Goal: Information Seeking & Learning: Learn about a topic

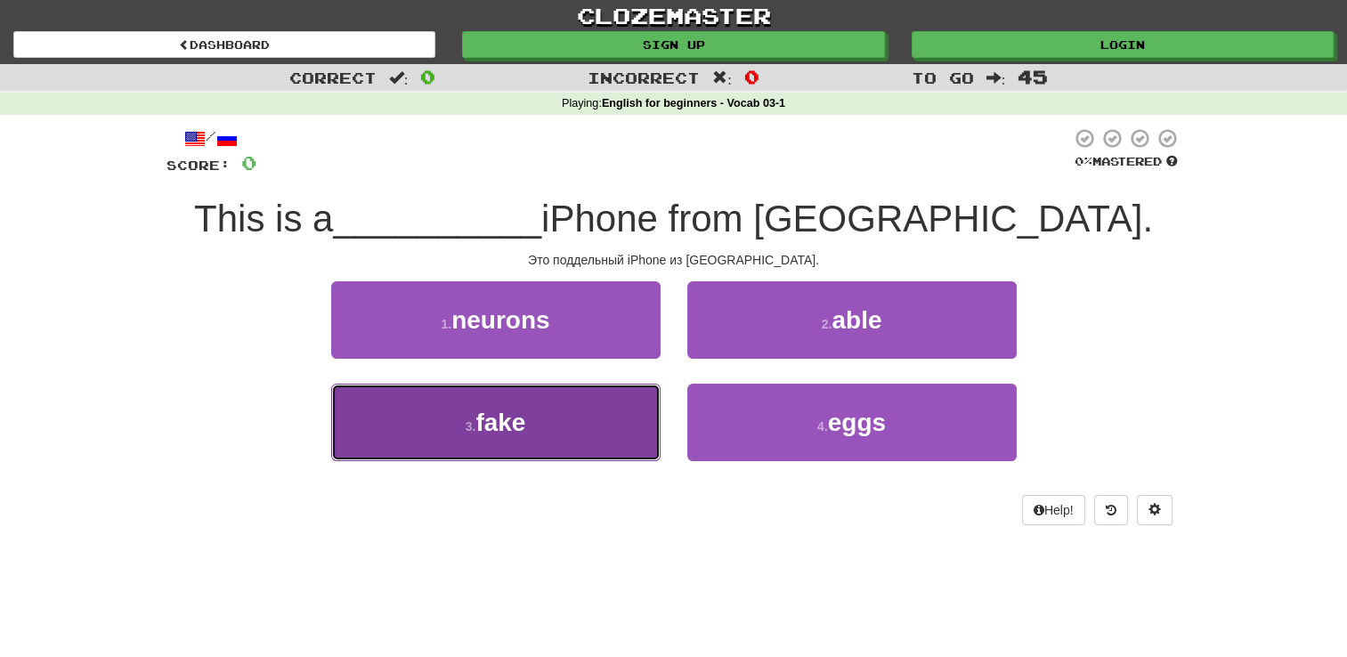
click at [523, 422] on span "fake" at bounding box center [500, 423] width 50 height 28
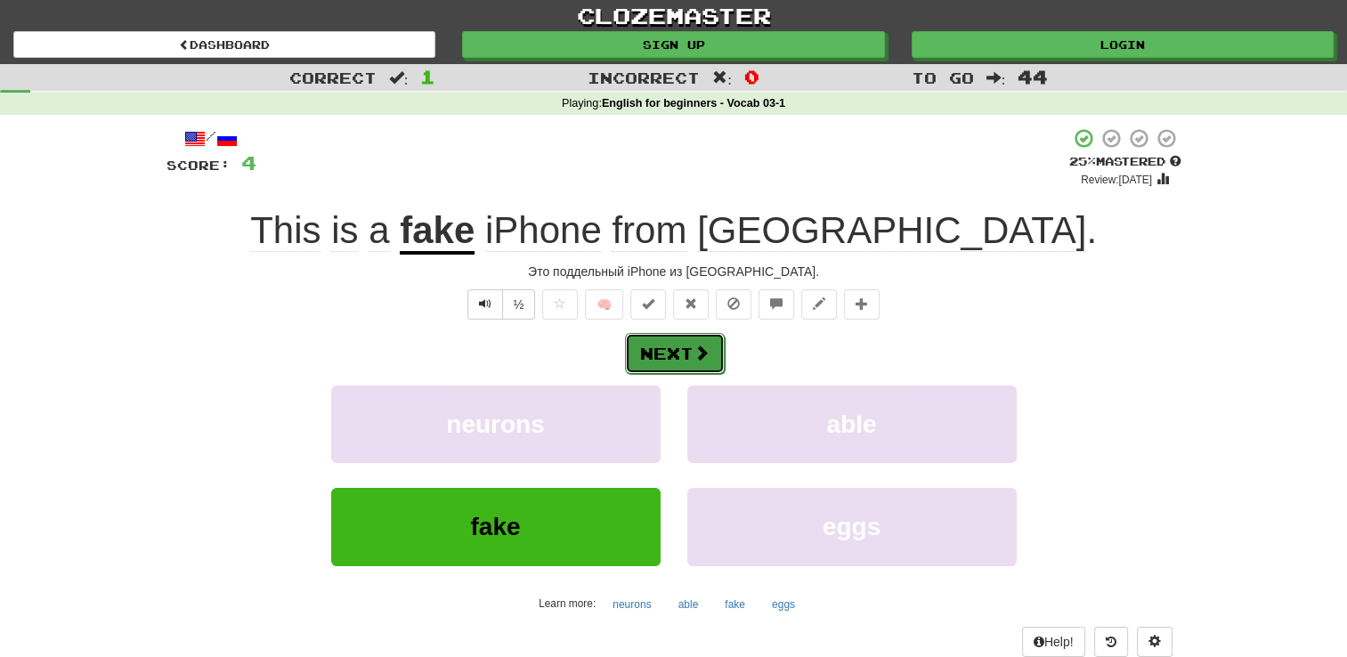
click at [670, 345] on button "Next" at bounding box center [675, 353] width 100 height 41
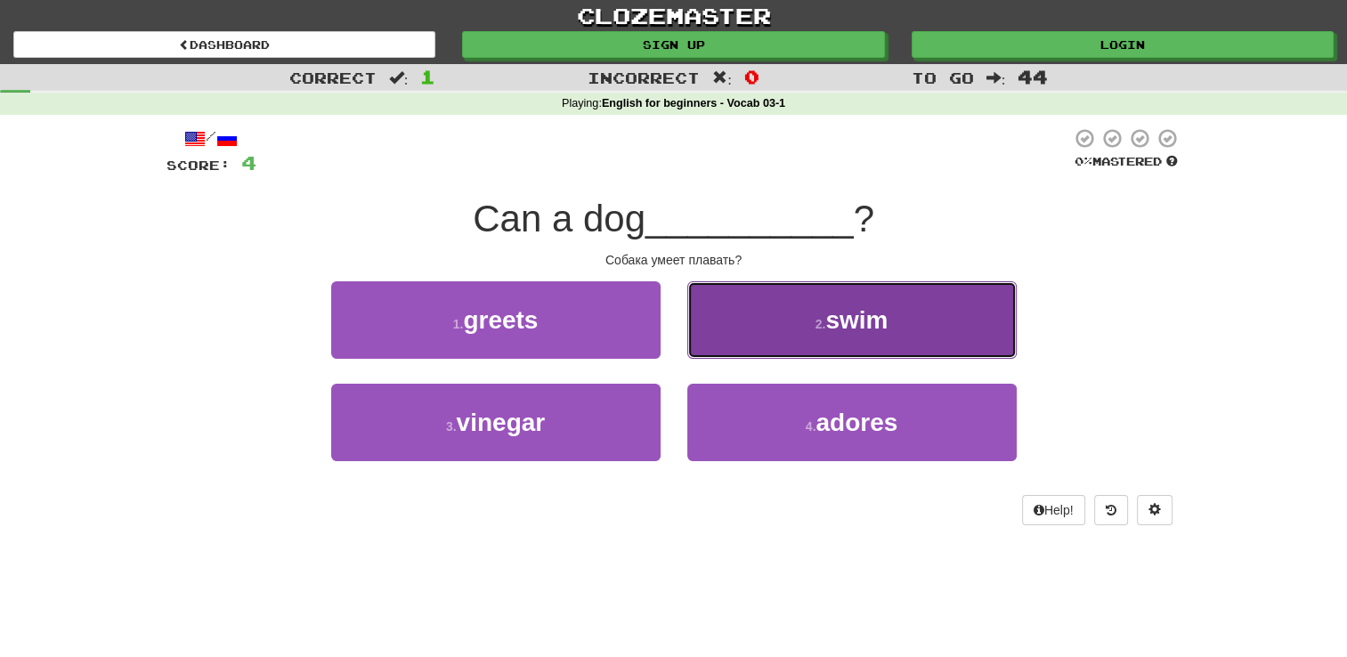
click at [851, 315] on span "swim" at bounding box center [856, 320] width 62 height 28
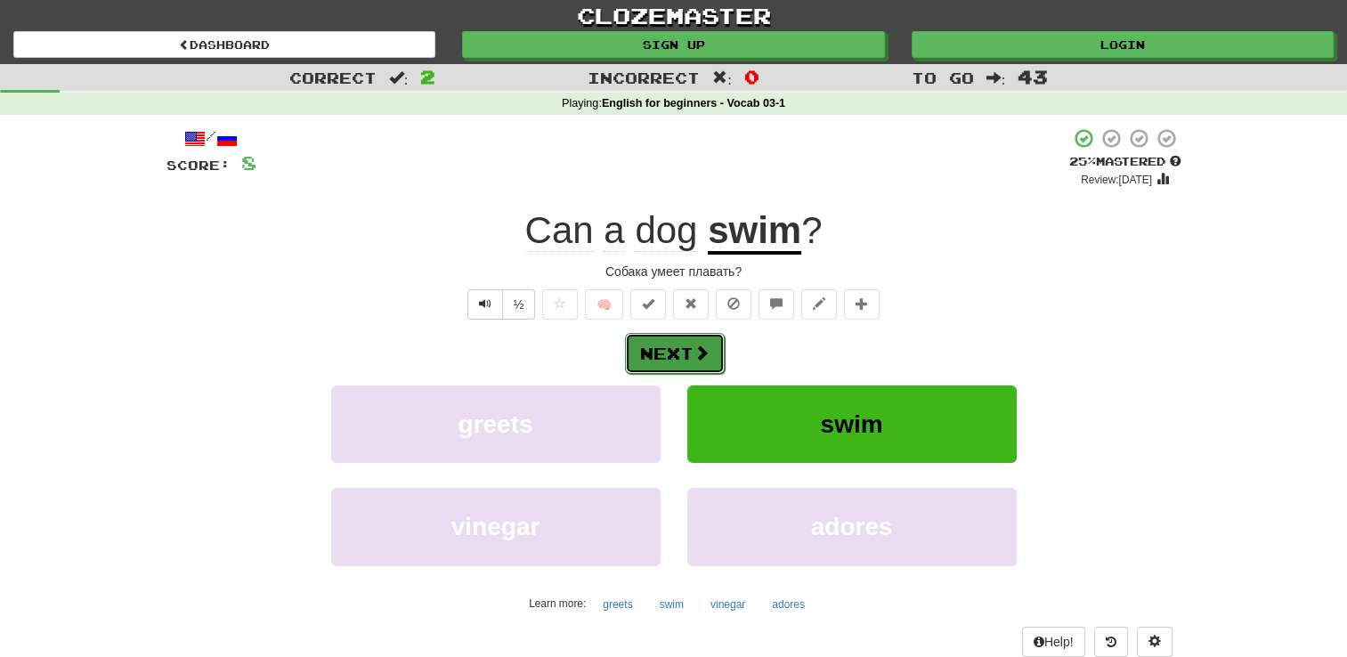
click at [700, 357] on span at bounding box center [701, 353] width 16 height 16
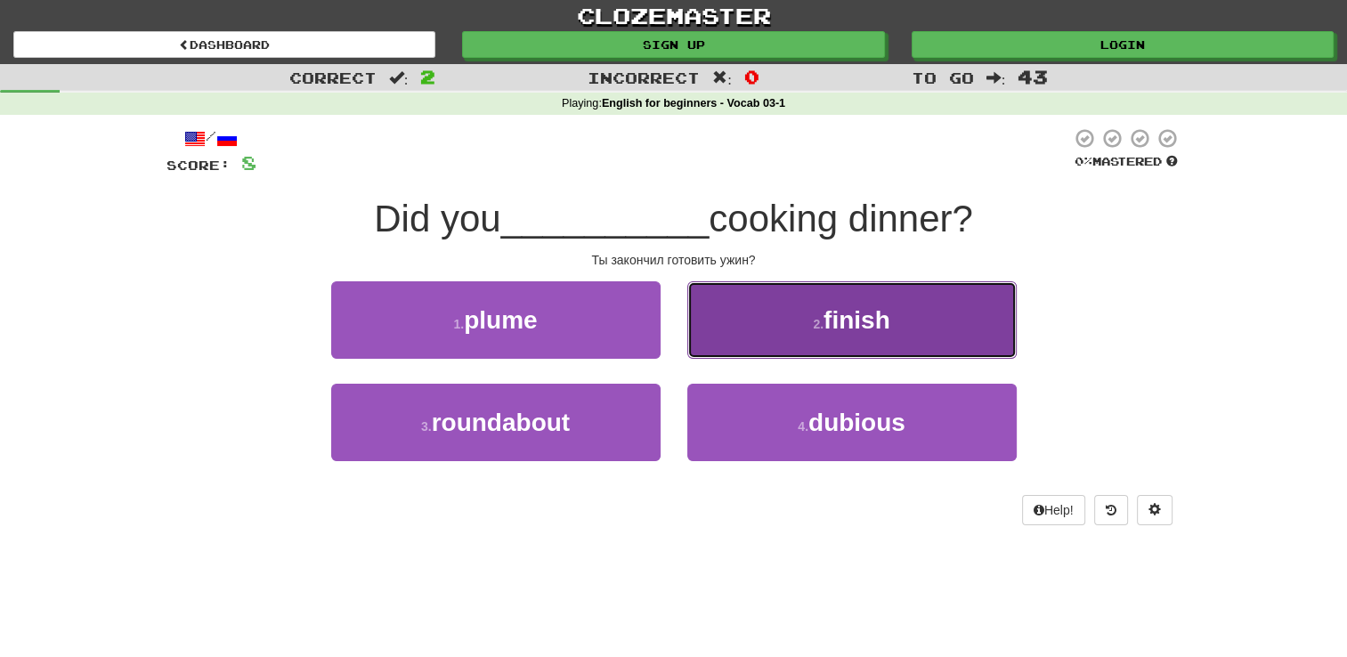
click at [872, 316] on span "finish" at bounding box center [856, 320] width 67 height 28
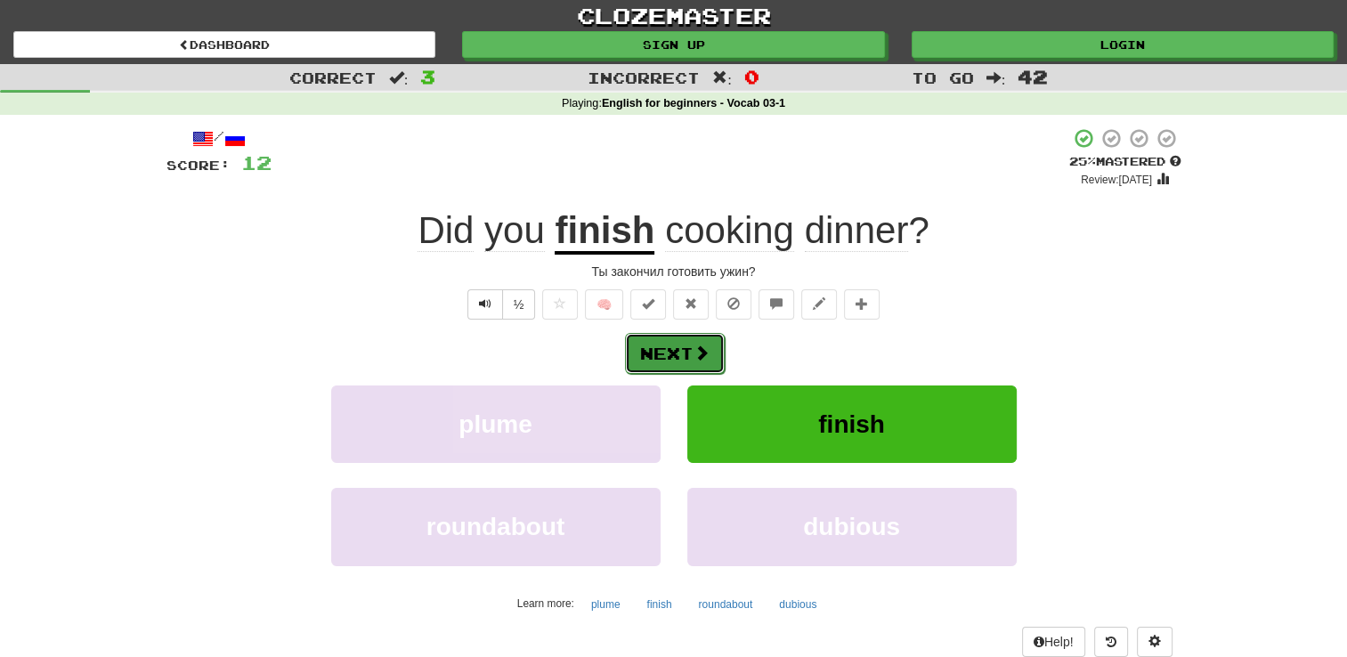
click at [666, 349] on button "Next" at bounding box center [675, 353] width 100 height 41
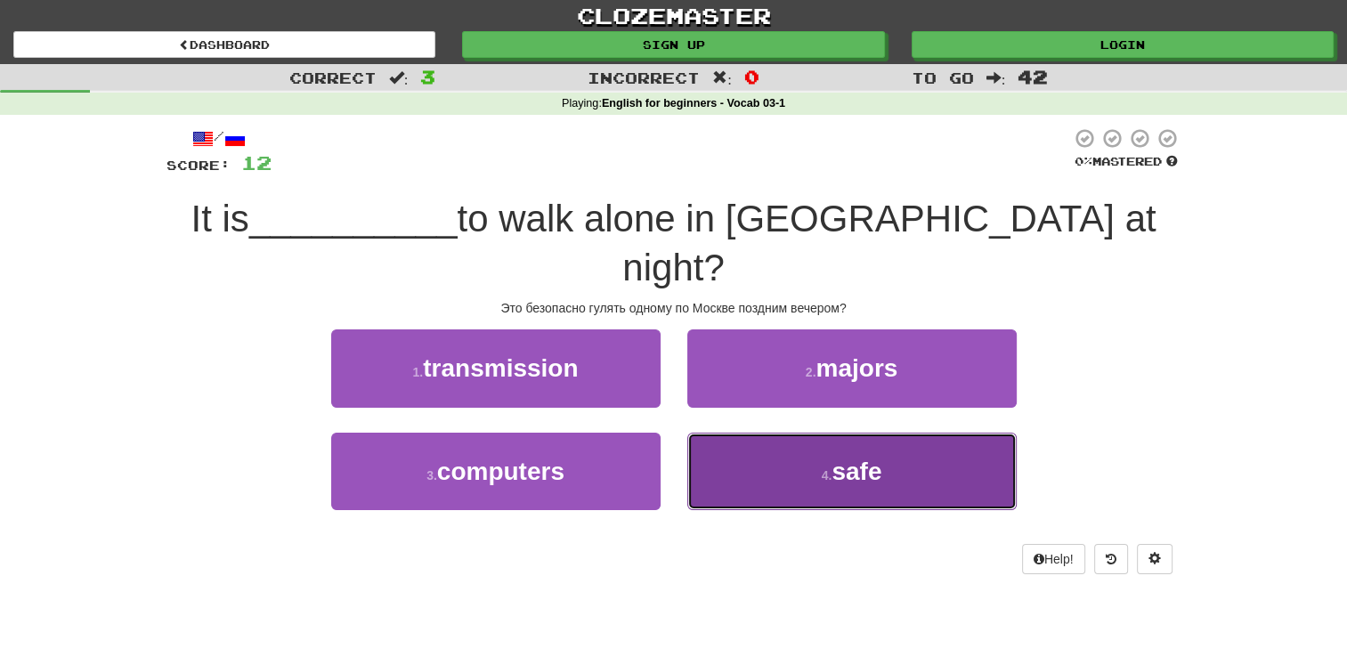
click at [867, 458] on span "safe" at bounding box center [856, 472] width 50 height 28
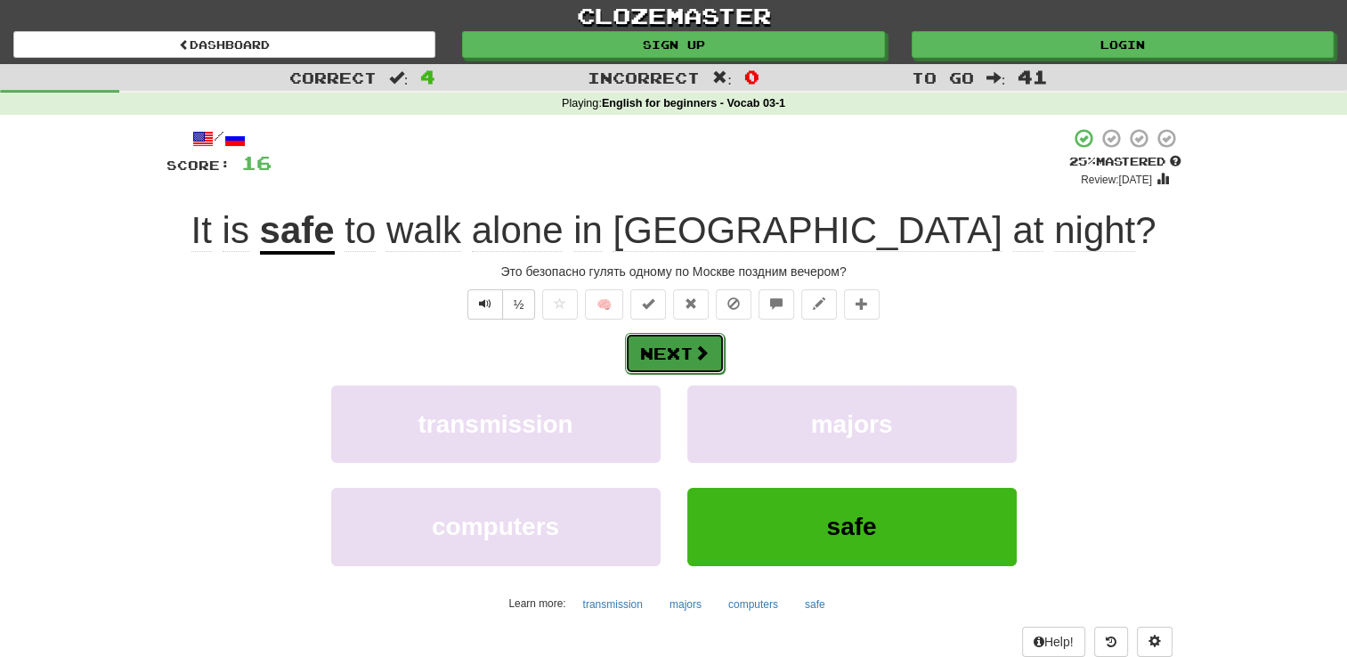
click at [684, 349] on button "Next" at bounding box center [675, 353] width 100 height 41
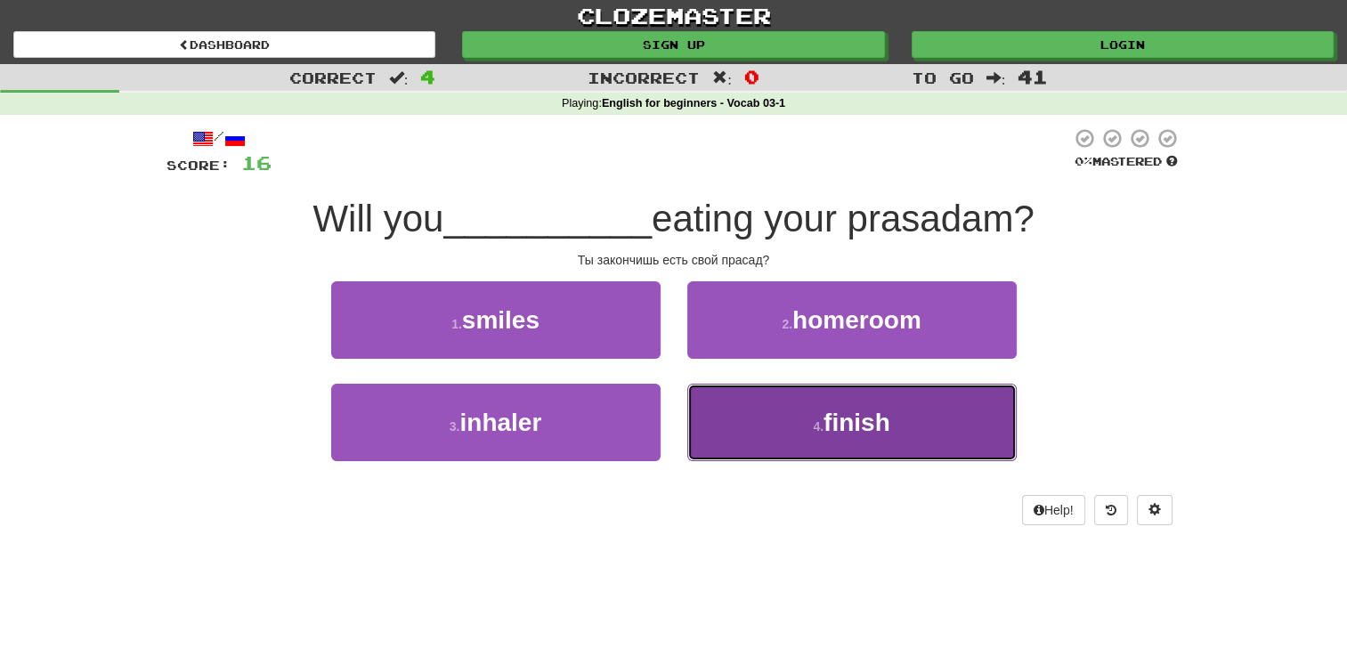
click at [834, 421] on span "finish" at bounding box center [856, 423] width 67 height 28
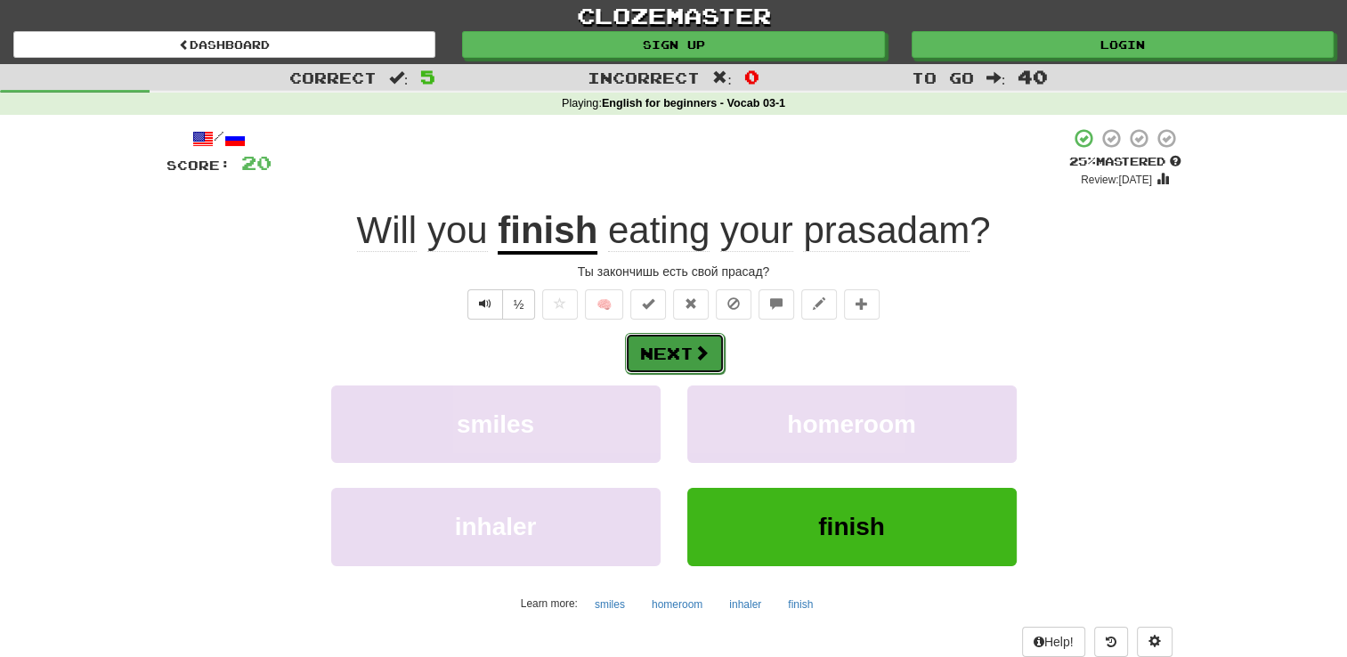
click at [675, 354] on button "Next" at bounding box center [675, 353] width 100 height 41
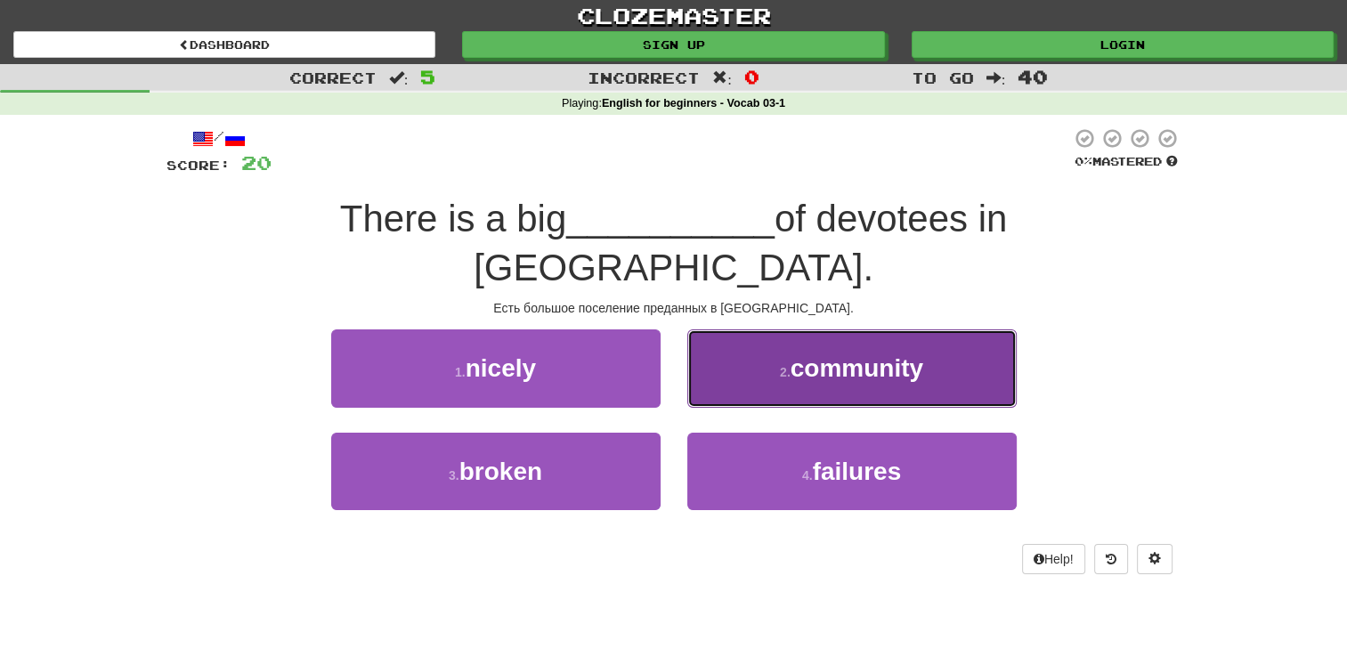
click at [849, 354] on span "community" at bounding box center [857, 368] width 133 height 28
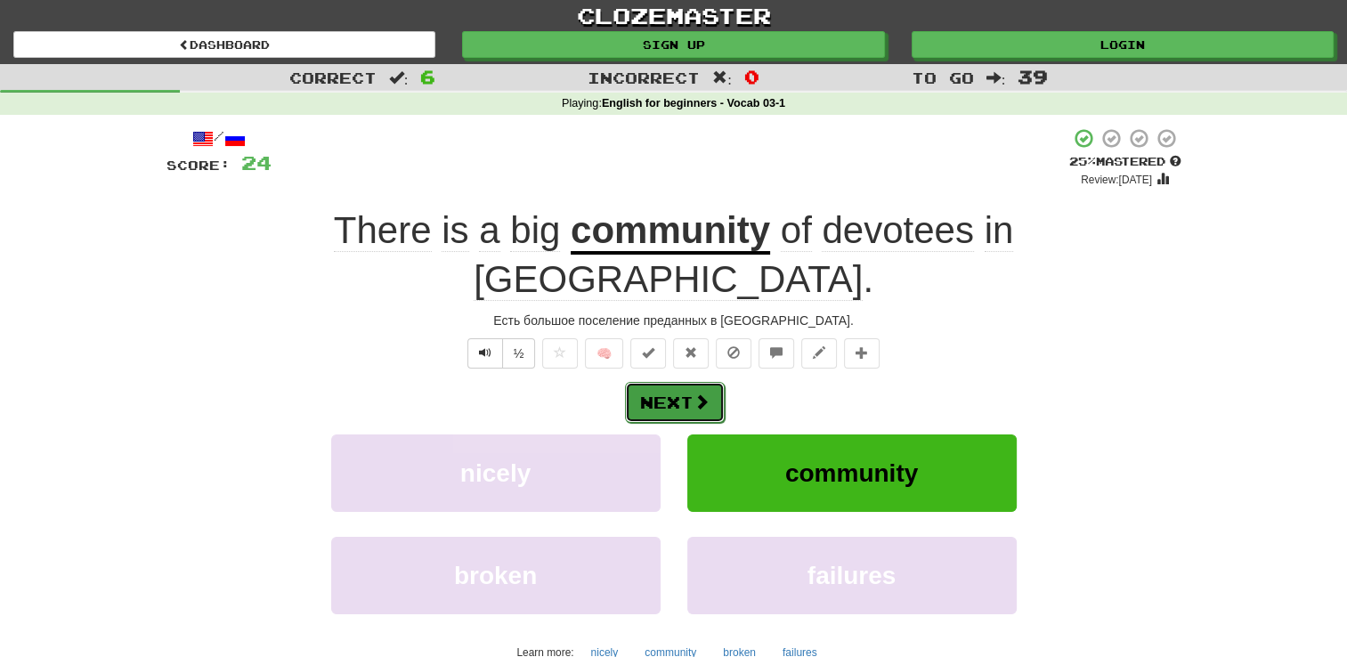
click at [666, 382] on button "Next" at bounding box center [675, 402] width 100 height 41
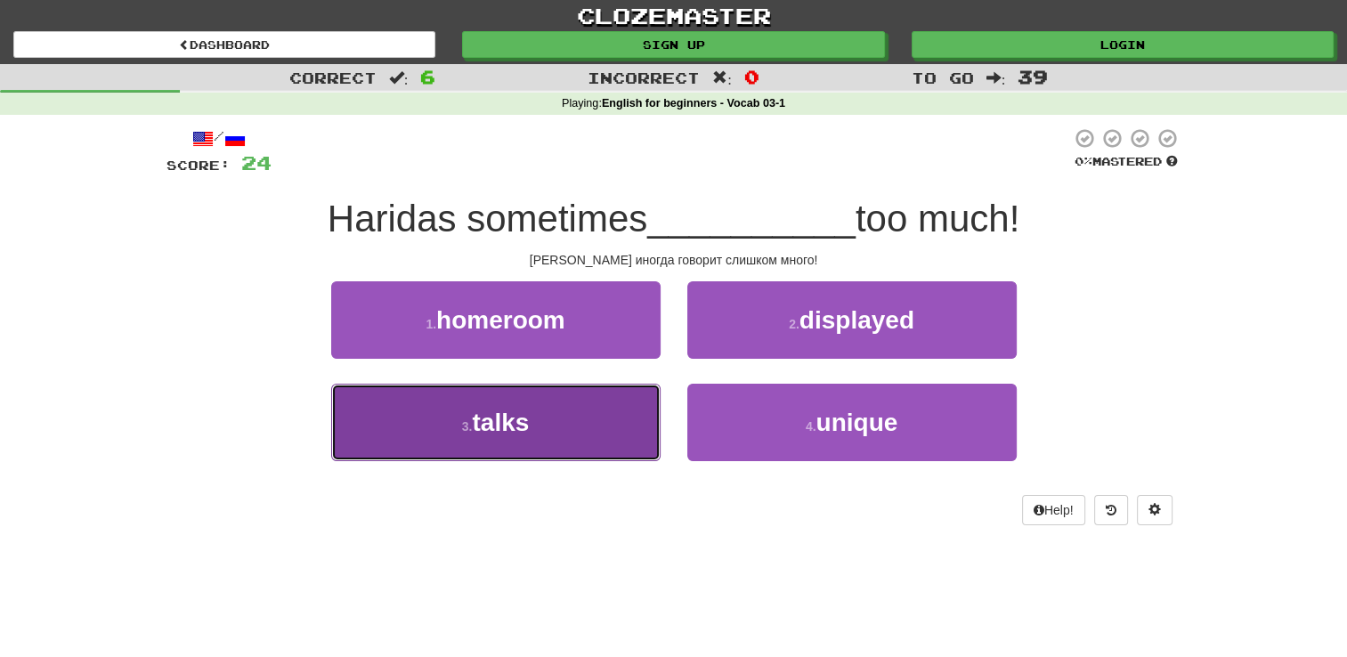
click at [499, 414] on span "talks" at bounding box center [500, 423] width 57 height 28
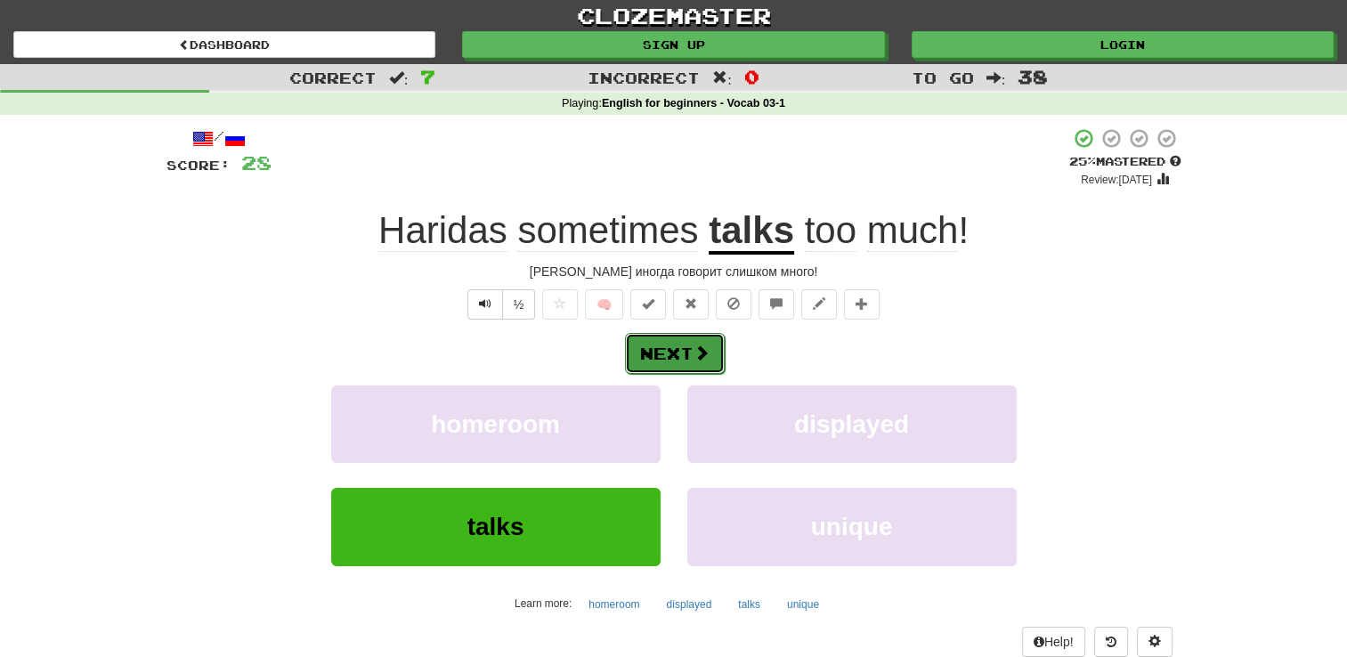
click at [679, 348] on button "Next" at bounding box center [675, 353] width 100 height 41
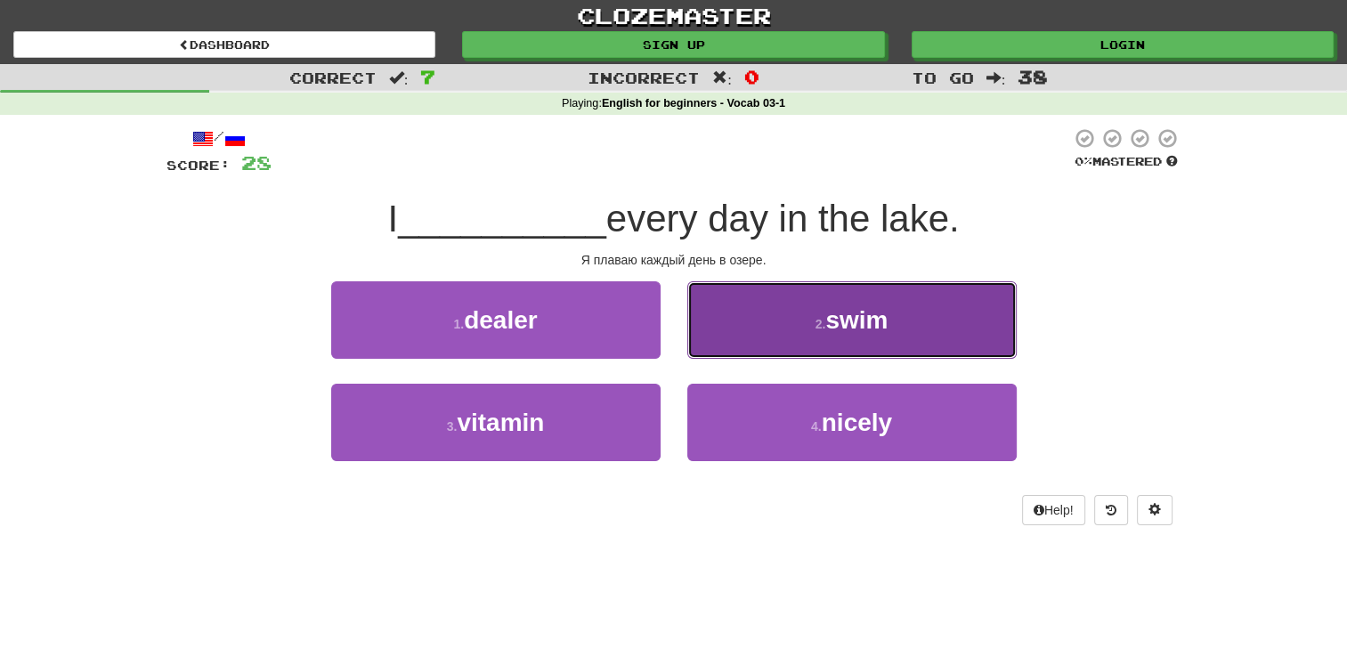
click at [855, 319] on span "swim" at bounding box center [856, 320] width 62 height 28
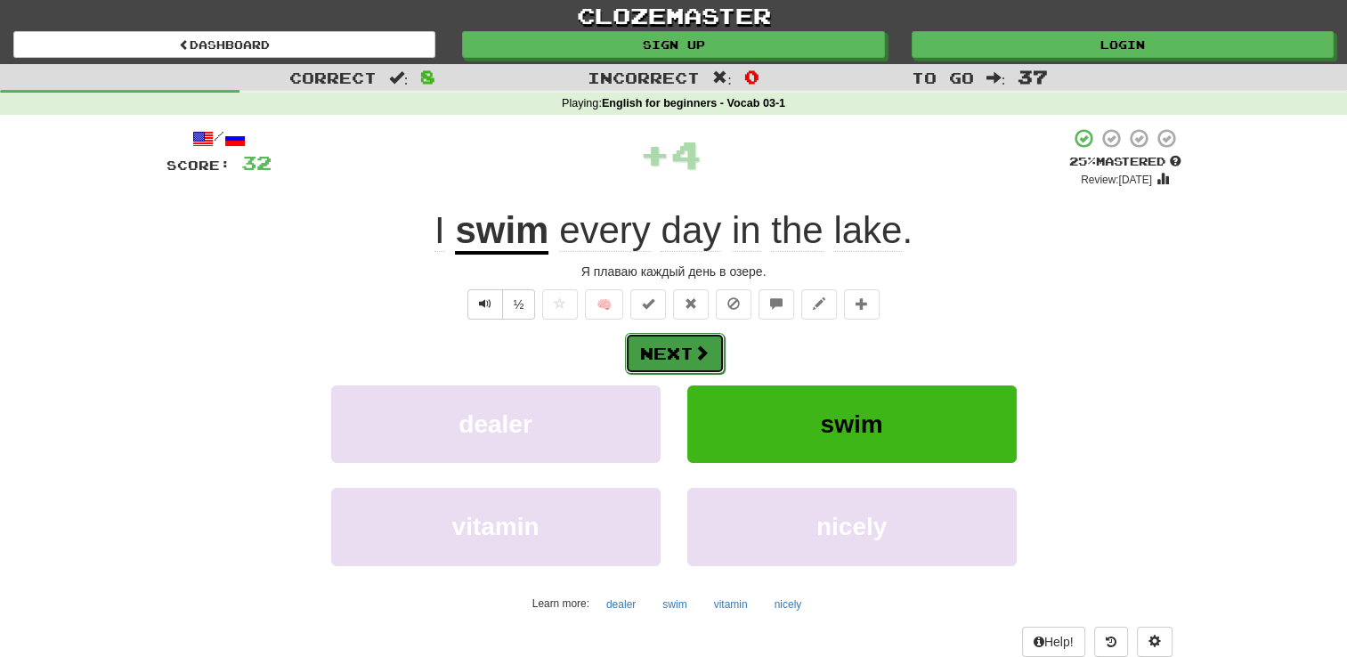
click at [685, 345] on button "Next" at bounding box center [675, 353] width 100 height 41
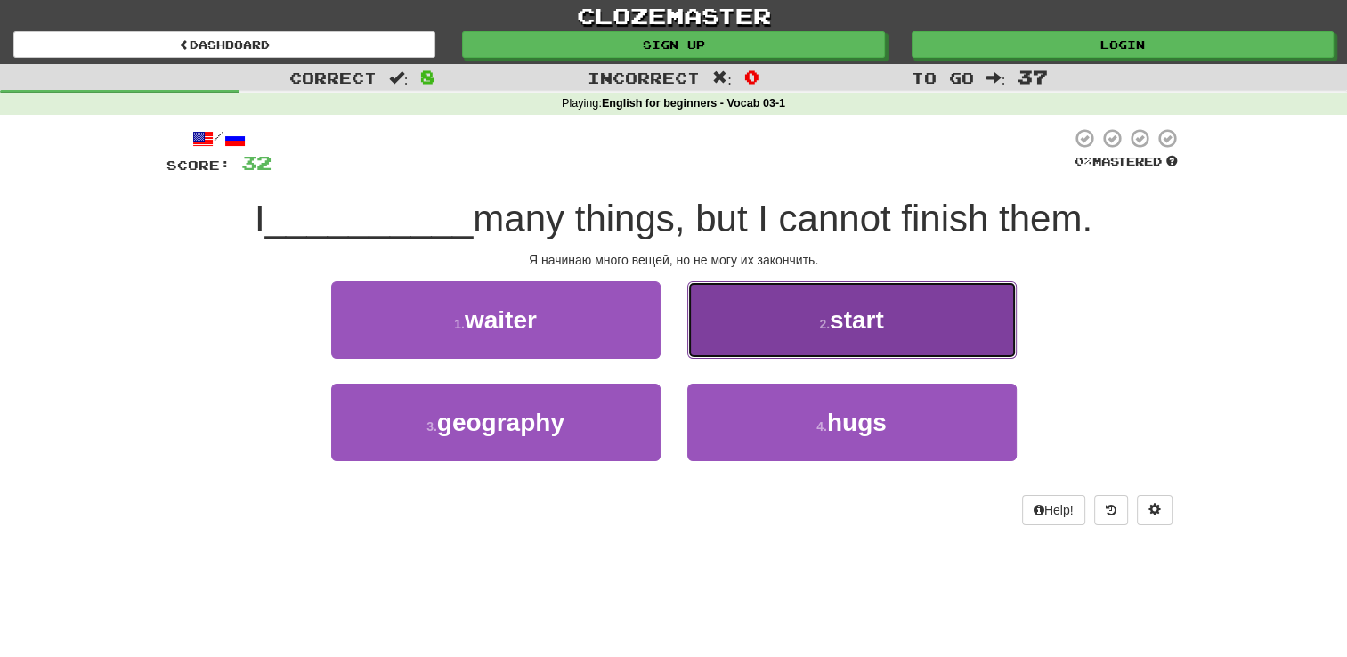
click at [870, 312] on span "start" at bounding box center [857, 320] width 54 height 28
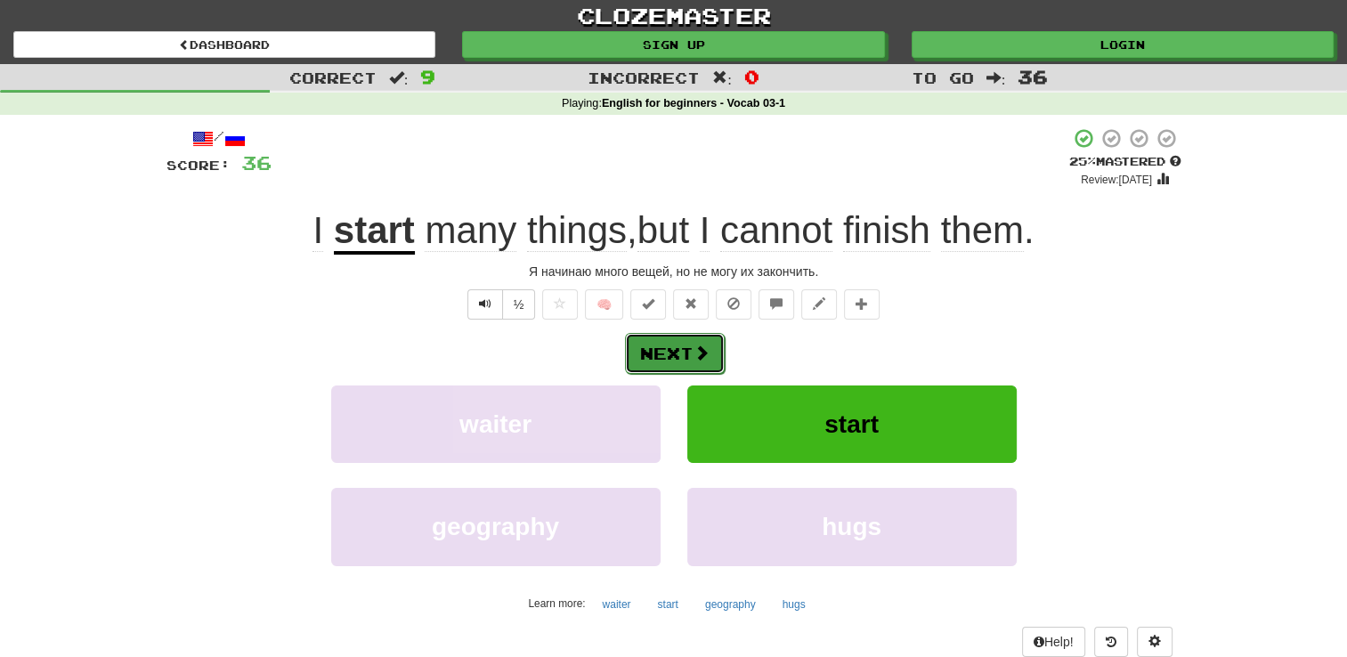
click at [680, 352] on button "Next" at bounding box center [675, 353] width 100 height 41
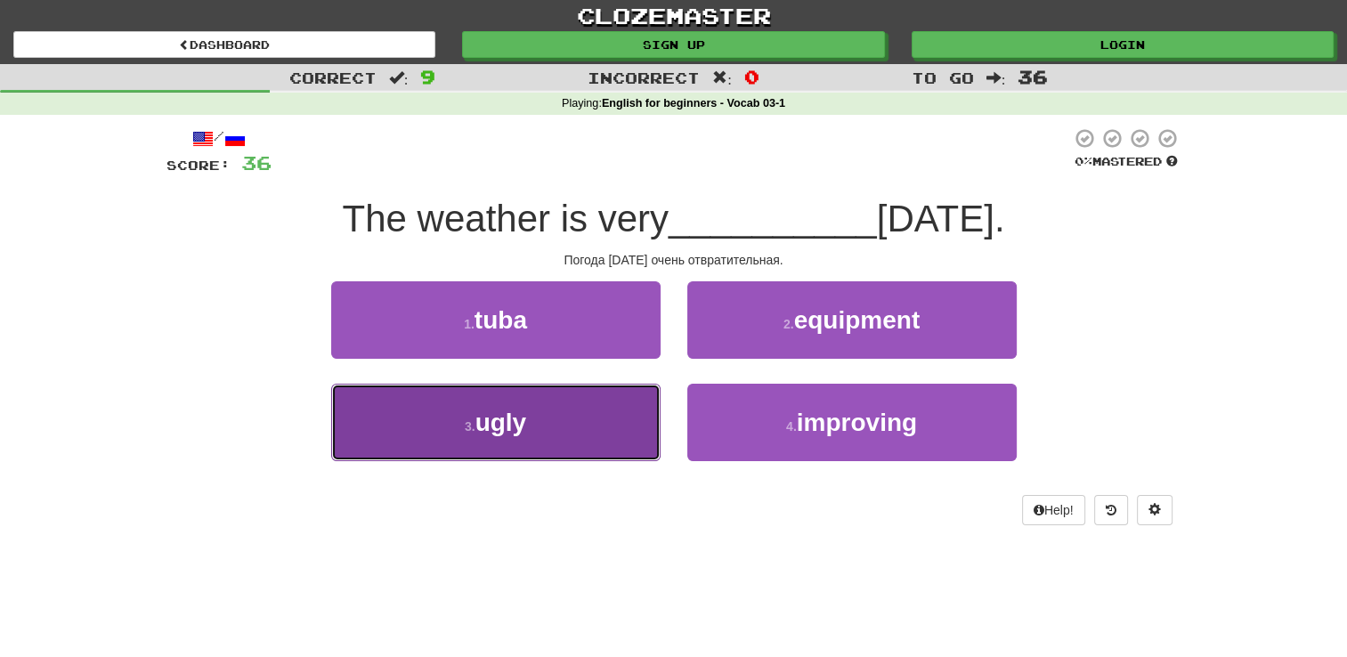
click at [502, 409] on span "ugly" at bounding box center [501, 423] width 52 height 28
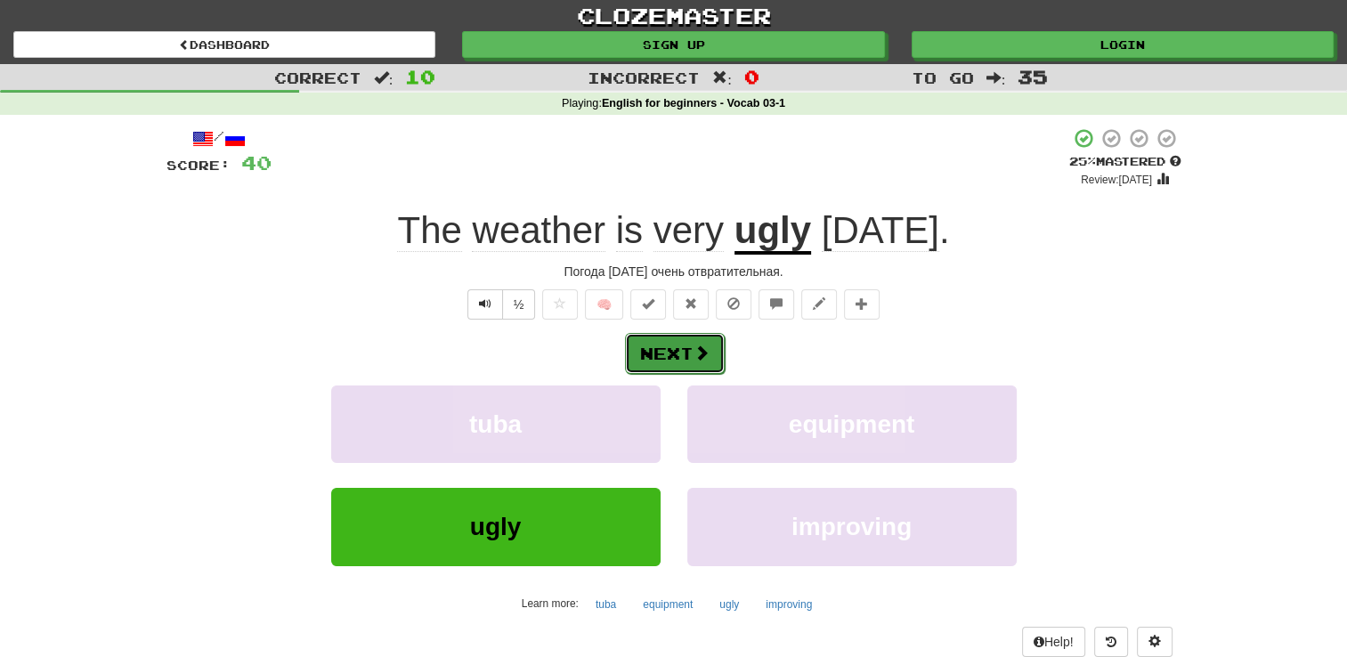
click at [667, 341] on button "Next" at bounding box center [675, 353] width 100 height 41
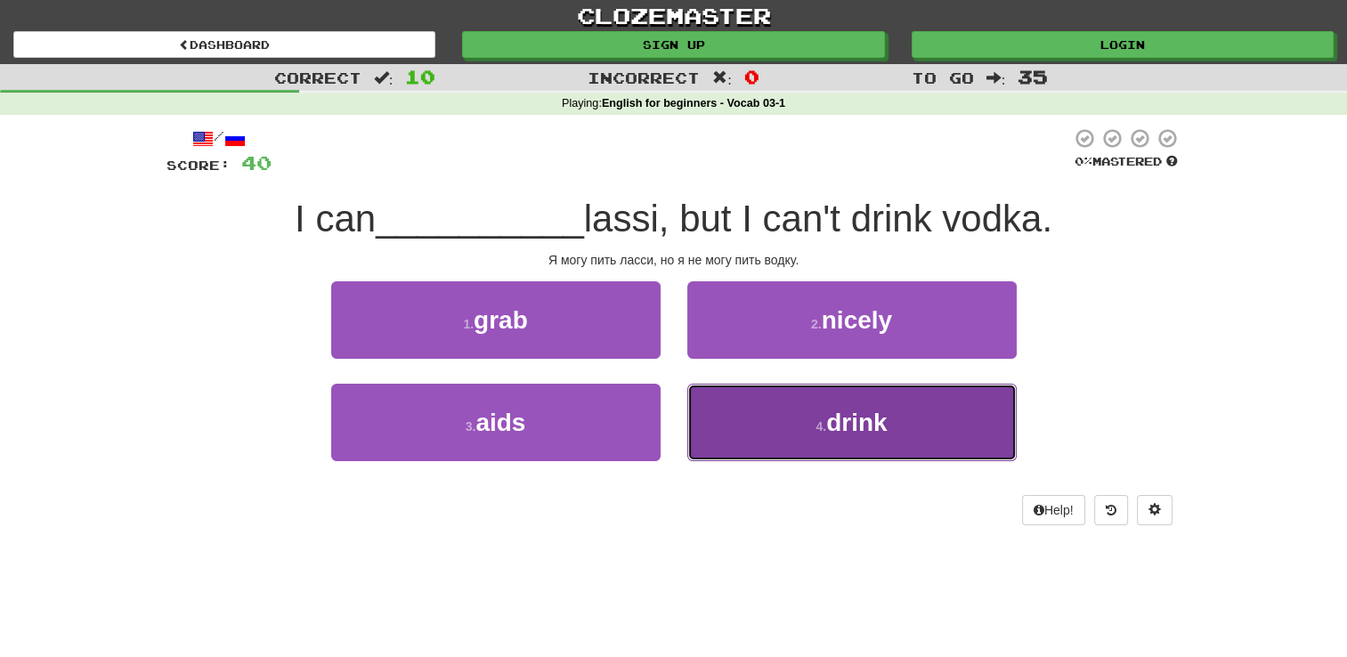
click at [861, 419] on span "drink" at bounding box center [856, 423] width 61 height 28
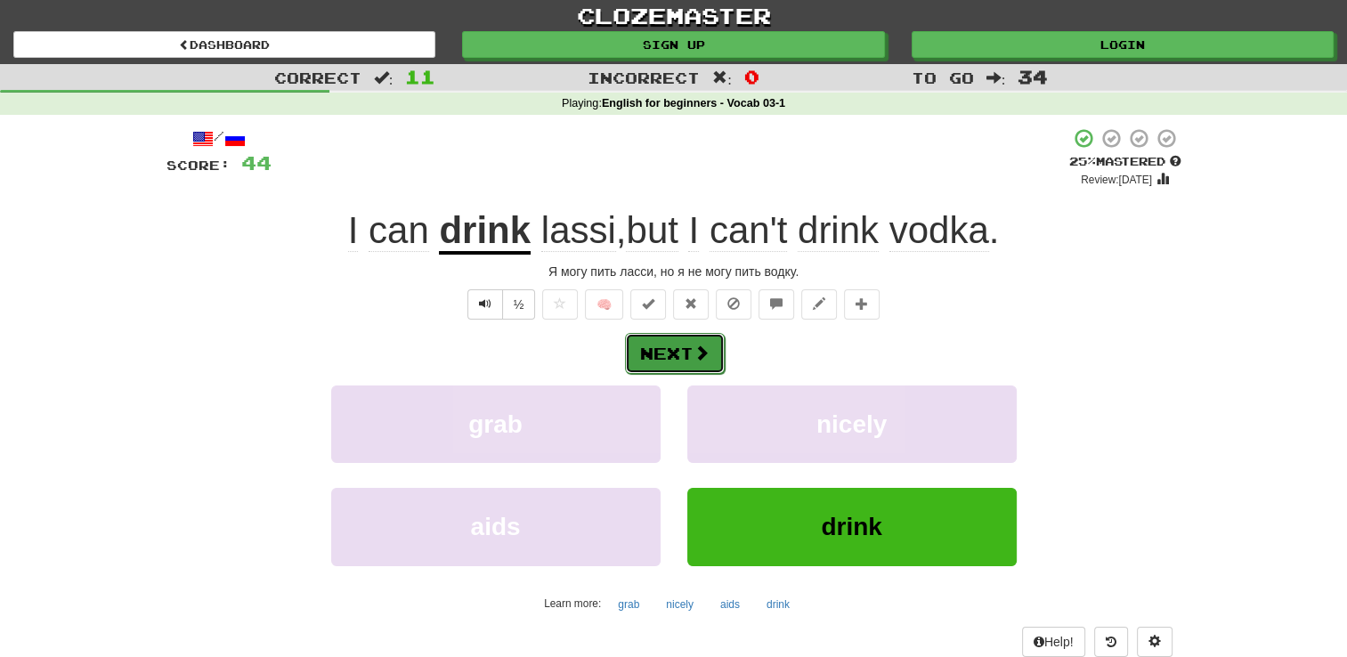
click at [685, 340] on button "Next" at bounding box center [675, 353] width 100 height 41
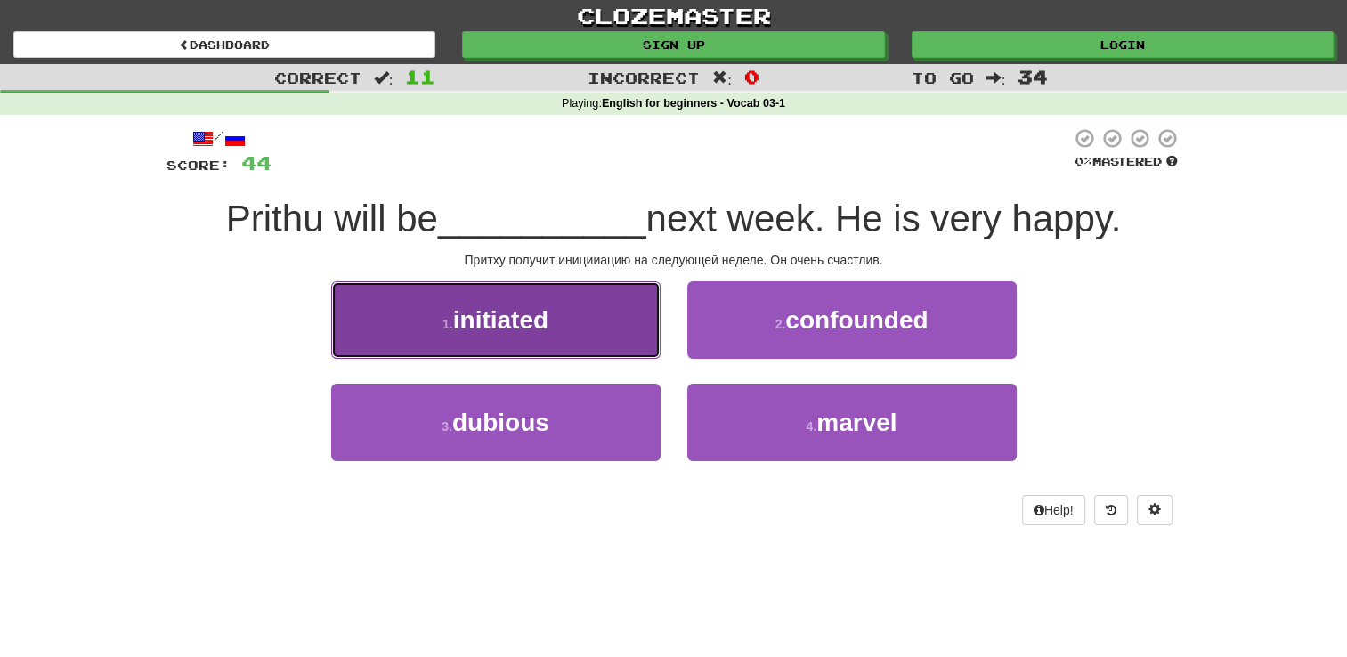
click at [563, 312] on button "1 . initiated" at bounding box center [495, 319] width 329 height 77
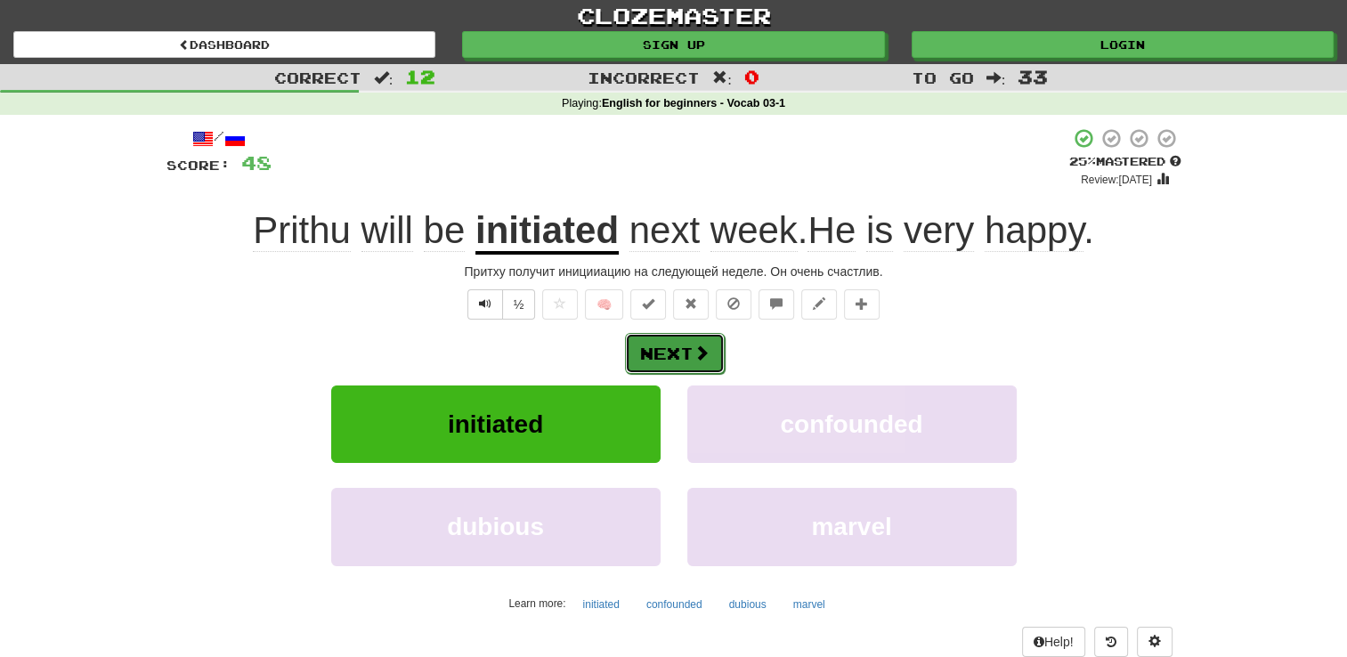
click at [677, 348] on button "Next" at bounding box center [675, 353] width 100 height 41
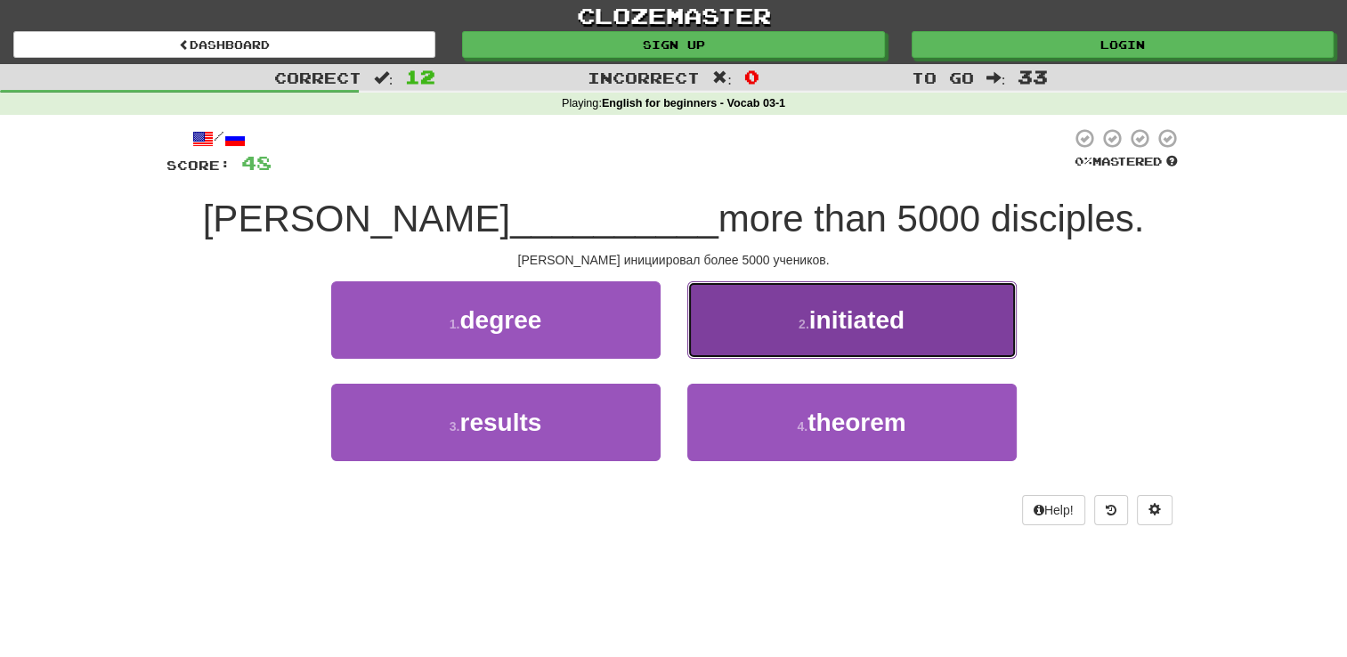
click at [842, 318] on span "initiated" at bounding box center [856, 320] width 95 height 28
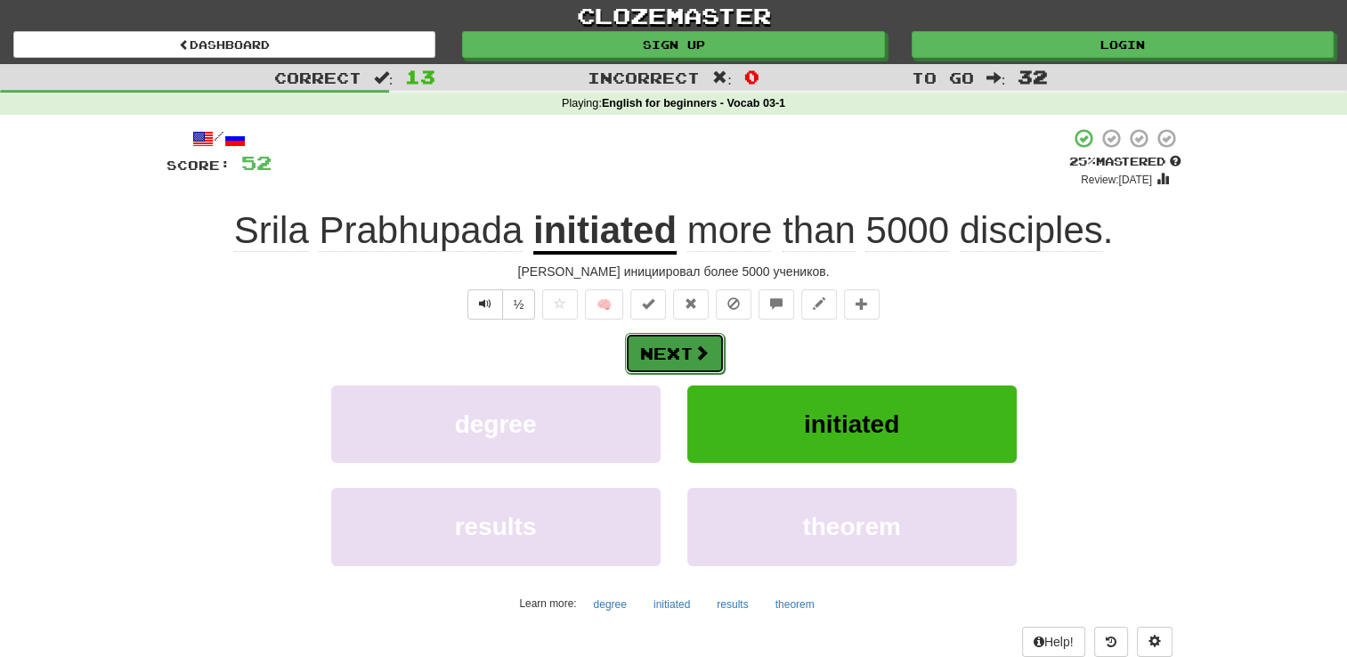
click at [687, 353] on button "Next" at bounding box center [675, 353] width 100 height 41
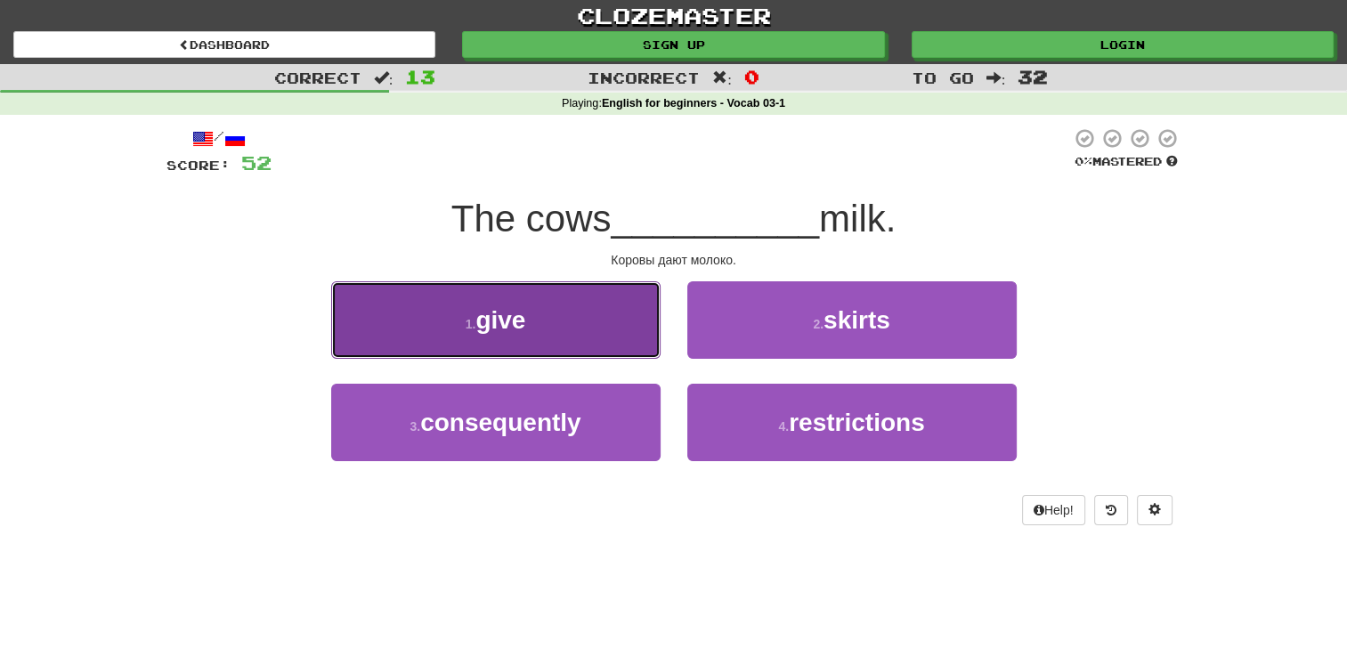
click at [517, 310] on span "give" at bounding box center [500, 320] width 50 height 28
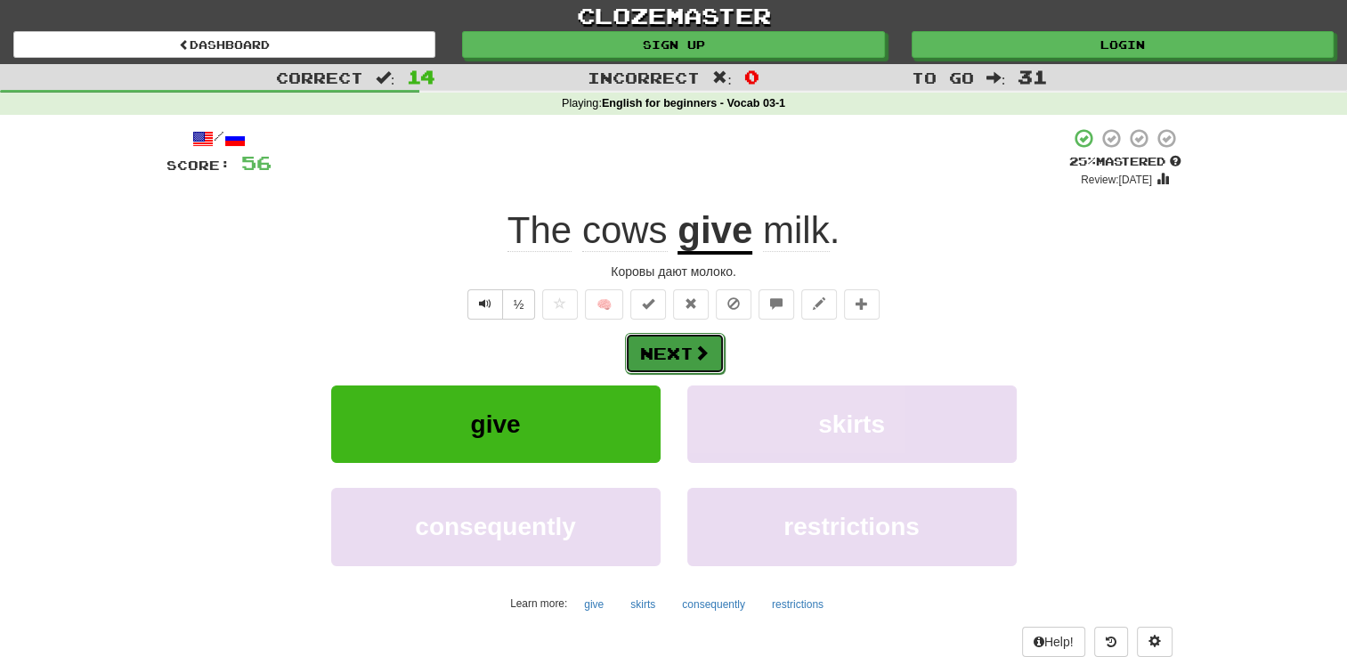
click at [677, 353] on button "Next" at bounding box center [675, 353] width 100 height 41
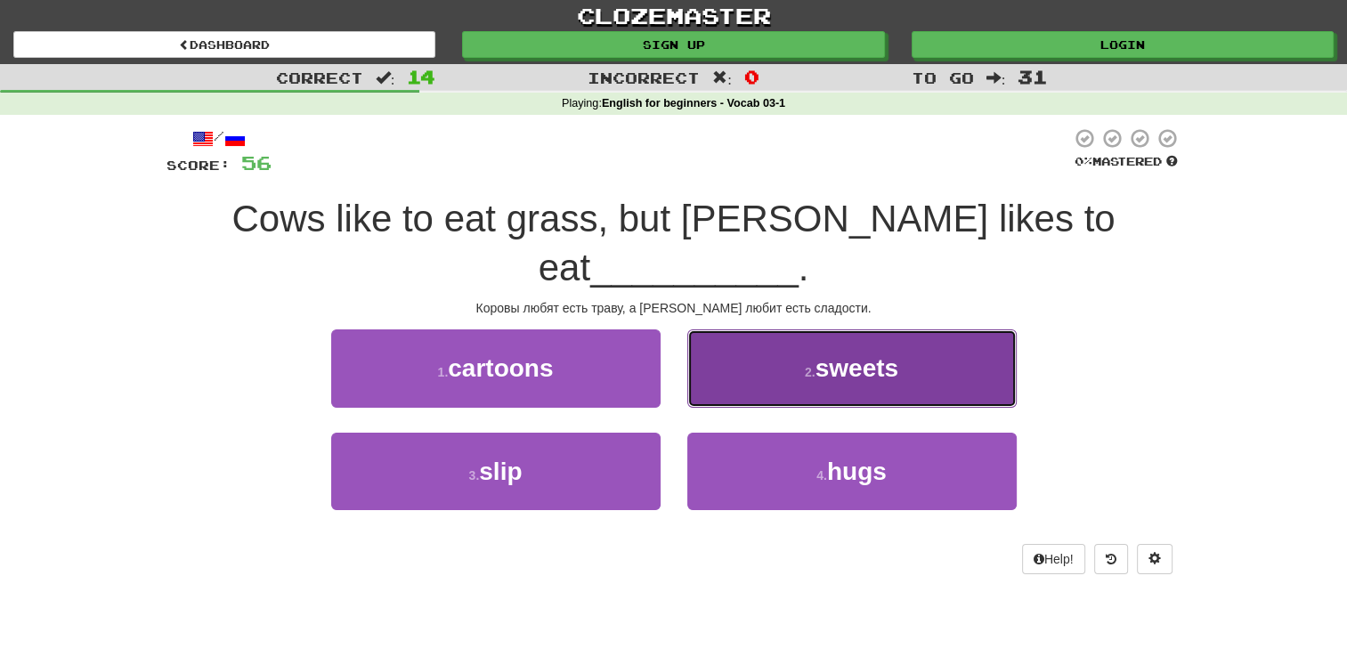
click at [873, 354] on span "sweets" at bounding box center [856, 368] width 83 height 28
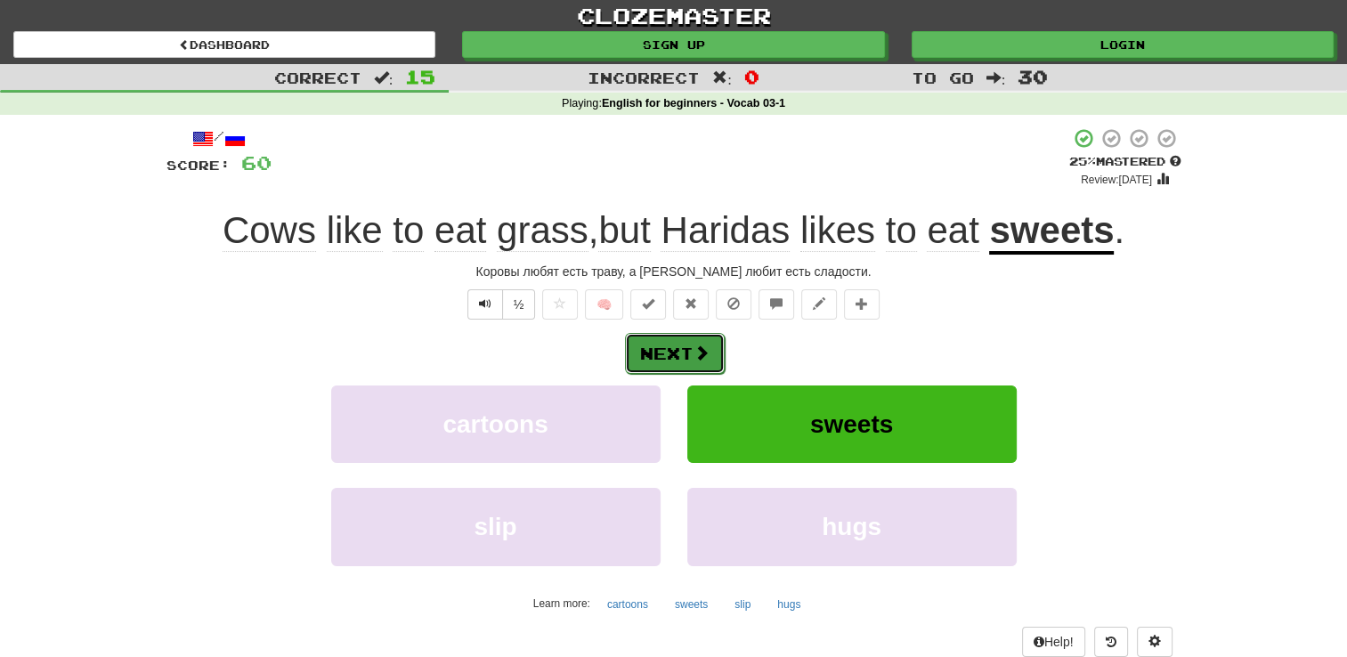
click at [670, 349] on button "Next" at bounding box center [675, 353] width 100 height 41
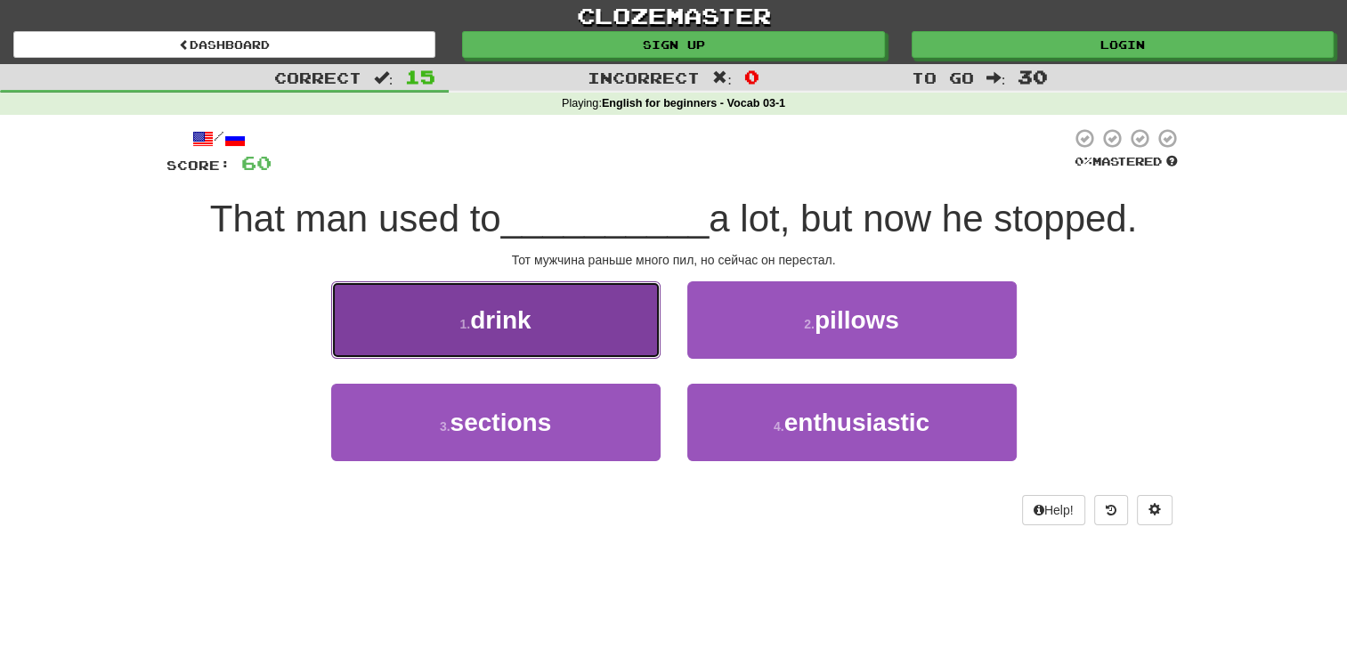
click at [516, 336] on button "1 . drink" at bounding box center [495, 319] width 329 height 77
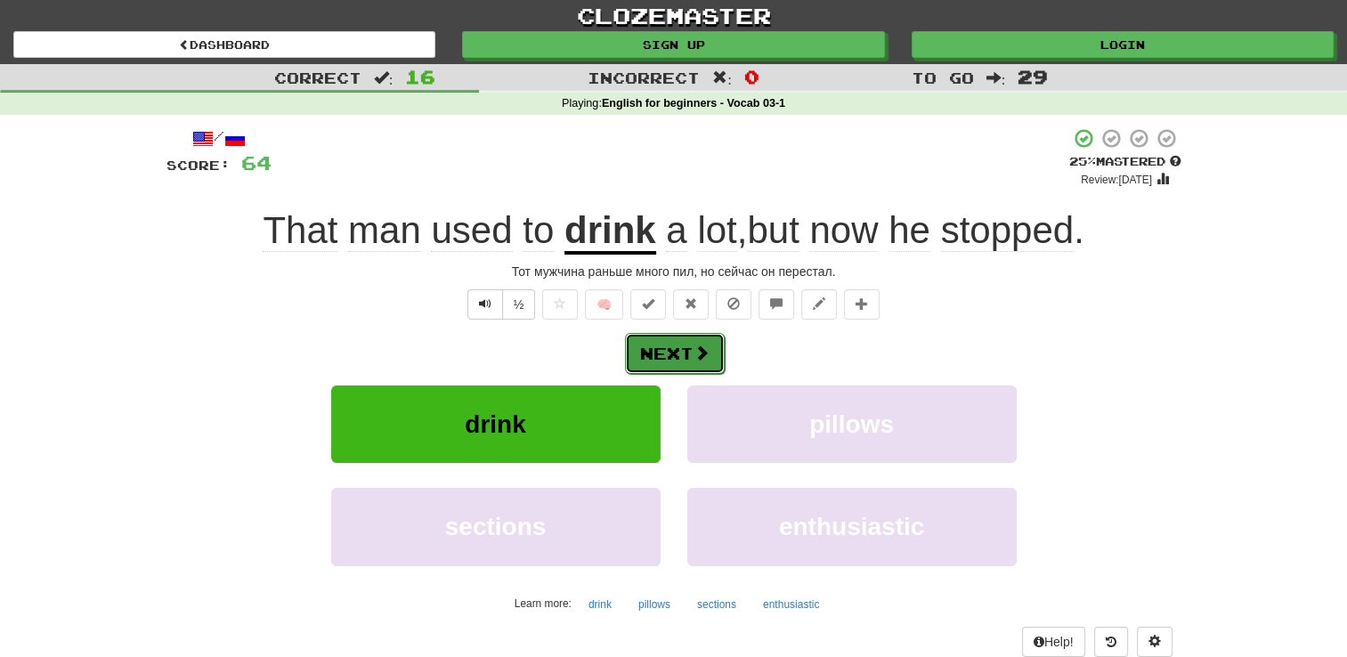
click at [680, 351] on button "Next" at bounding box center [675, 353] width 100 height 41
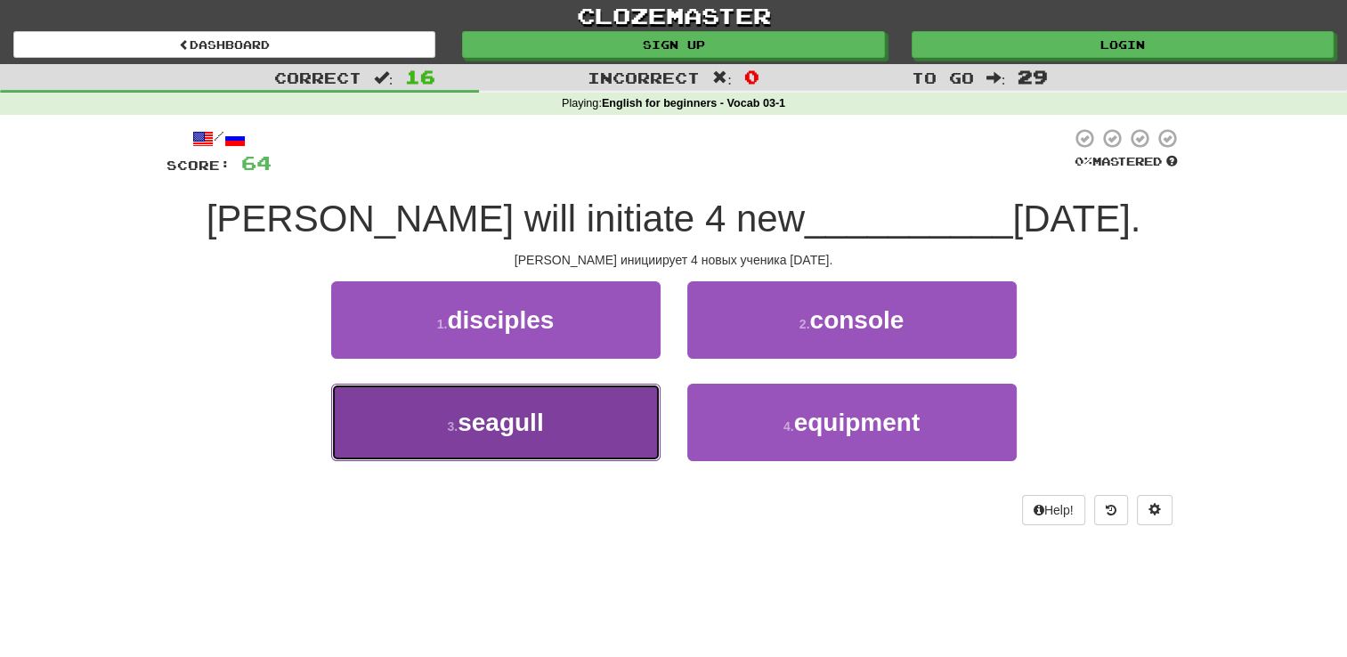
click at [513, 423] on span "seagull" at bounding box center [500, 423] width 85 height 28
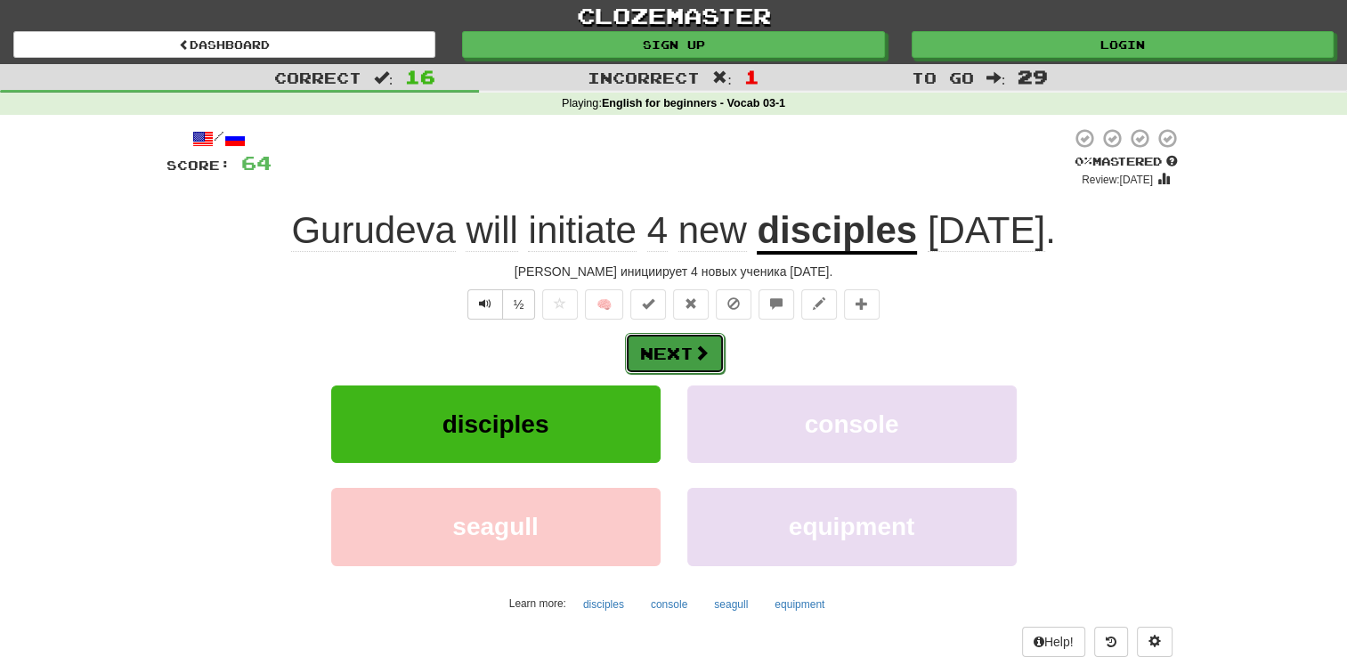
click at [674, 354] on button "Next" at bounding box center [675, 353] width 100 height 41
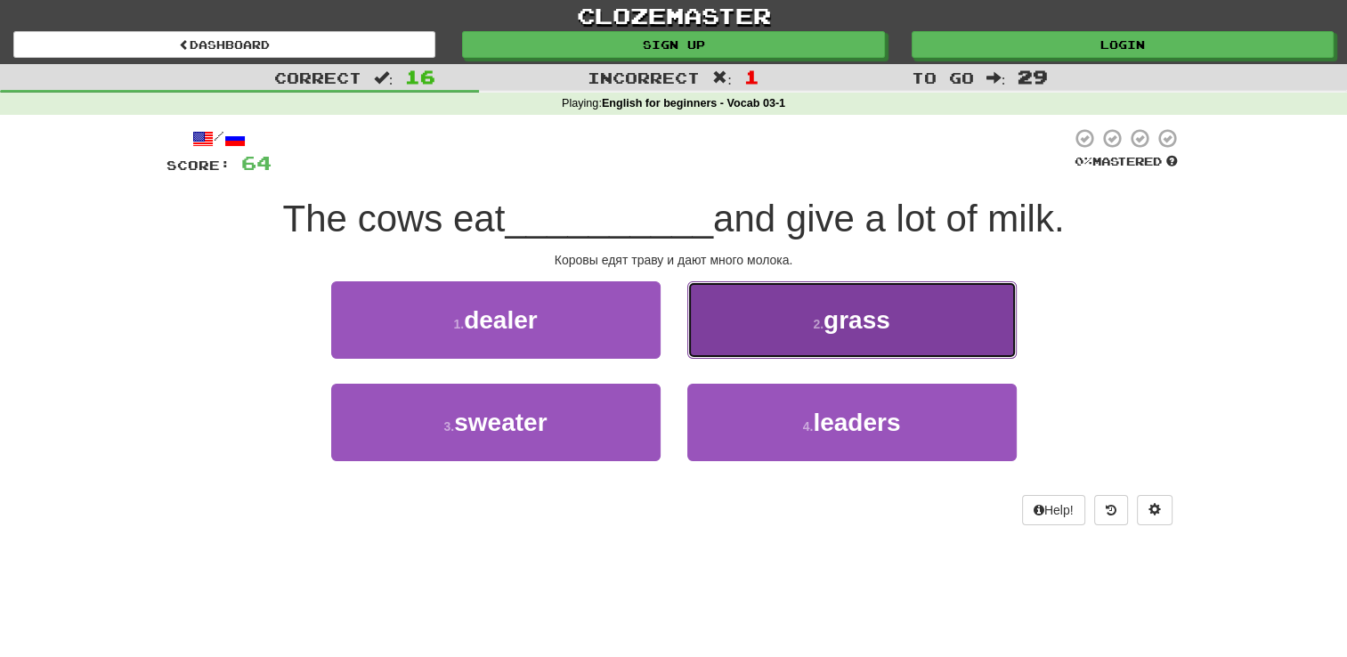
click at [860, 340] on button "2 . grass" at bounding box center [851, 319] width 329 height 77
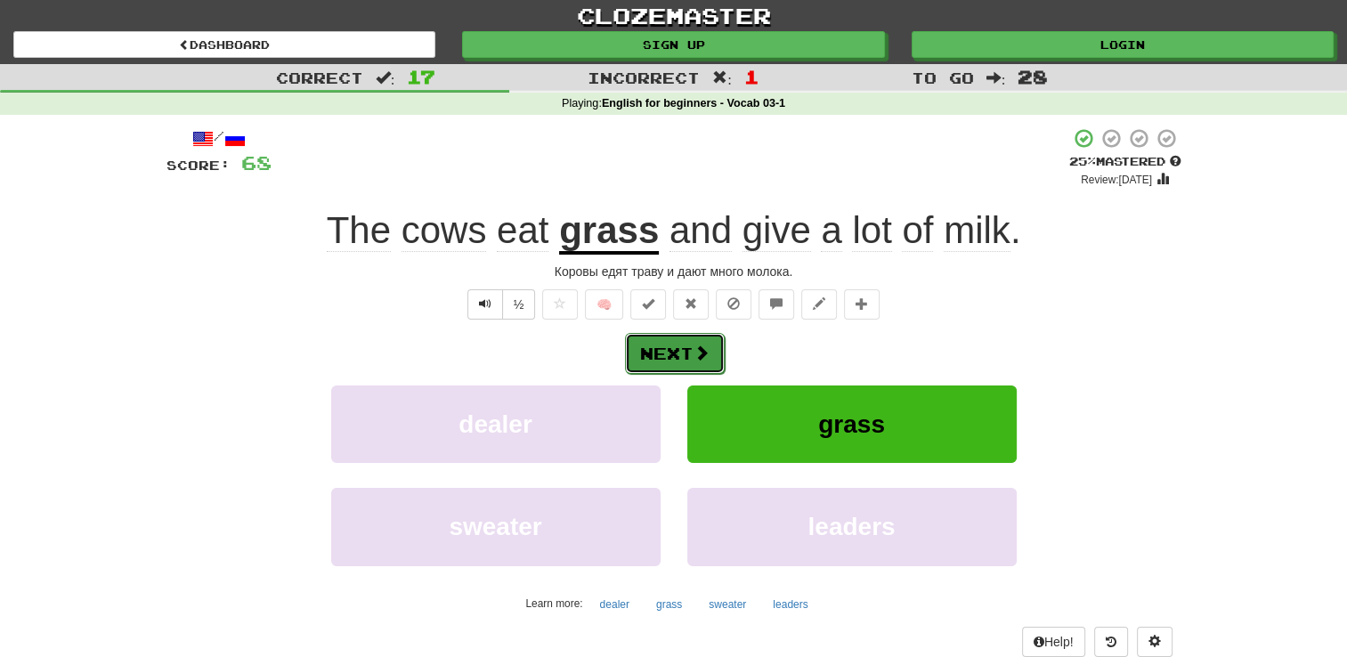
click at [682, 347] on button "Next" at bounding box center [675, 353] width 100 height 41
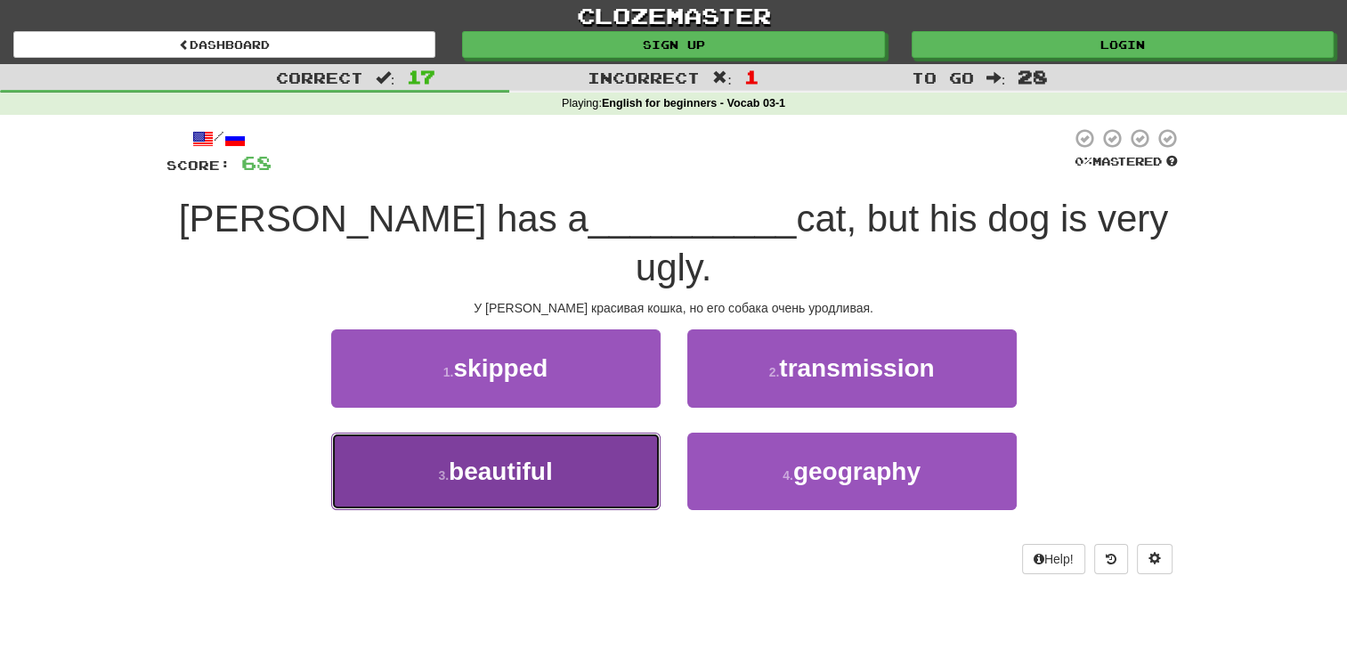
drag, startPoint x: 509, startPoint y: 408, endPoint x: 511, endPoint y: 422, distance: 14.4
click at [511, 458] on span "beautiful" at bounding box center [501, 472] width 104 height 28
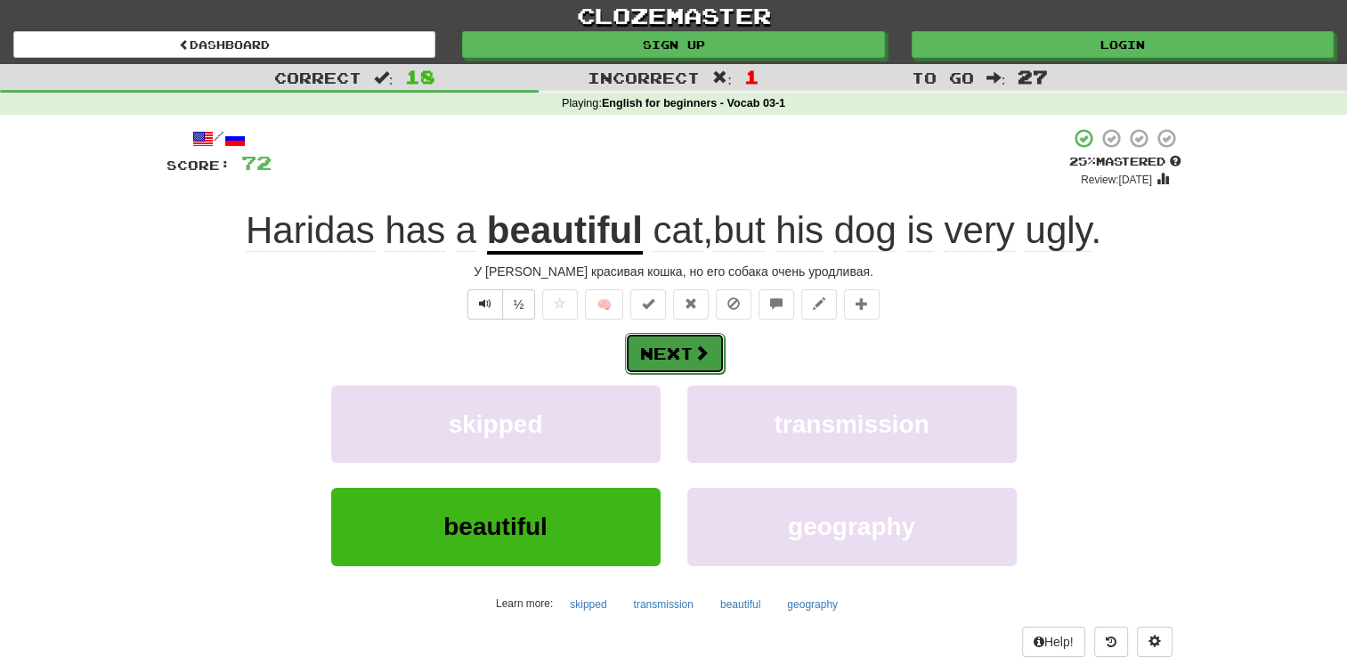
click at [650, 360] on button "Next" at bounding box center [675, 353] width 100 height 41
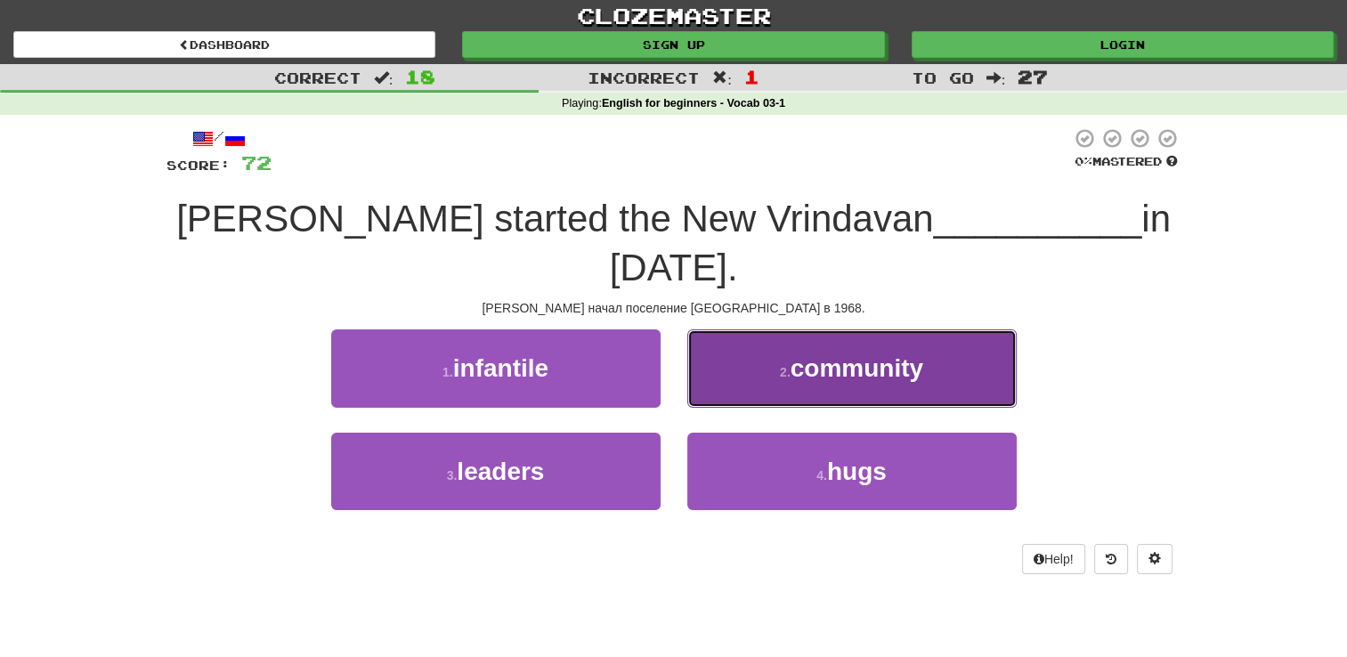
click at [856, 361] on span "community" at bounding box center [857, 368] width 133 height 28
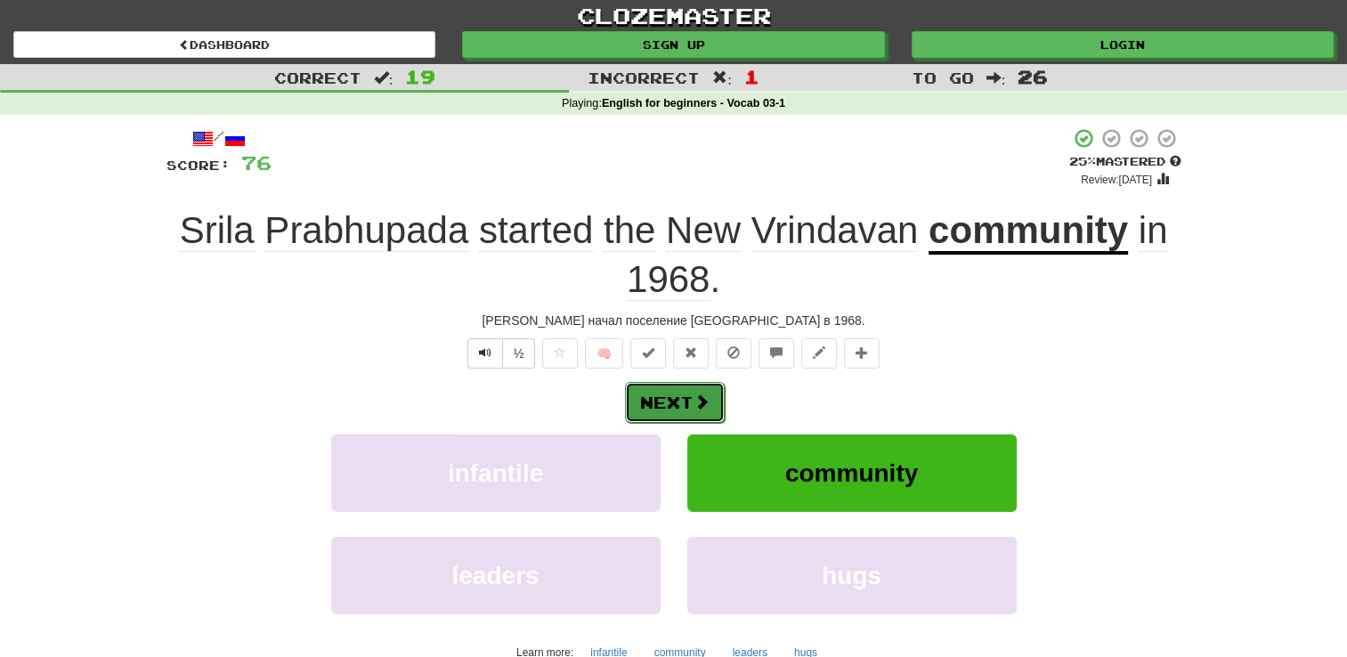
click at [684, 394] on button "Next" at bounding box center [675, 402] width 100 height 41
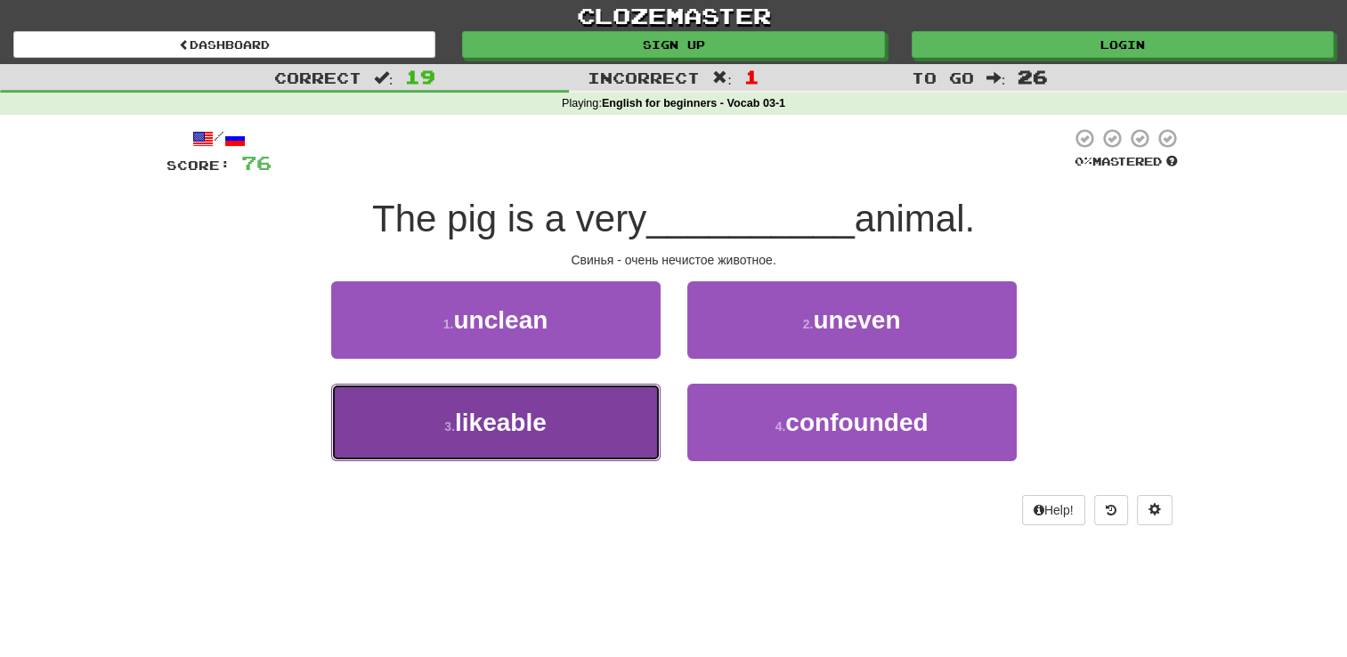
click at [495, 418] on span "likeable" at bounding box center [501, 423] width 92 height 28
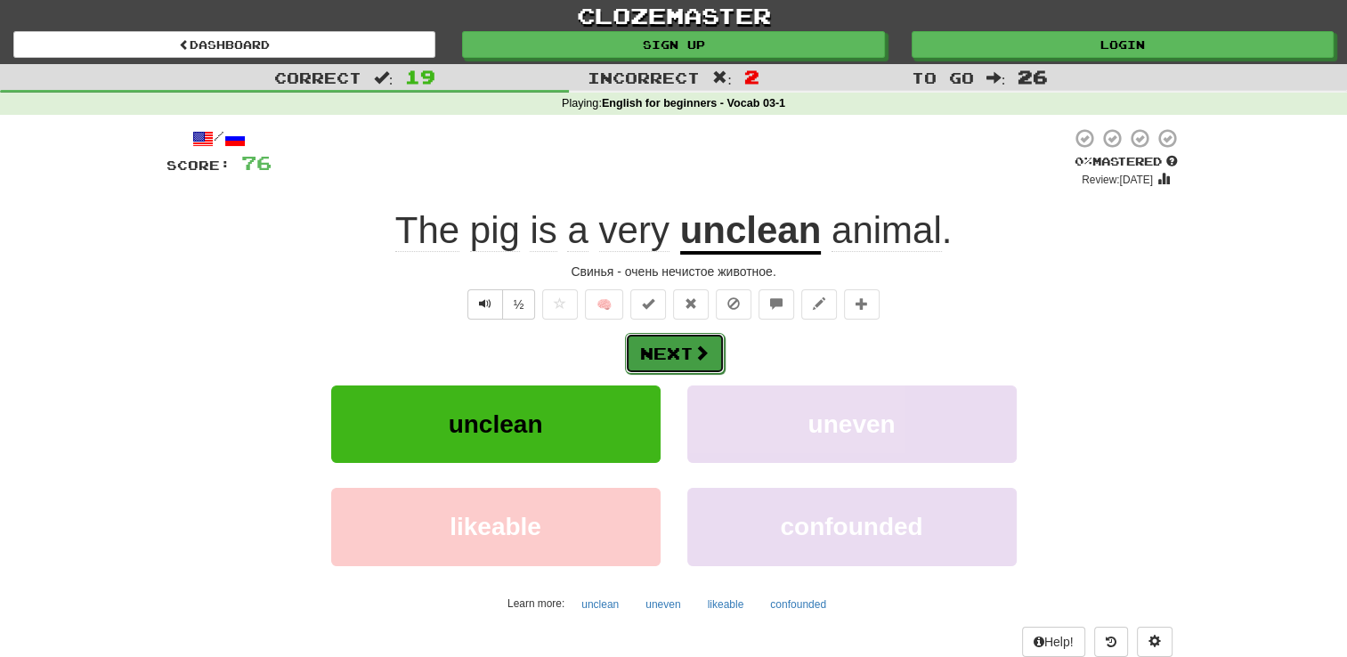
click at [662, 359] on button "Next" at bounding box center [675, 353] width 100 height 41
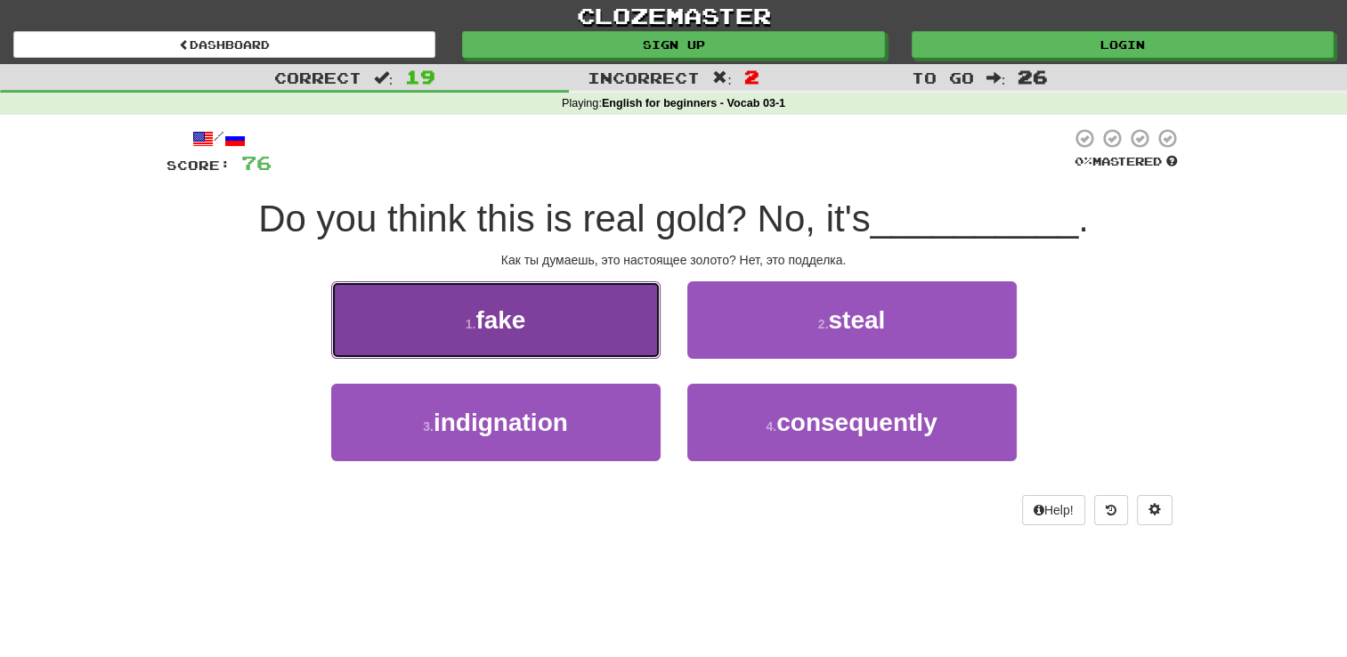
click at [531, 332] on button "1 . fake" at bounding box center [495, 319] width 329 height 77
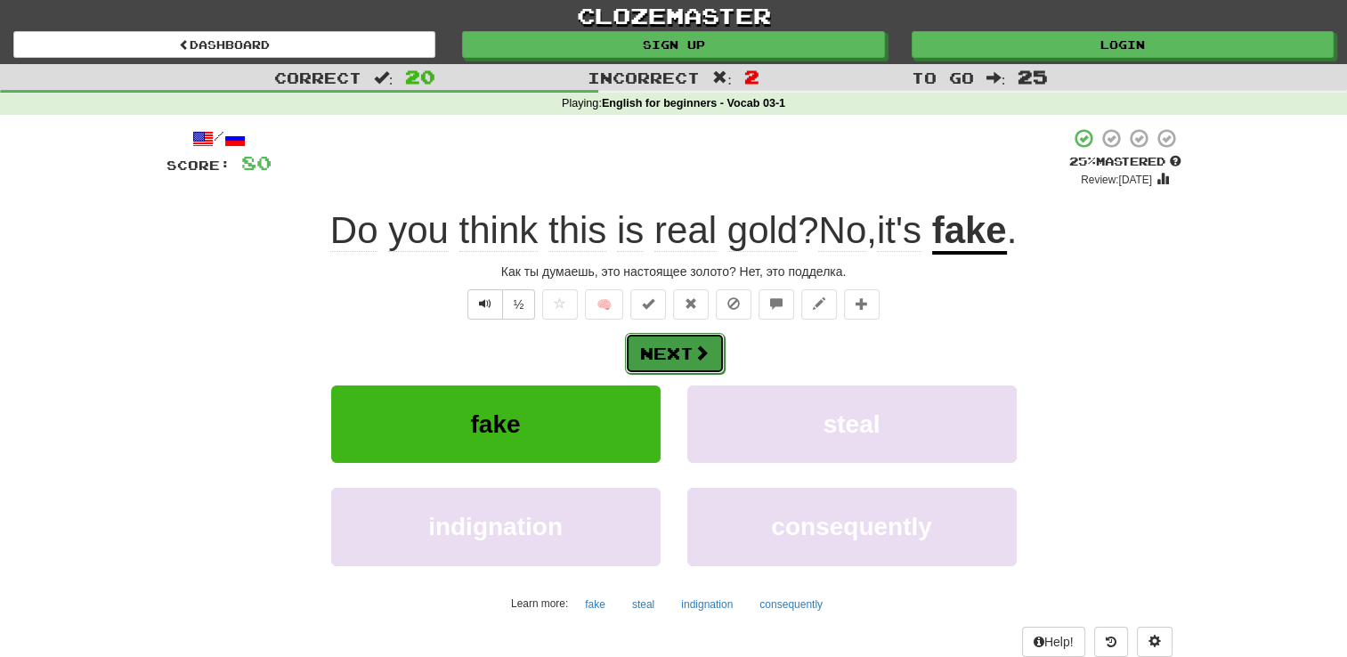
click at [684, 341] on button "Next" at bounding box center [675, 353] width 100 height 41
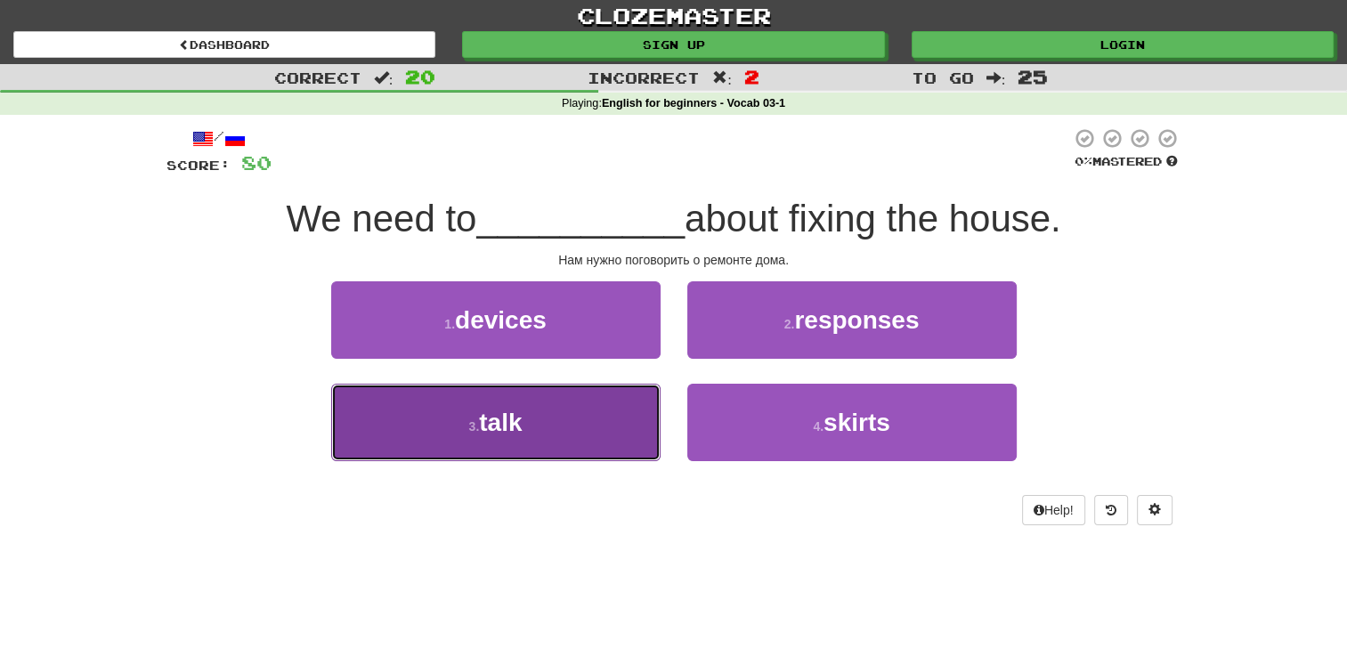
click at [531, 423] on button "3 . talk" at bounding box center [495, 422] width 329 height 77
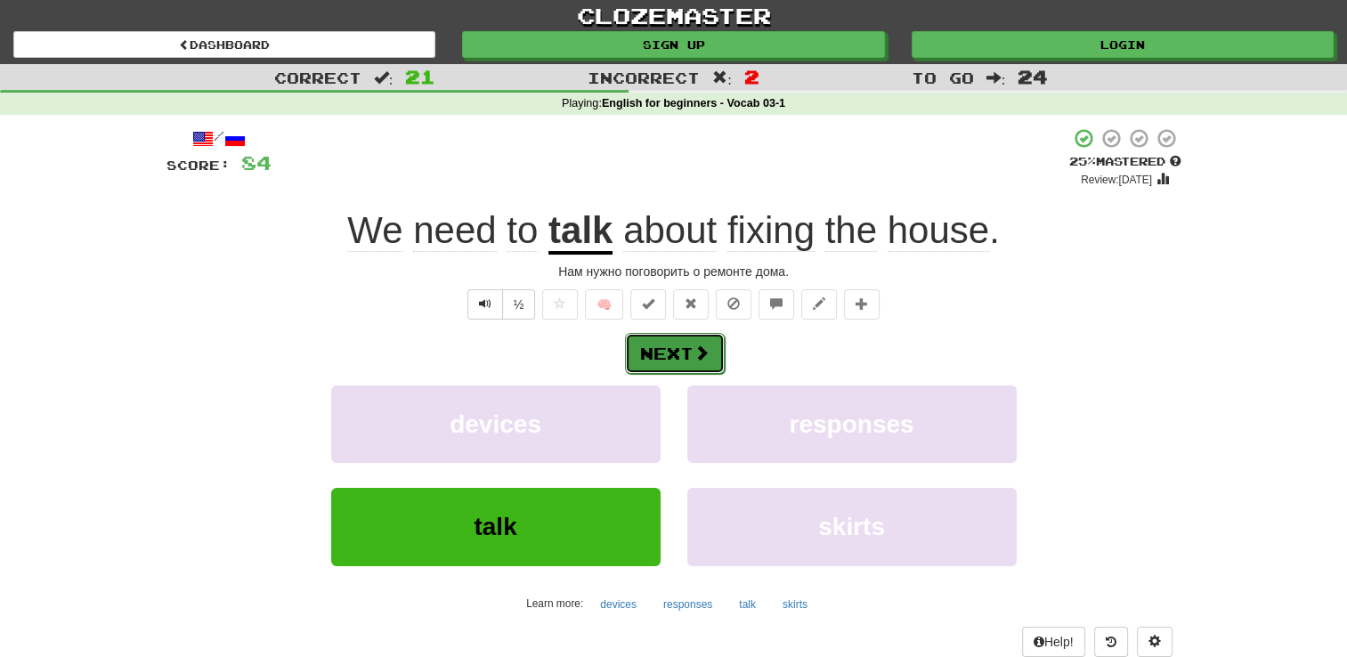
click at [684, 344] on button "Next" at bounding box center [675, 353] width 100 height 41
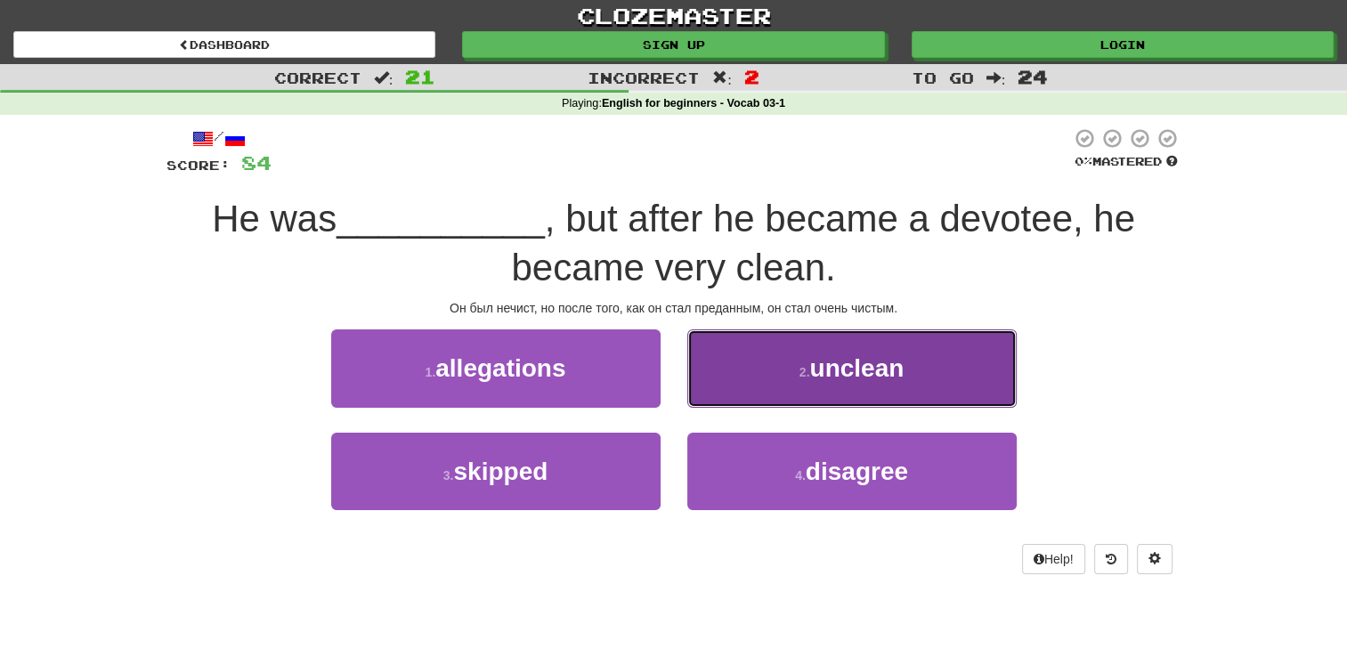
click at [862, 360] on span "unclean" at bounding box center [856, 368] width 94 height 28
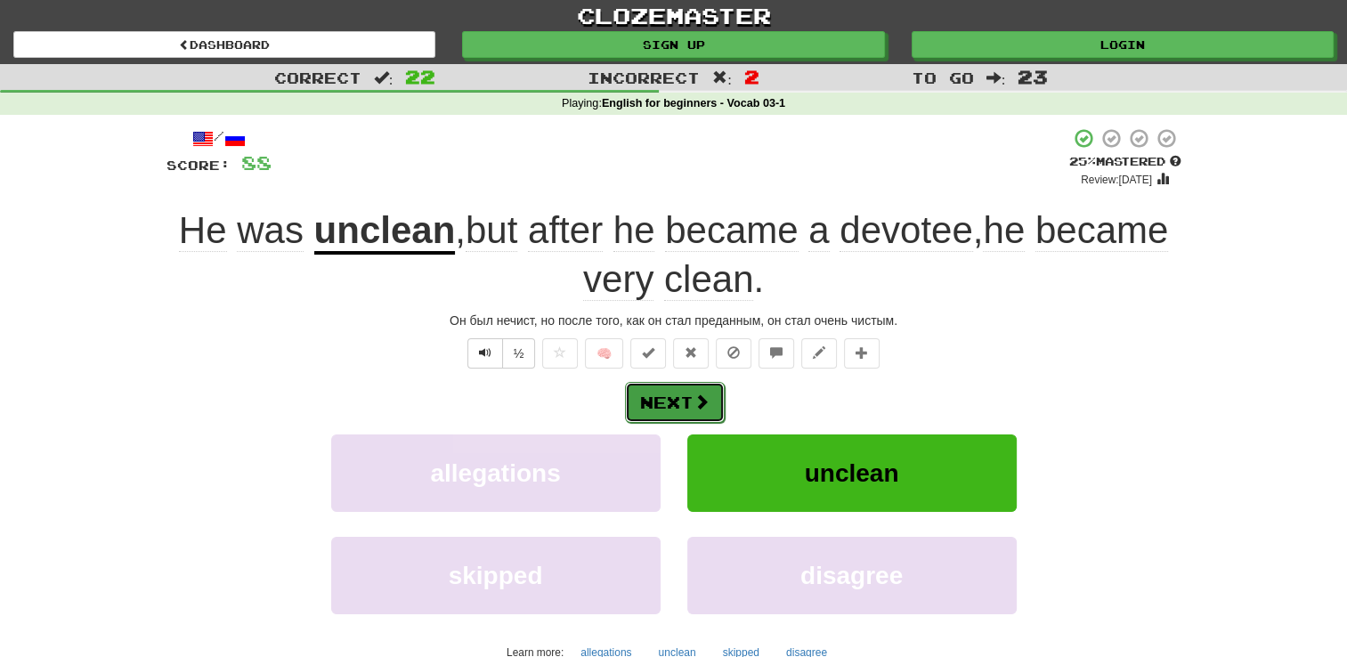
click at [681, 398] on button "Next" at bounding box center [675, 402] width 100 height 41
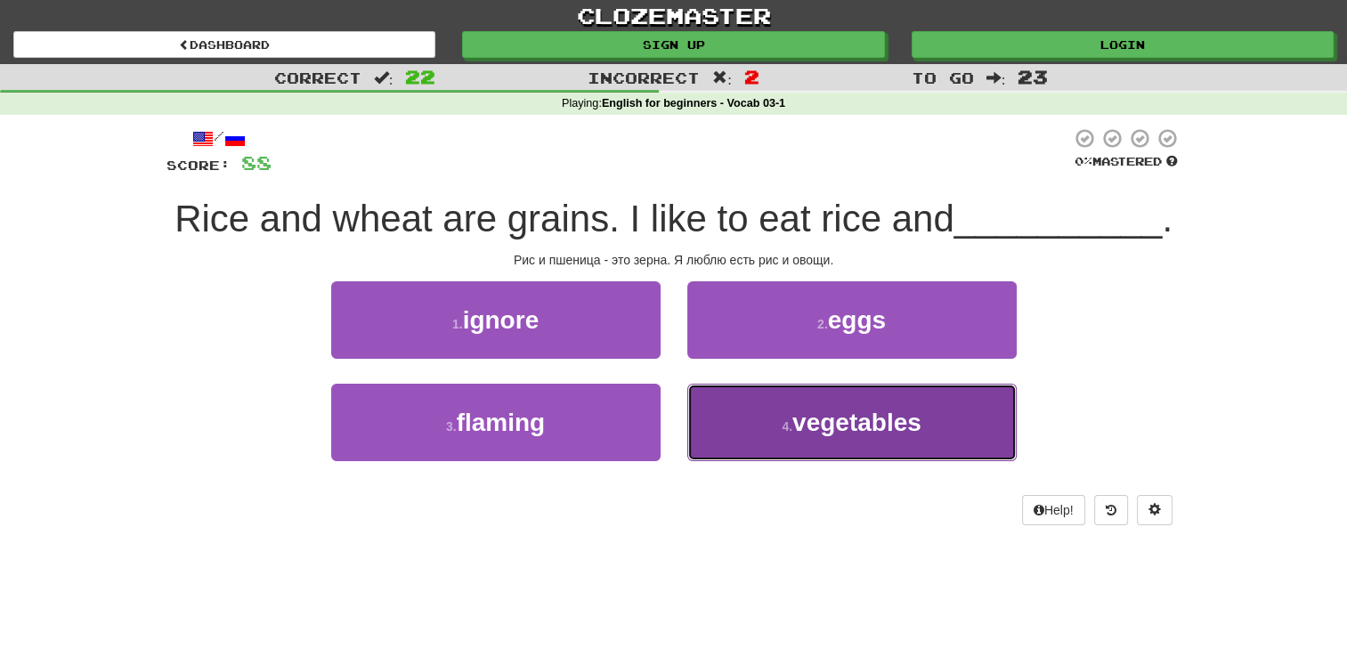
click at [893, 425] on span "vegetables" at bounding box center [856, 423] width 129 height 28
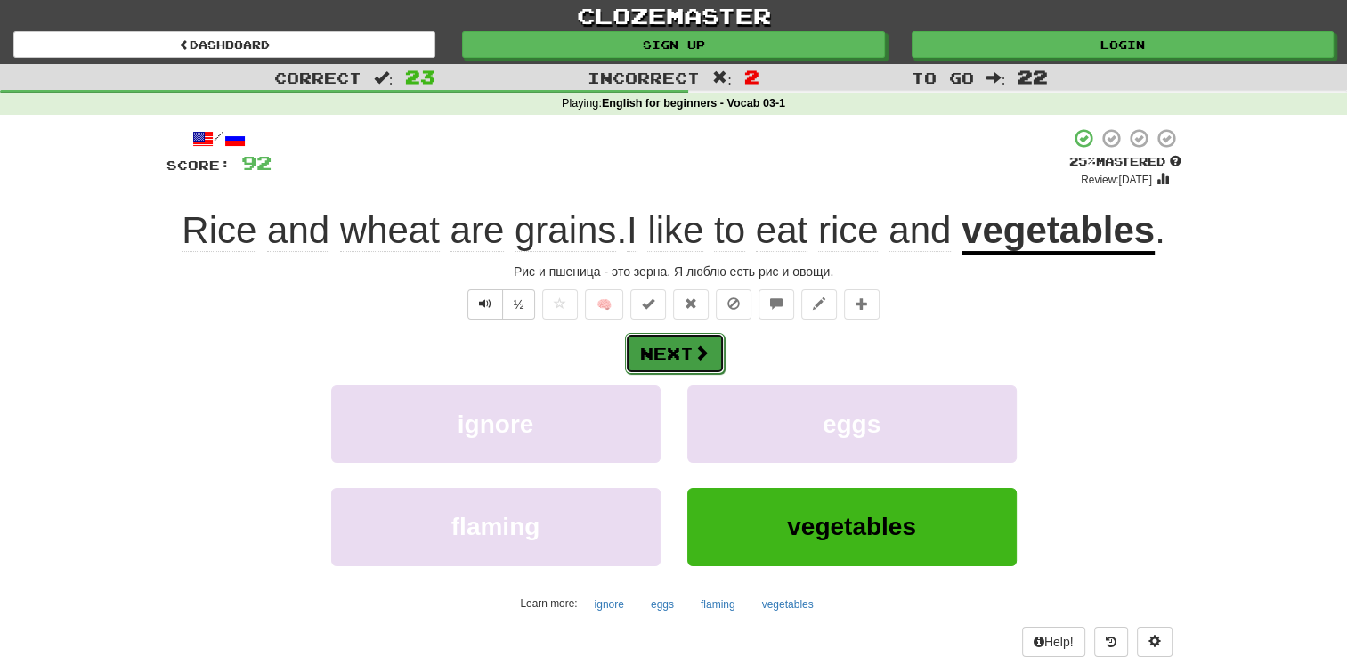
drag, startPoint x: 669, startPoint y: 351, endPoint x: 654, endPoint y: 352, distance: 14.3
click at [654, 352] on button "Next" at bounding box center [675, 353] width 100 height 41
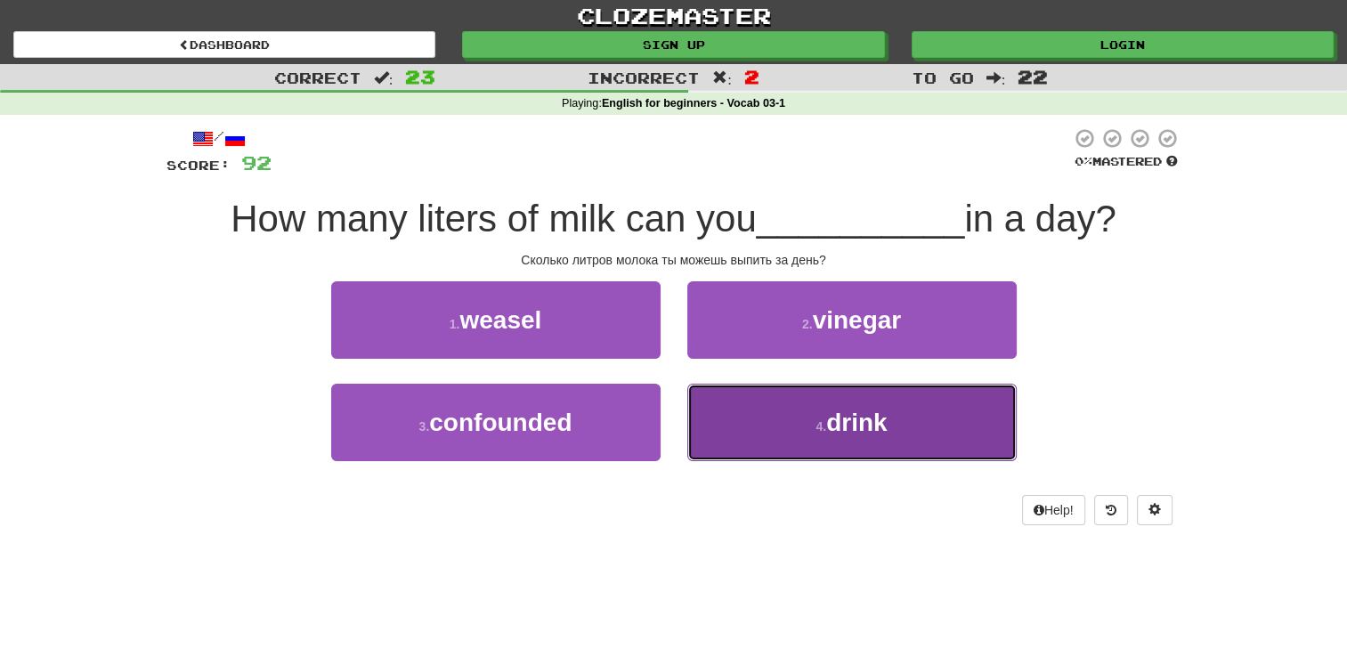
click at [857, 420] on span "drink" at bounding box center [856, 423] width 61 height 28
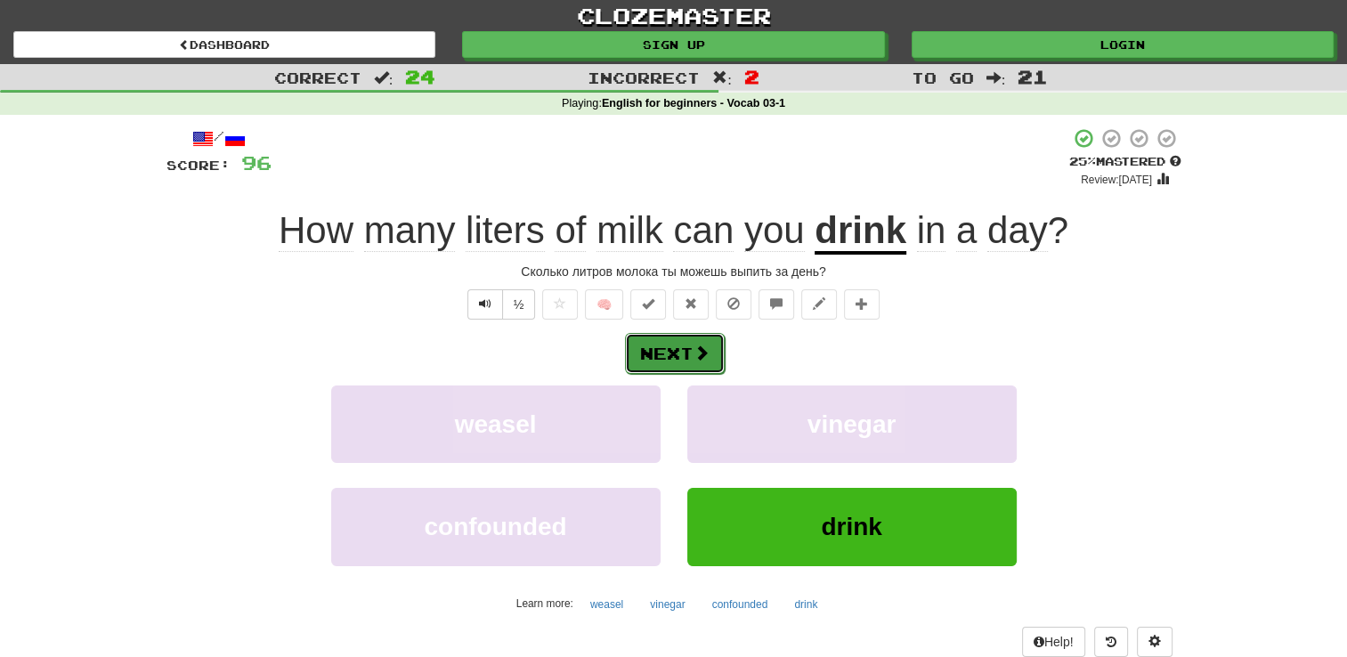
click at [678, 353] on button "Next" at bounding box center [675, 353] width 100 height 41
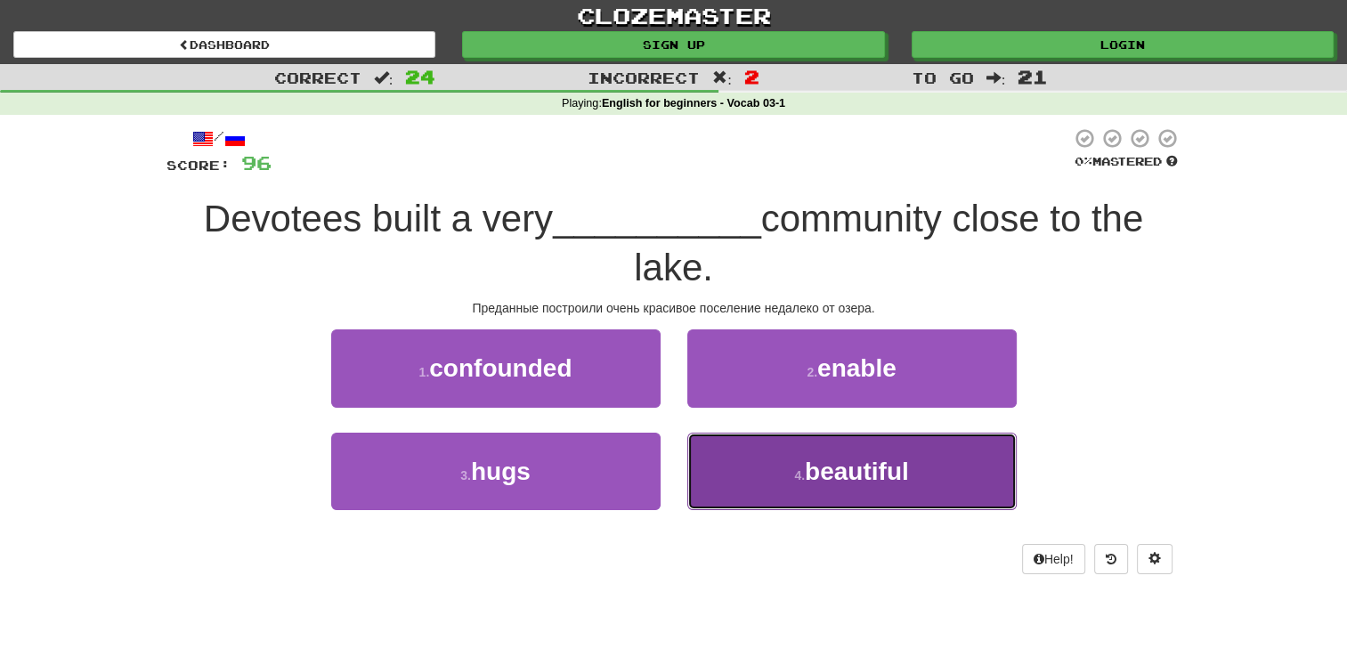
click at [837, 468] on span "beautiful" at bounding box center [857, 472] width 104 height 28
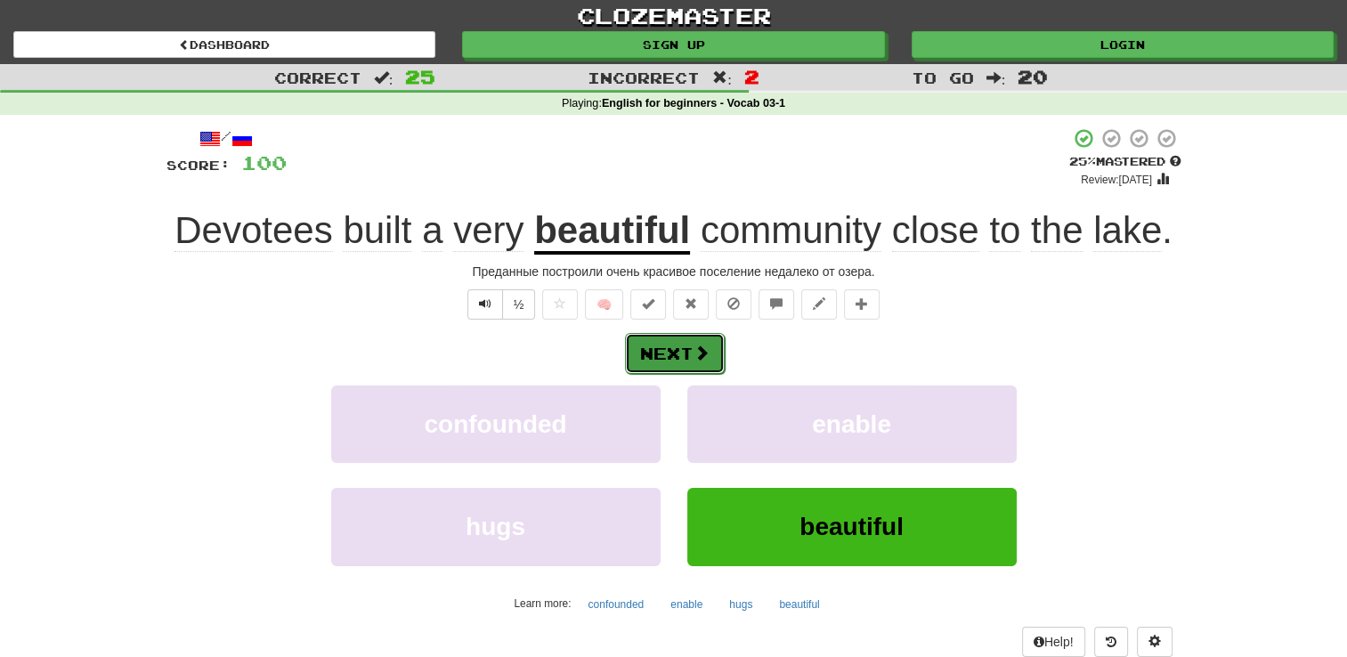
click at [681, 349] on button "Next" at bounding box center [675, 353] width 100 height 41
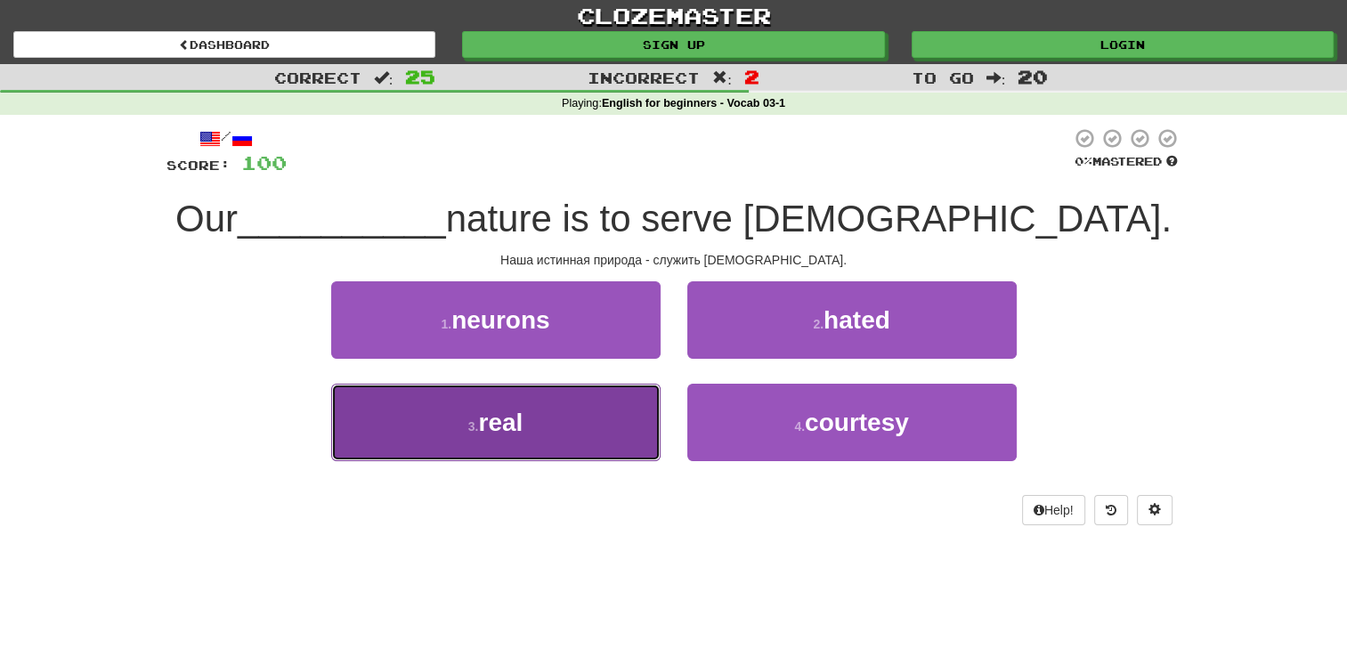
click at [498, 421] on span "real" at bounding box center [500, 423] width 45 height 28
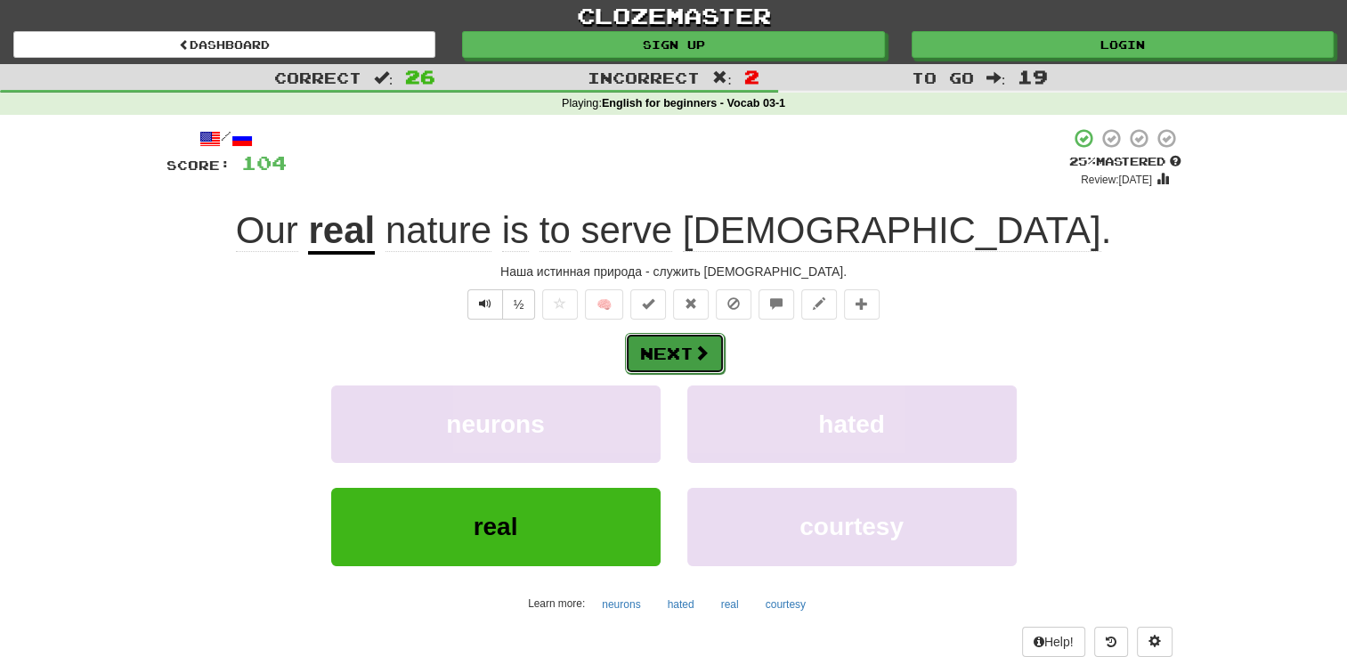
click at [679, 347] on button "Next" at bounding box center [675, 353] width 100 height 41
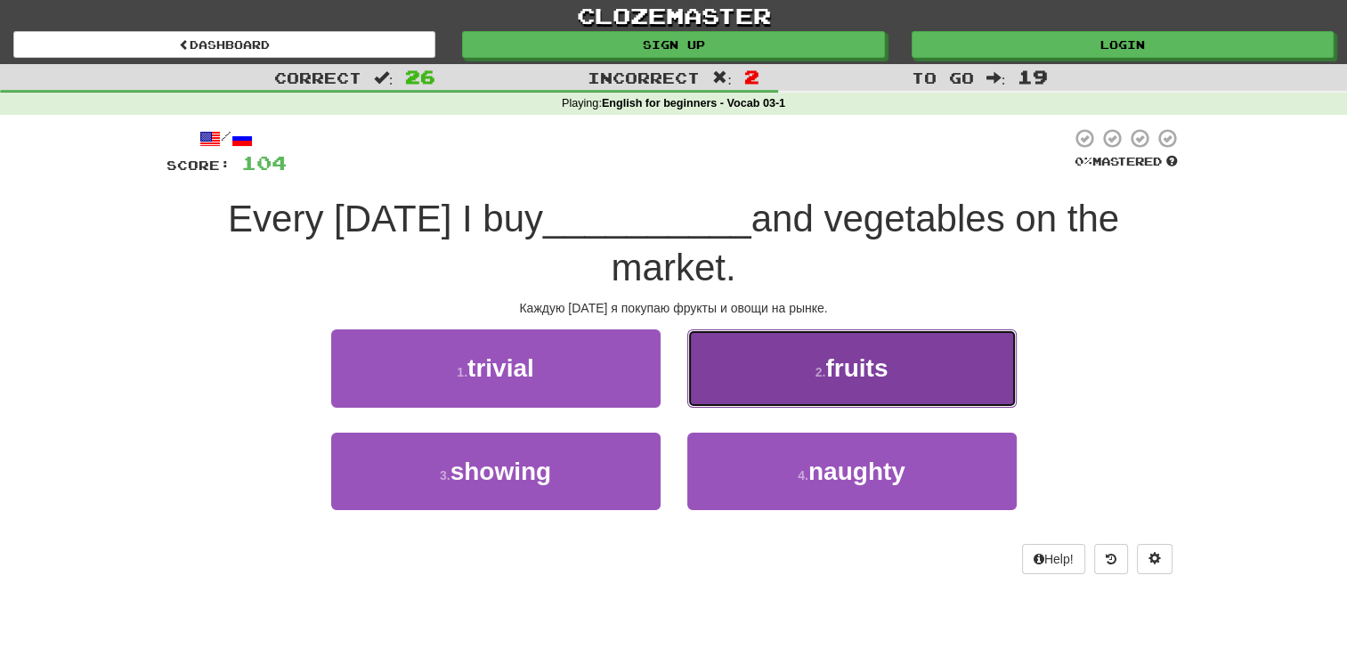
click at [865, 369] on span "fruits" at bounding box center [856, 368] width 62 height 28
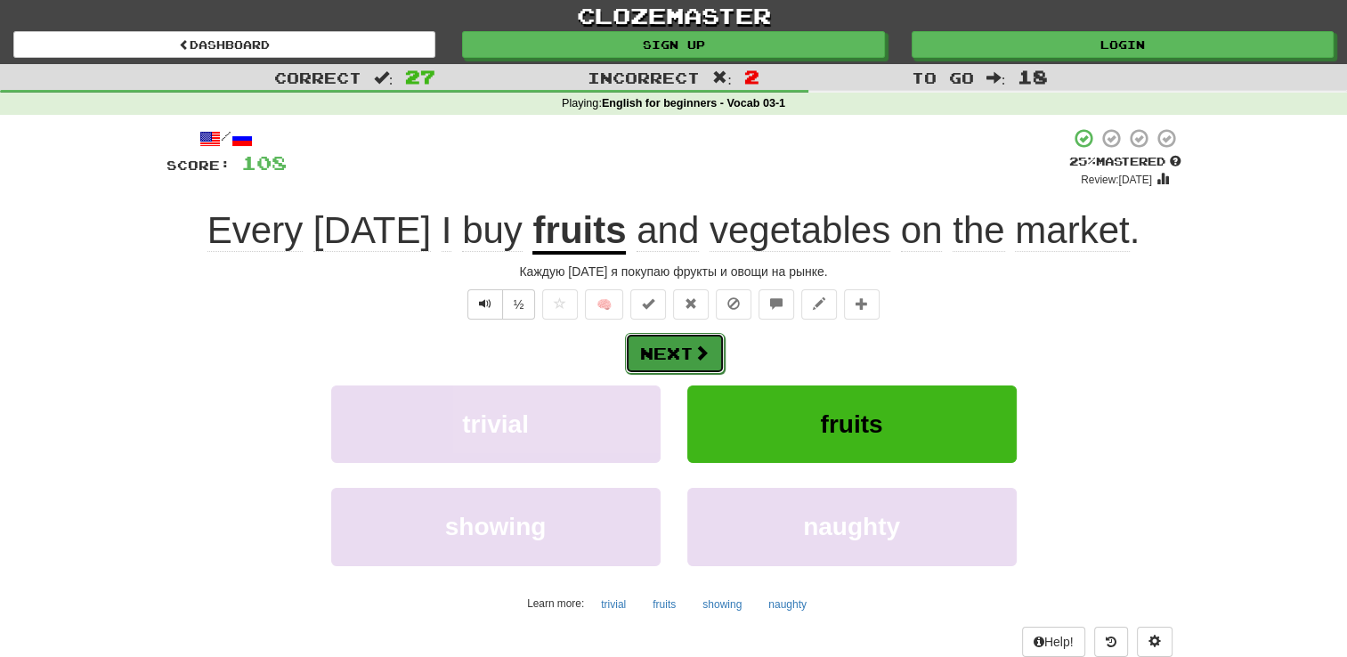
click at [670, 353] on button "Next" at bounding box center [675, 353] width 100 height 41
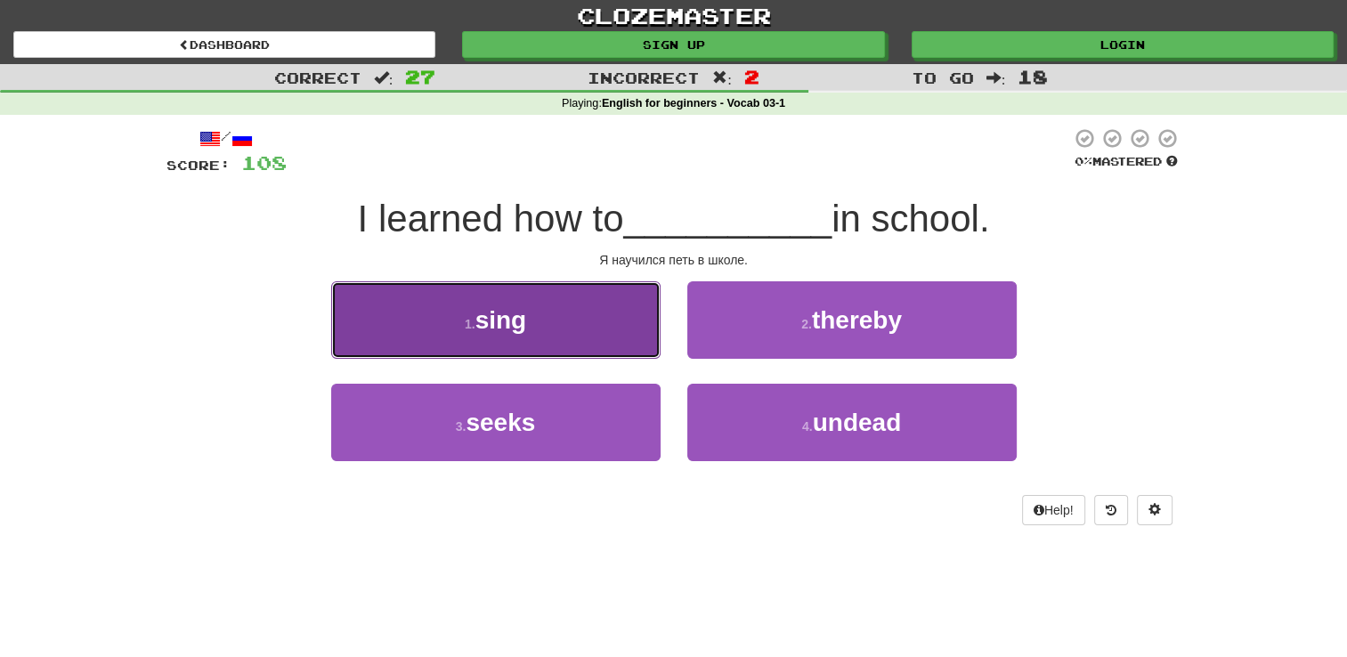
click at [524, 317] on span "sing" at bounding box center [501, 320] width 52 height 28
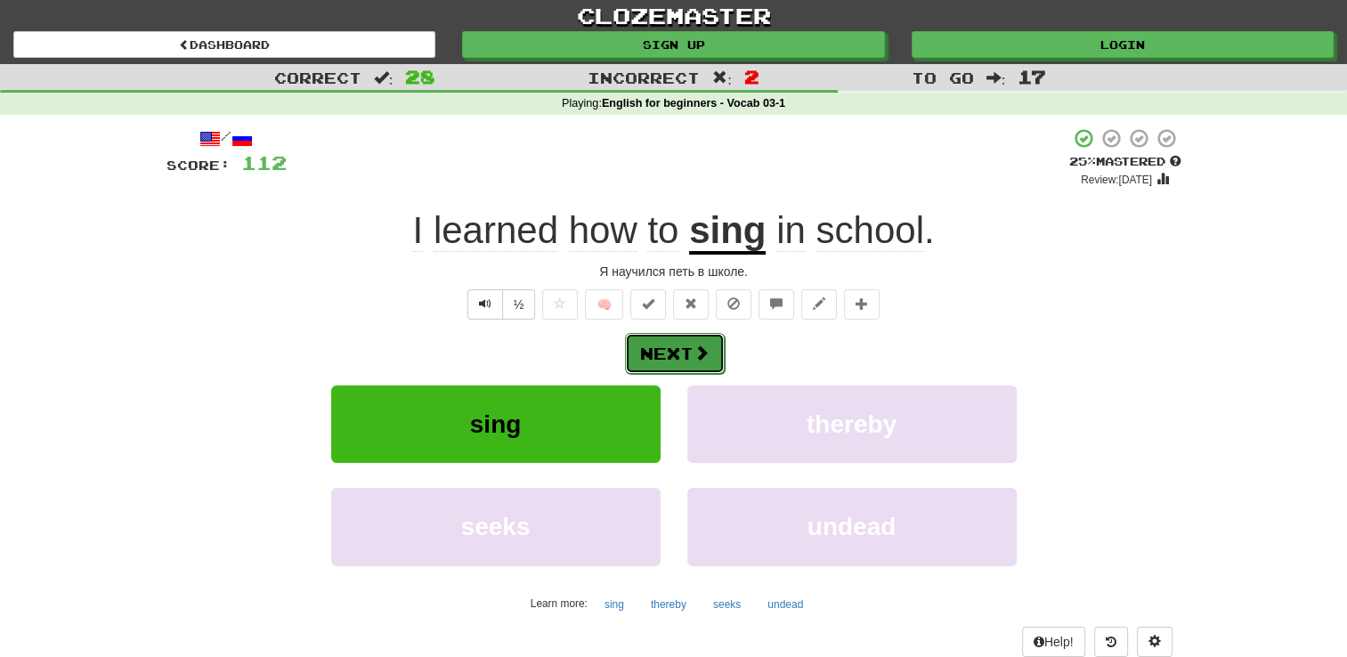
click at [672, 351] on button "Next" at bounding box center [675, 353] width 100 height 41
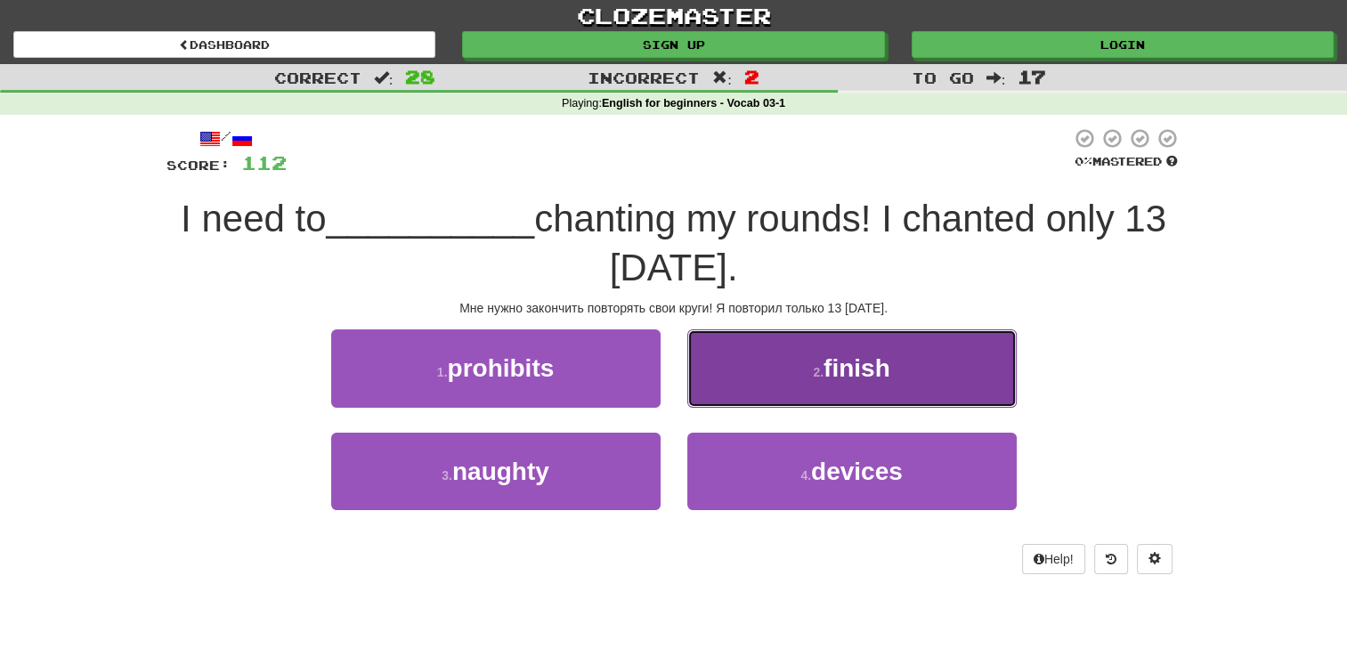
click at [856, 369] on span "finish" at bounding box center [856, 368] width 67 height 28
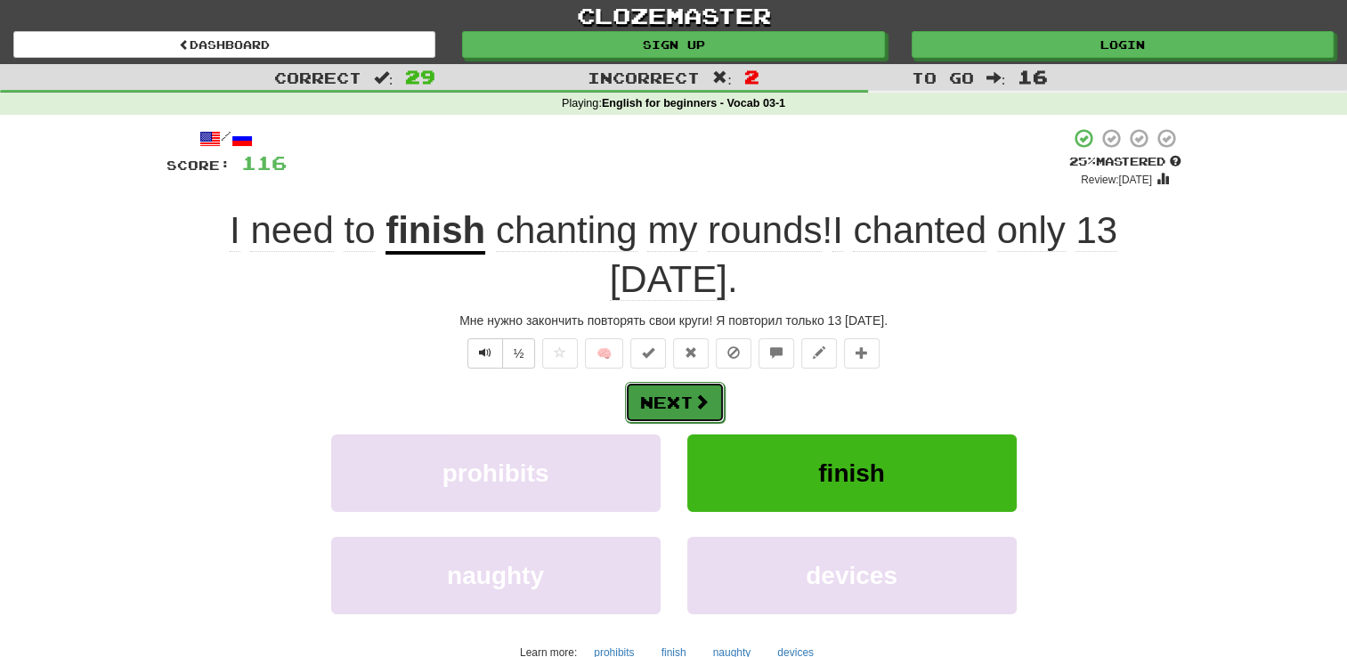
click at [679, 382] on button "Next" at bounding box center [675, 402] width 100 height 41
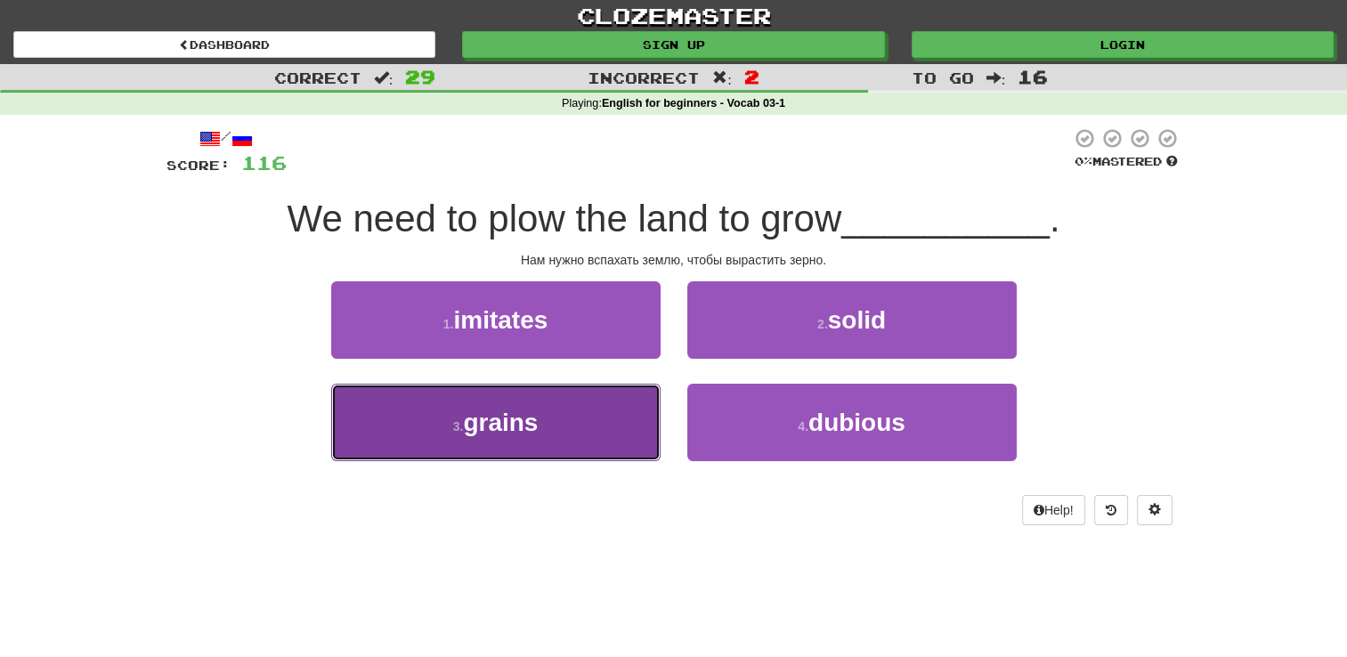
click at [487, 421] on span "grains" at bounding box center [500, 423] width 75 height 28
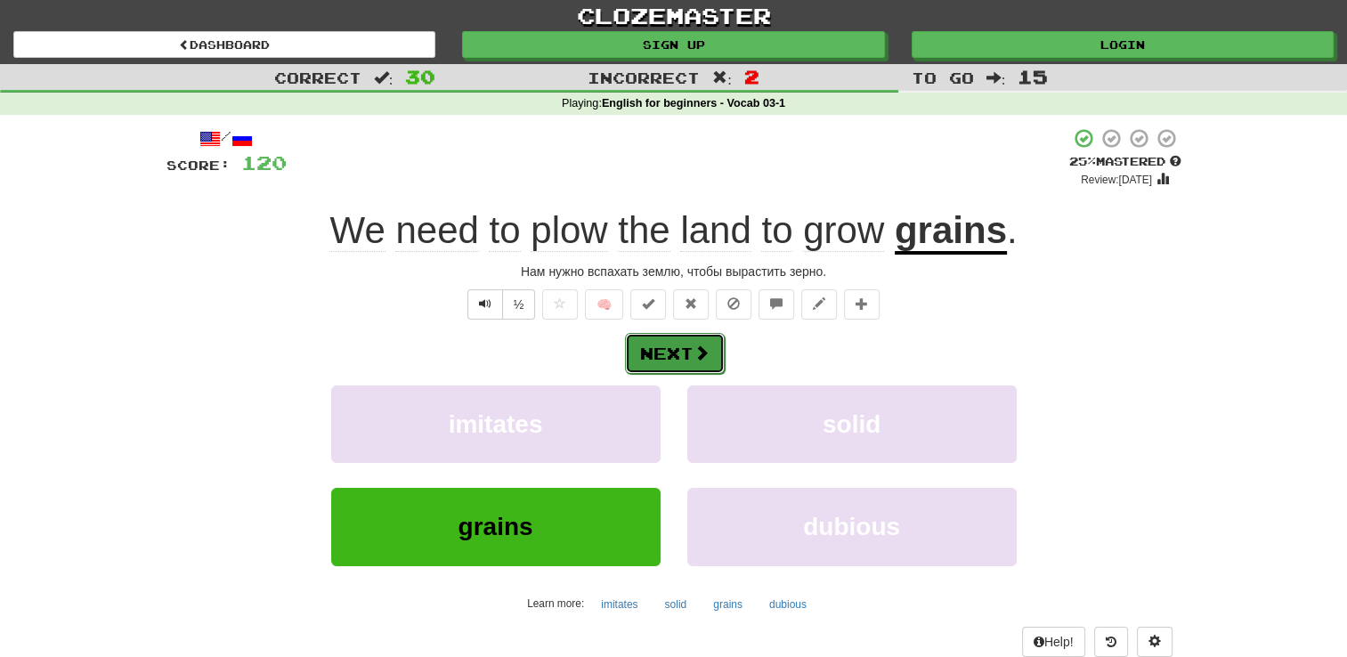
click at [685, 351] on button "Next" at bounding box center [675, 353] width 100 height 41
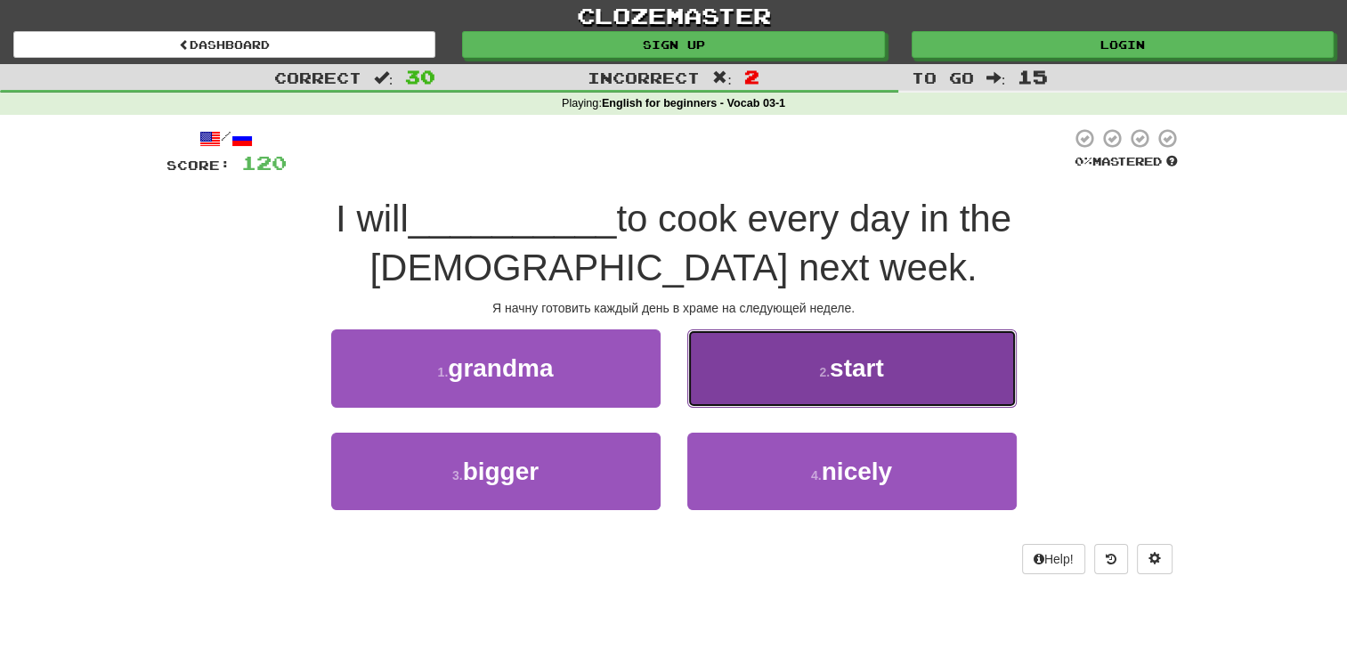
click at [872, 354] on span "start" at bounding box center [857, 368] width 54 height 28
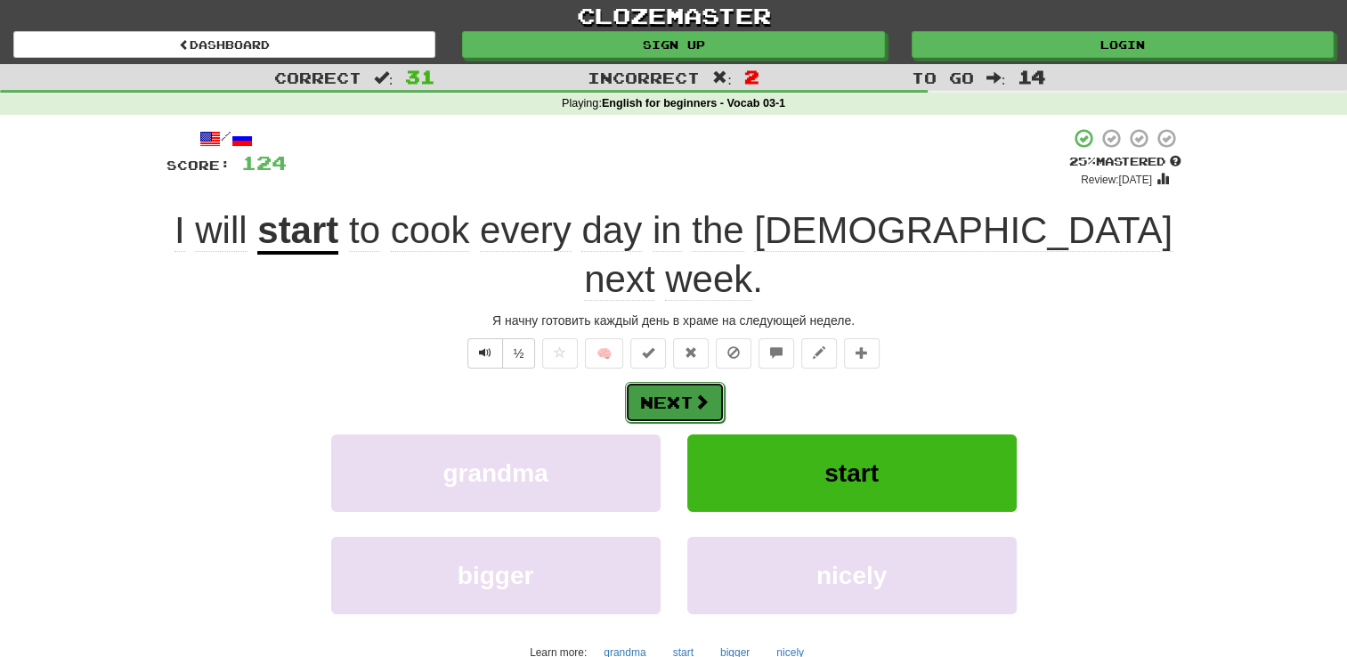
click at [684, 382] on button "Next" at bounding box center [675, 402] width 100 height 41
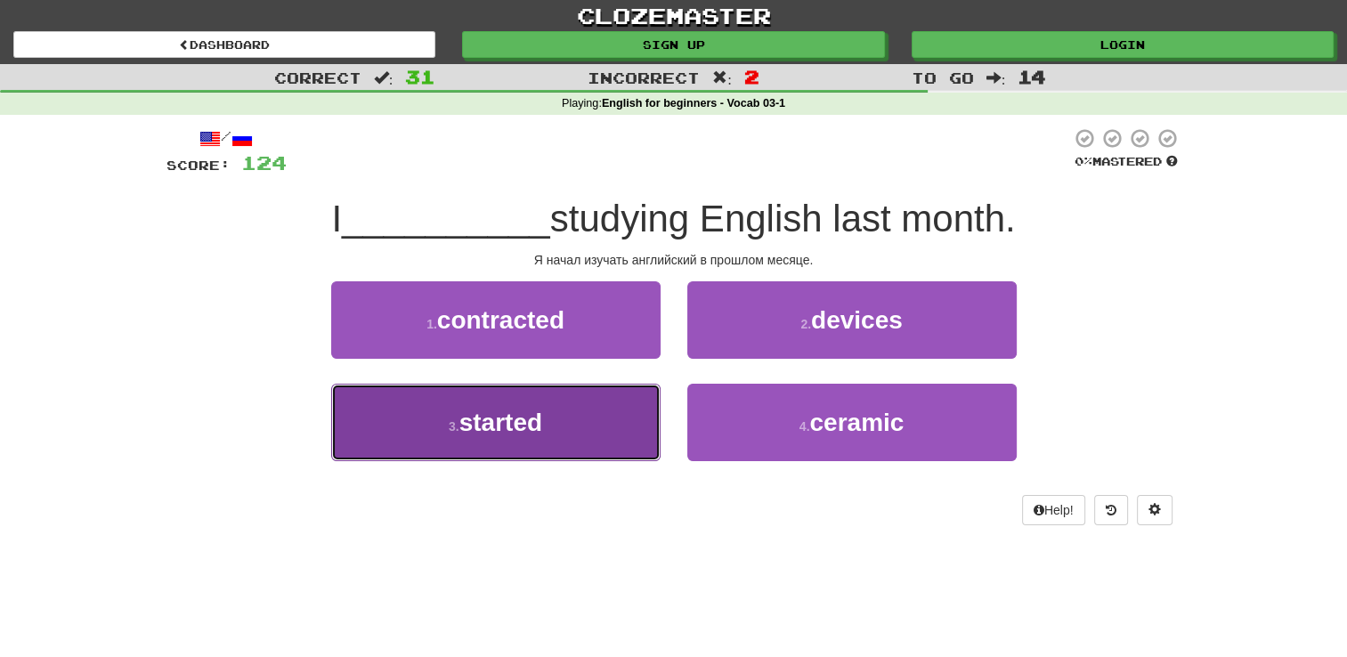
click at [499, 421] on span "started" at bounding box center [500, 423] width 83 height 28
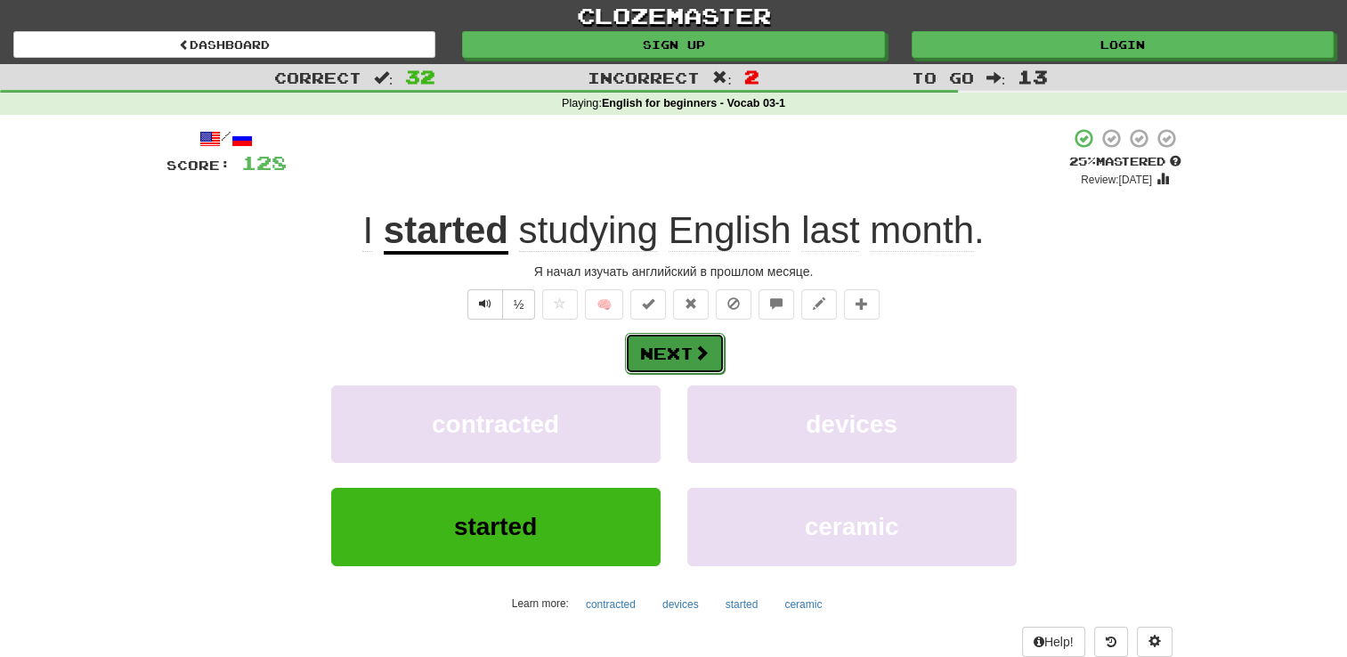
click at [680, 354] on button "Next" at bounding box center [675, 353] width 100 height 41
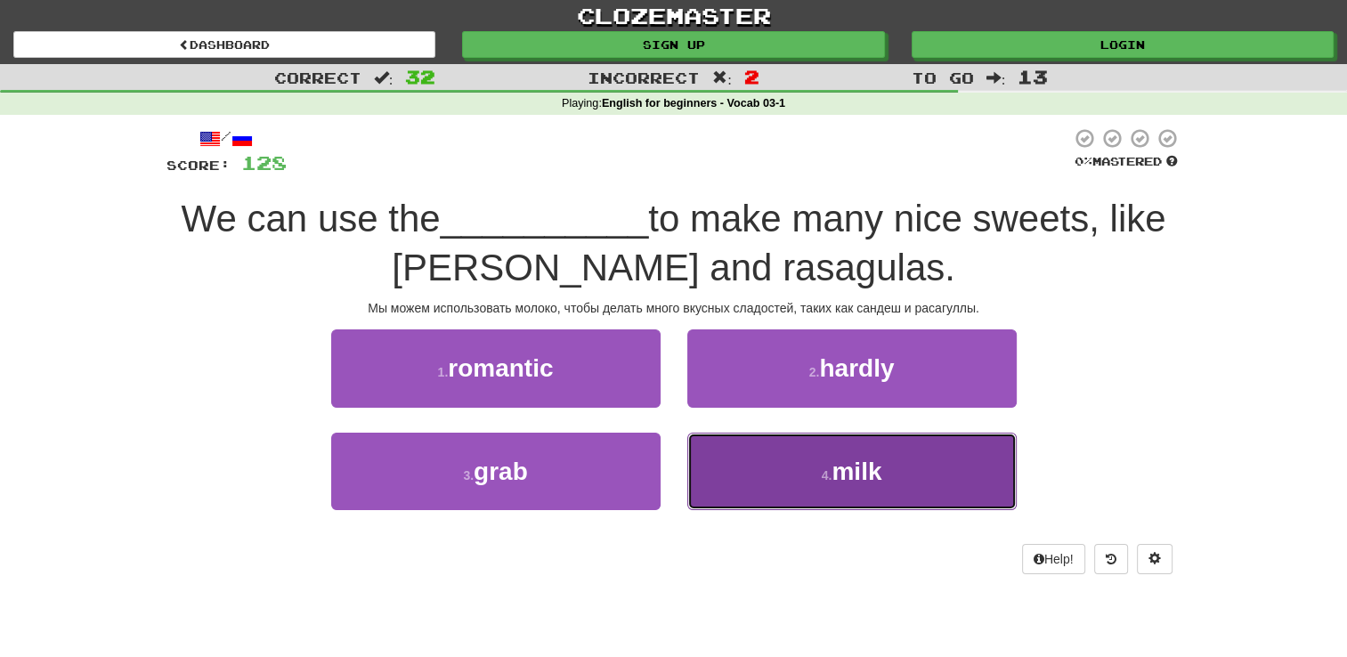
click at [848, 469] on span "milk" at bounding box center [856, 472] width 50 height 28
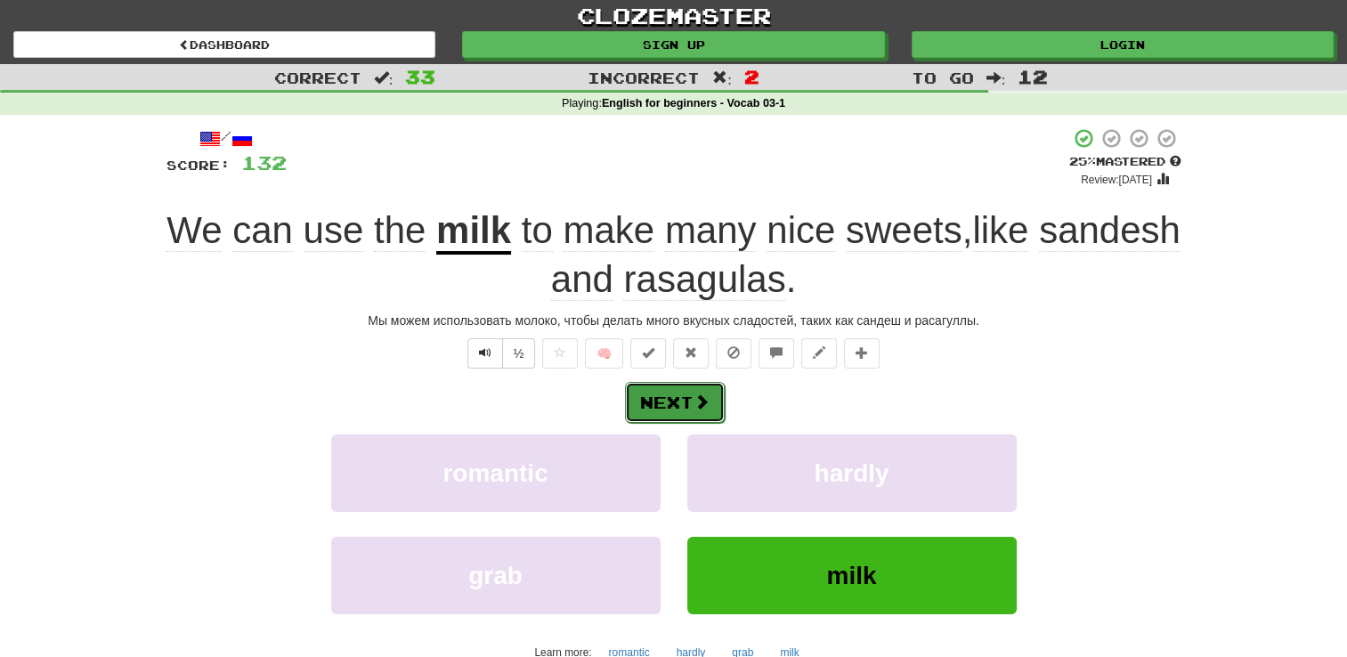
click at [679, 412] on button "Next" at bounding box center [675, 402] width 100 height 41
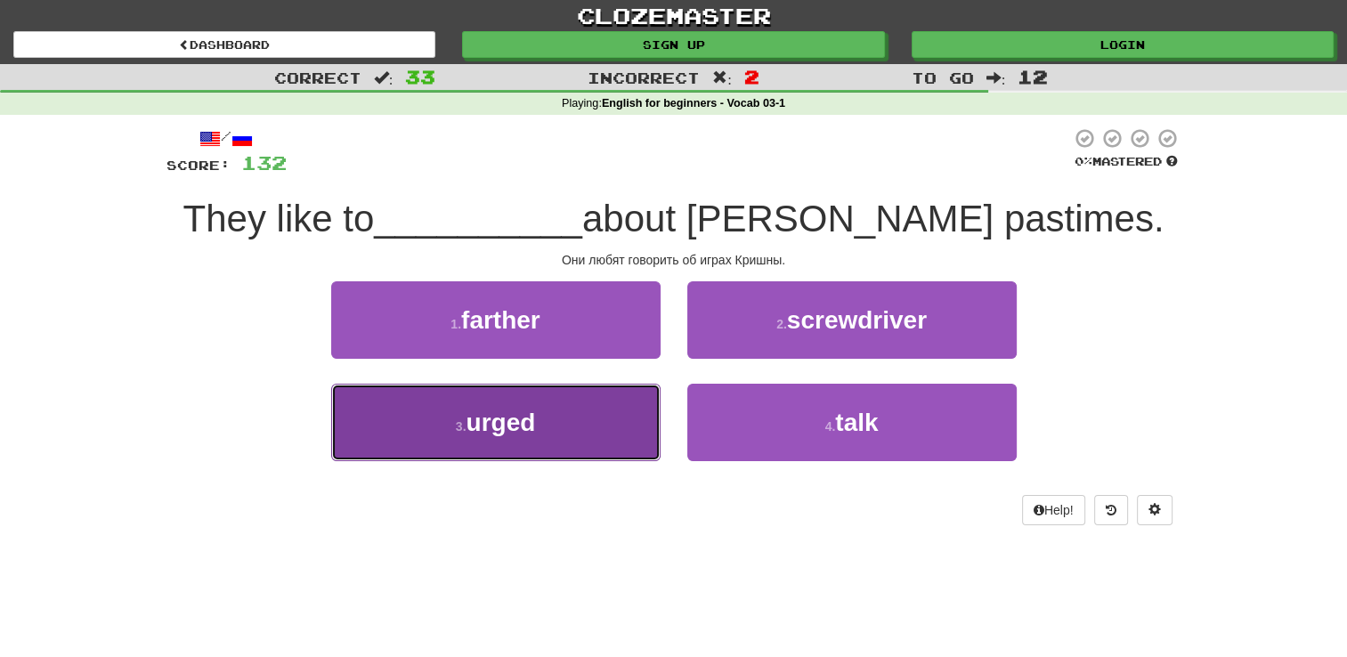
click at [519, 426] on span "urged" at bounding box center [500, 423] width 69 height 28
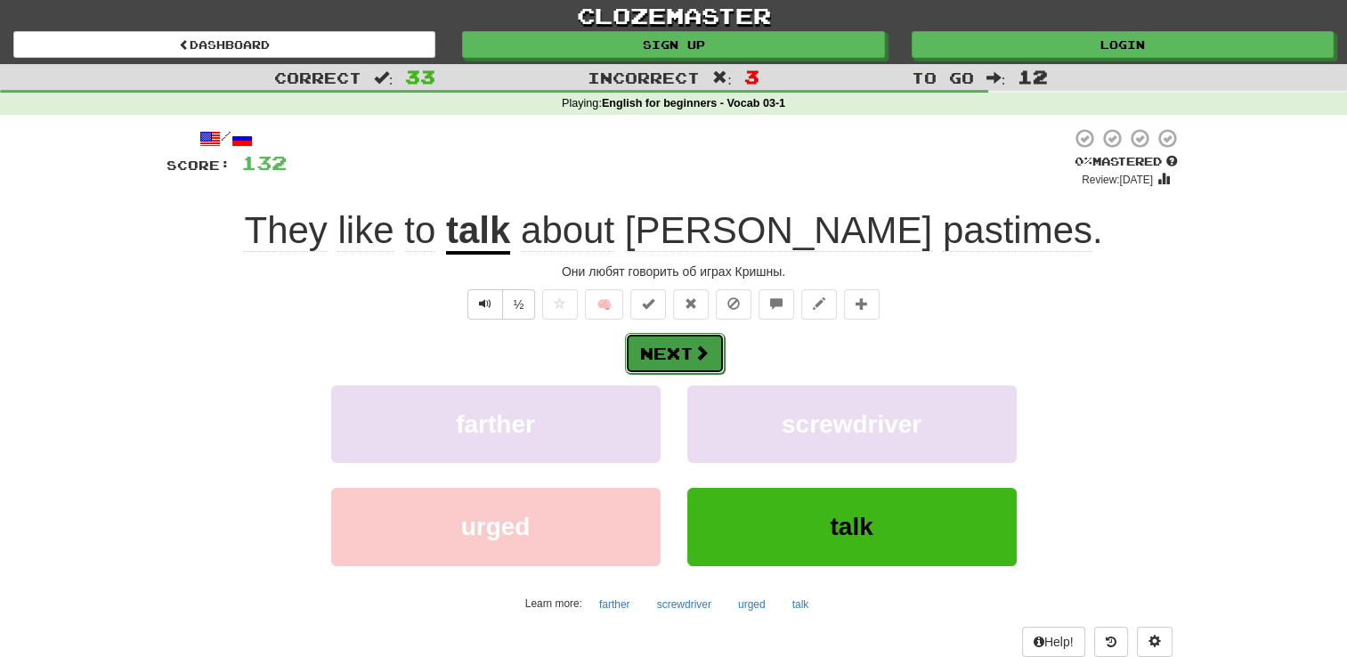
click at [670, 351] on button "Next" at bounding box center [675, 353] width 100 height 41
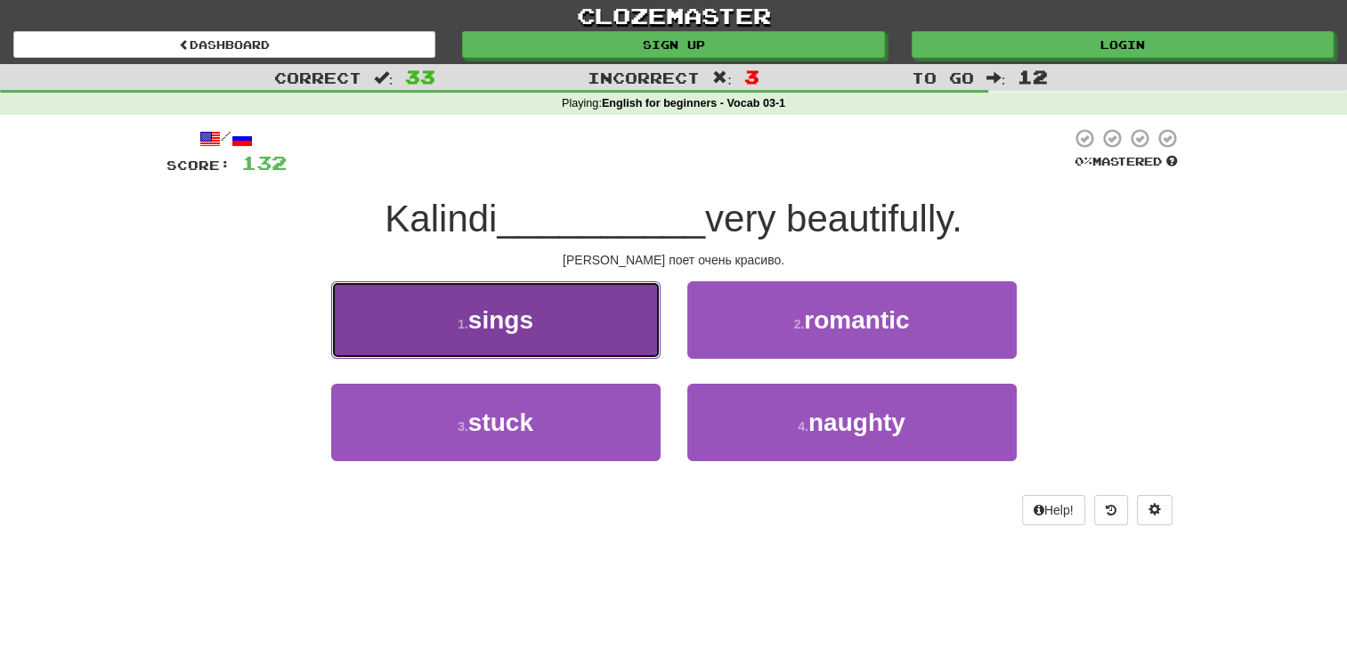
click at [527, 308] on span "sings" at bounding box center [500, 320] width 65 height 28
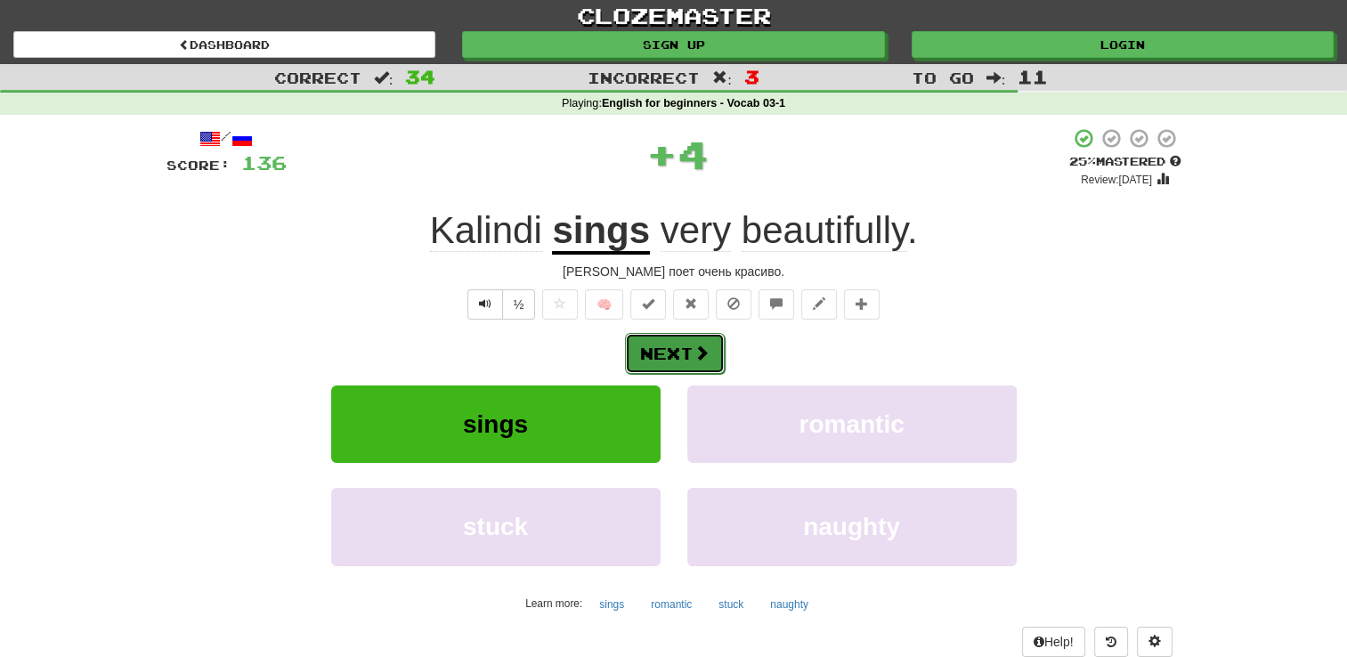
click at [679, 351] on button "Next" at bounding box center [675, 353] width 100 height 41
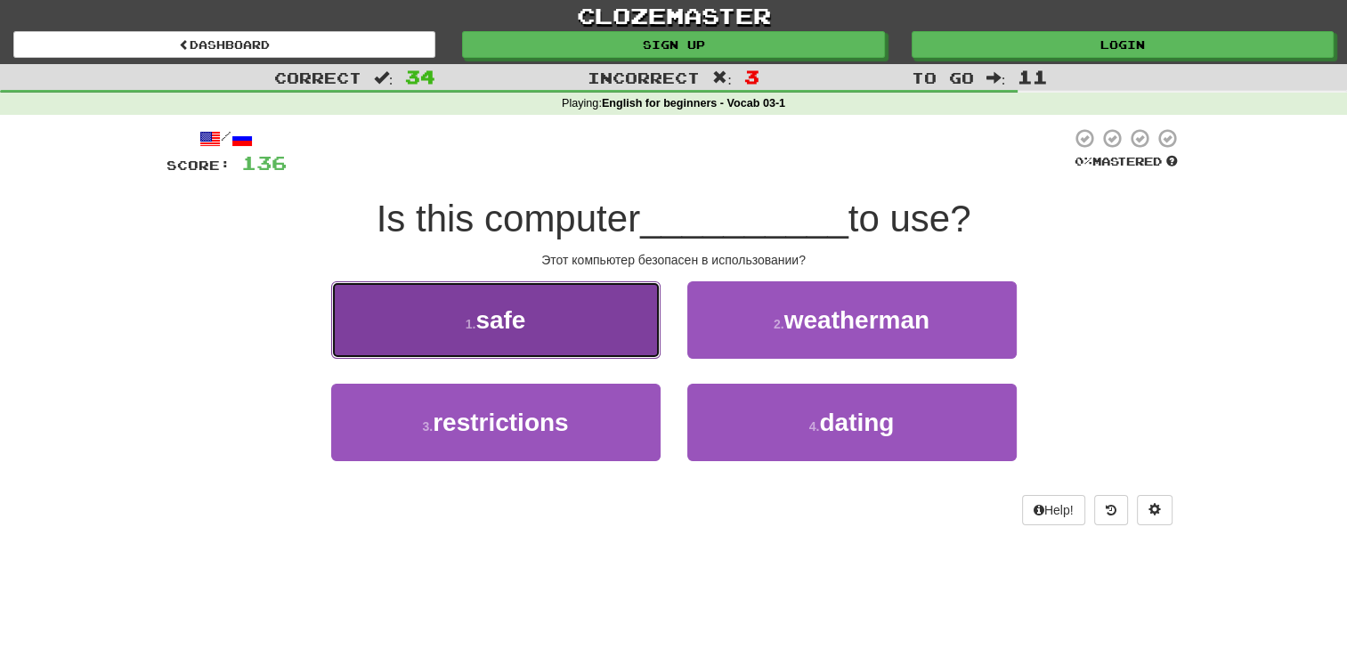
click at [528, 326] on button "1 . safe" at bounding box center [495, 319] width 329 height 77
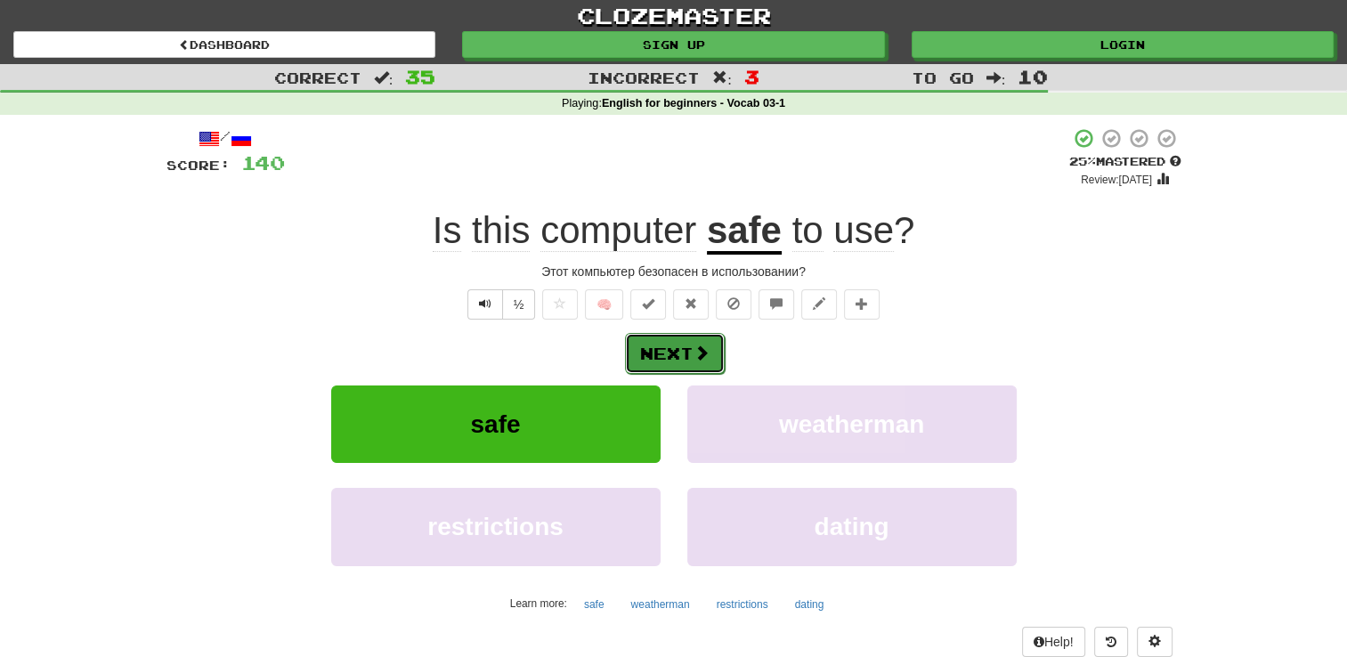
click at [682, 349] on button "Next" at bounding box center [675, 353] width 100 height 41
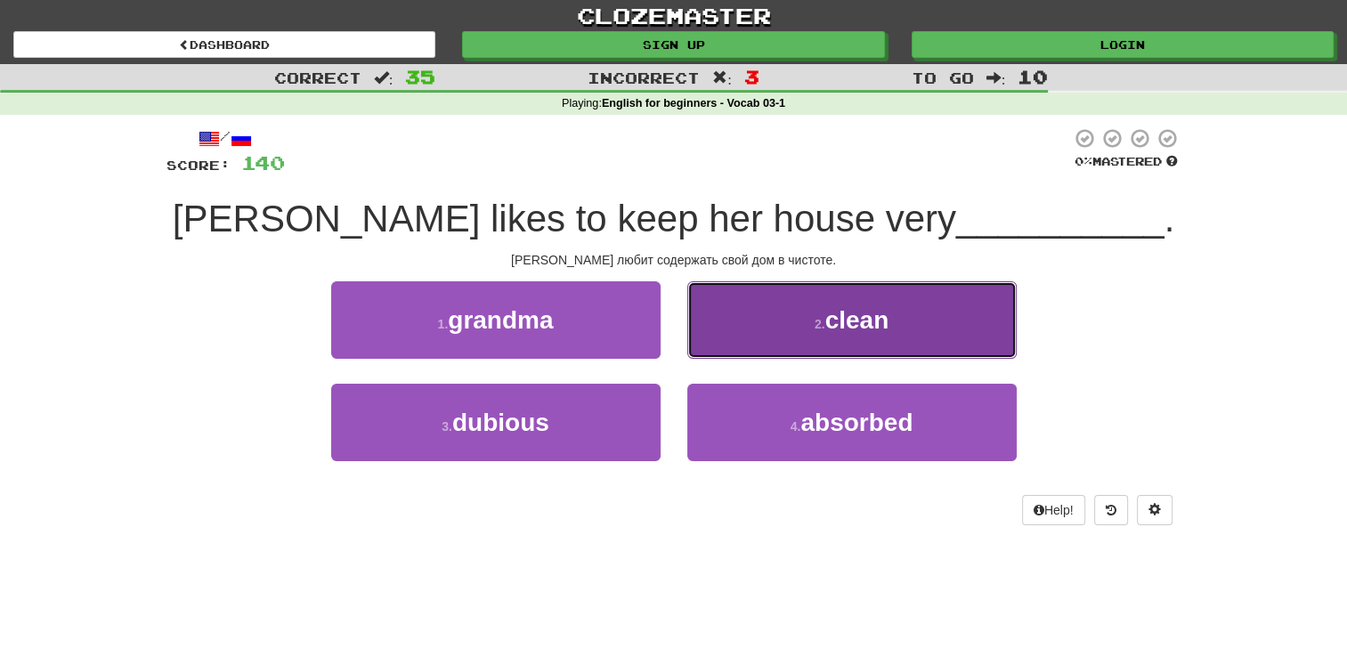
click at [854, 319] on span "clean" at bounding box center [857, 320] width 64 height 28
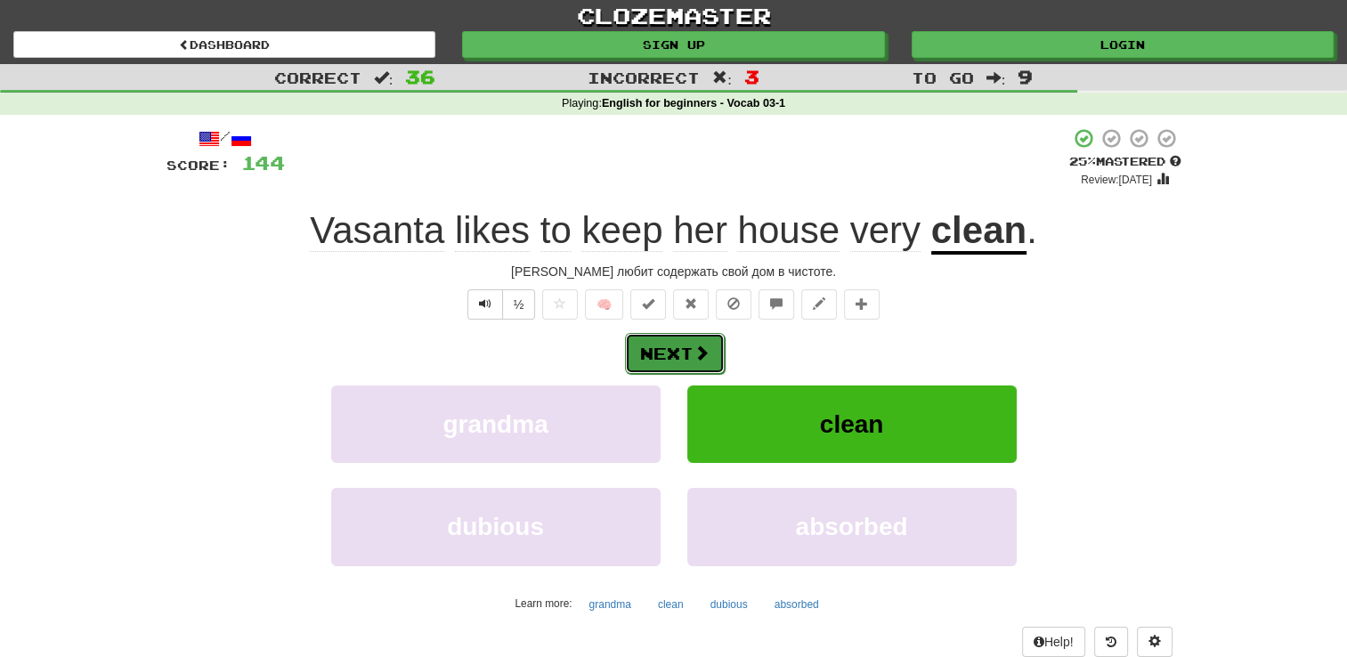
click at [678, 352] on button "Next" at bounding box center [675, 353] width 100 height 41
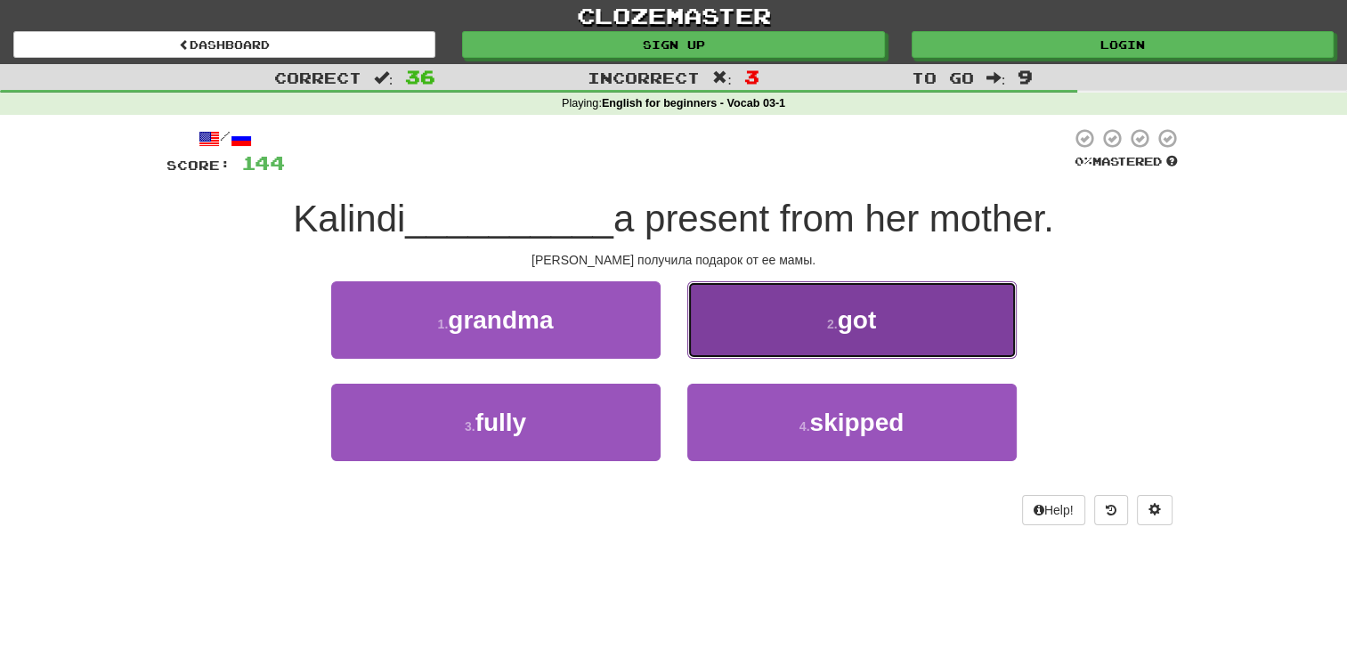
click at [857, 324] on span "got" at bounding box center [857, 320] width 39 height 28
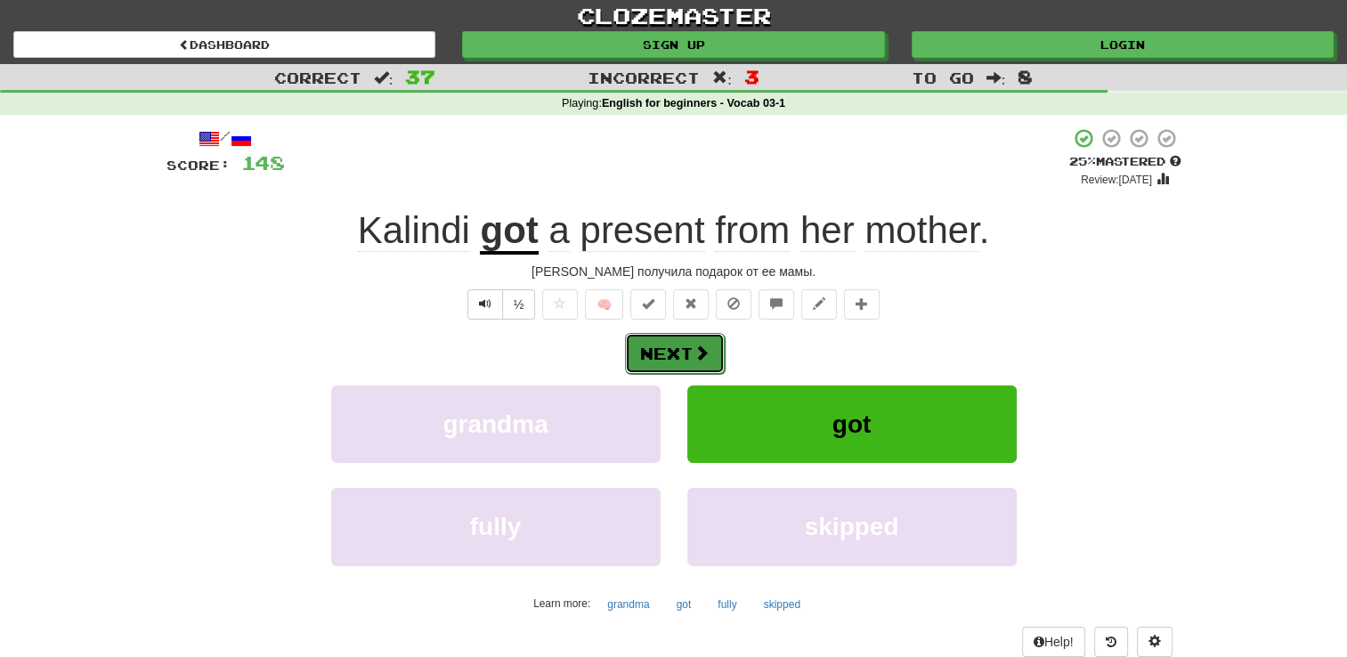
click at [676, 355] on button "Next" at bounding box center [675, 353] width 100 height 41
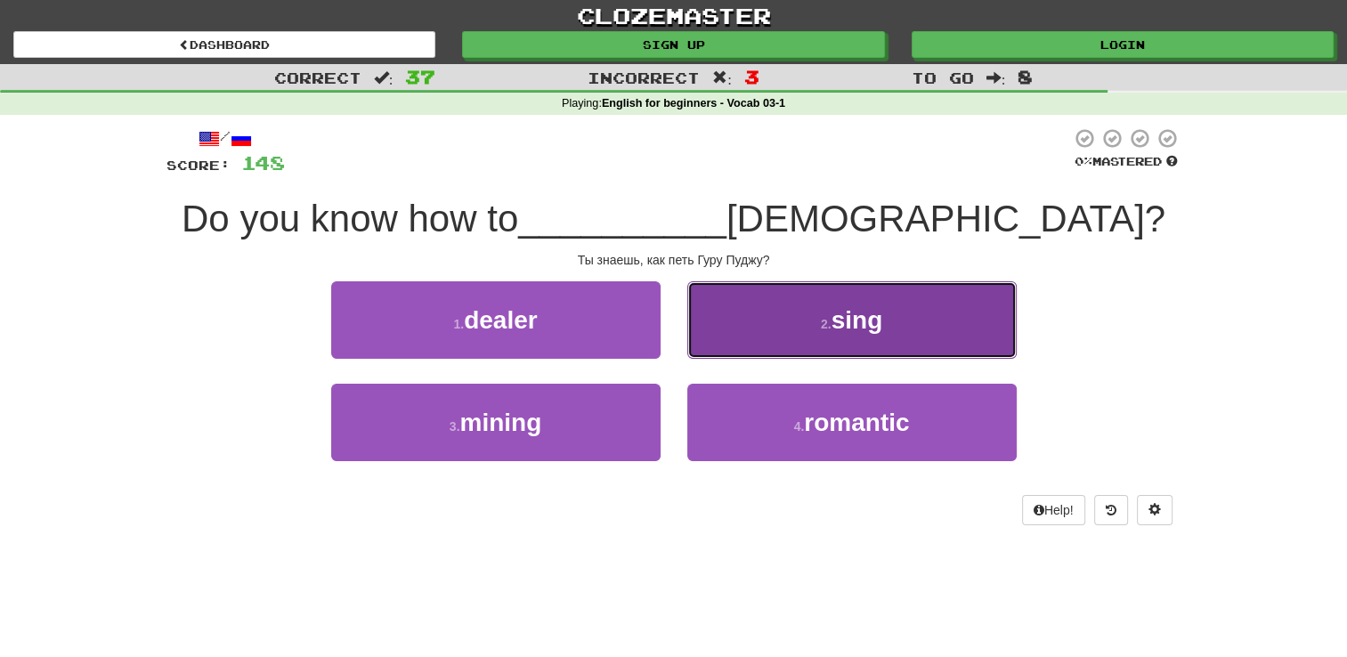
click at [855, 318] on span "sing" at bounding box center [857, 320] width 52 height 28
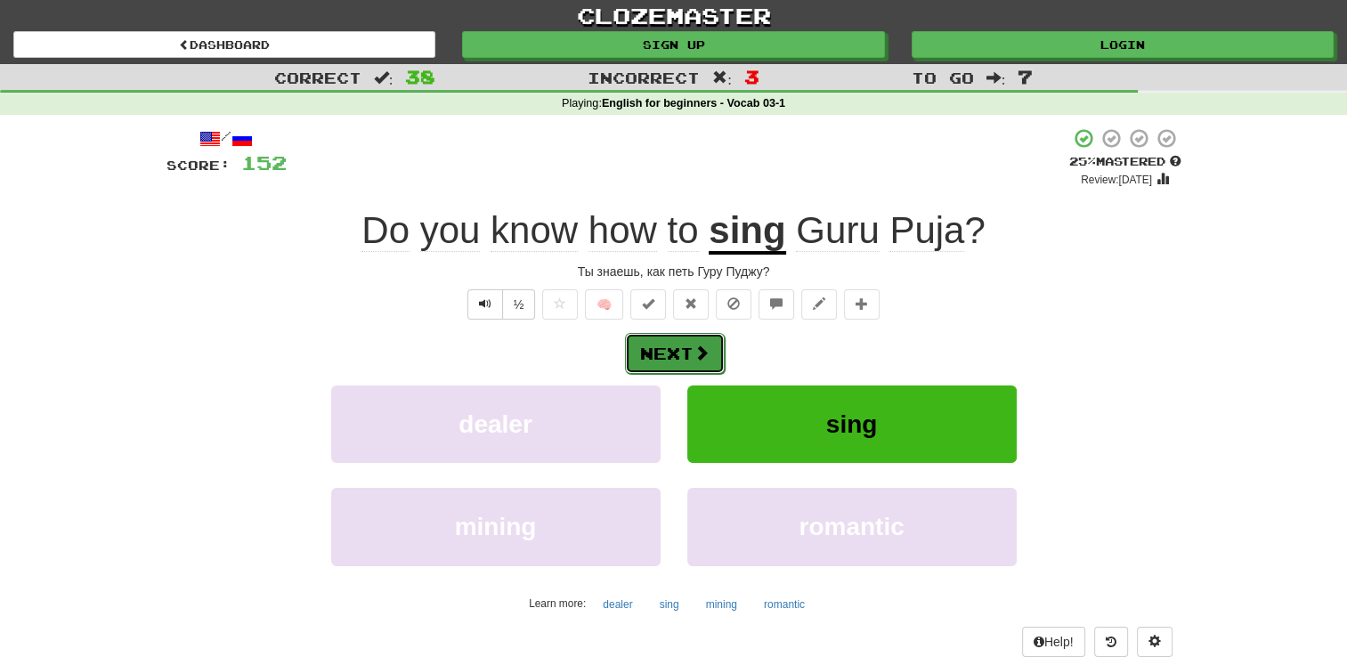
click at [677, 344] on button "Next" at bounding box center [675, 353] width 100 height 41
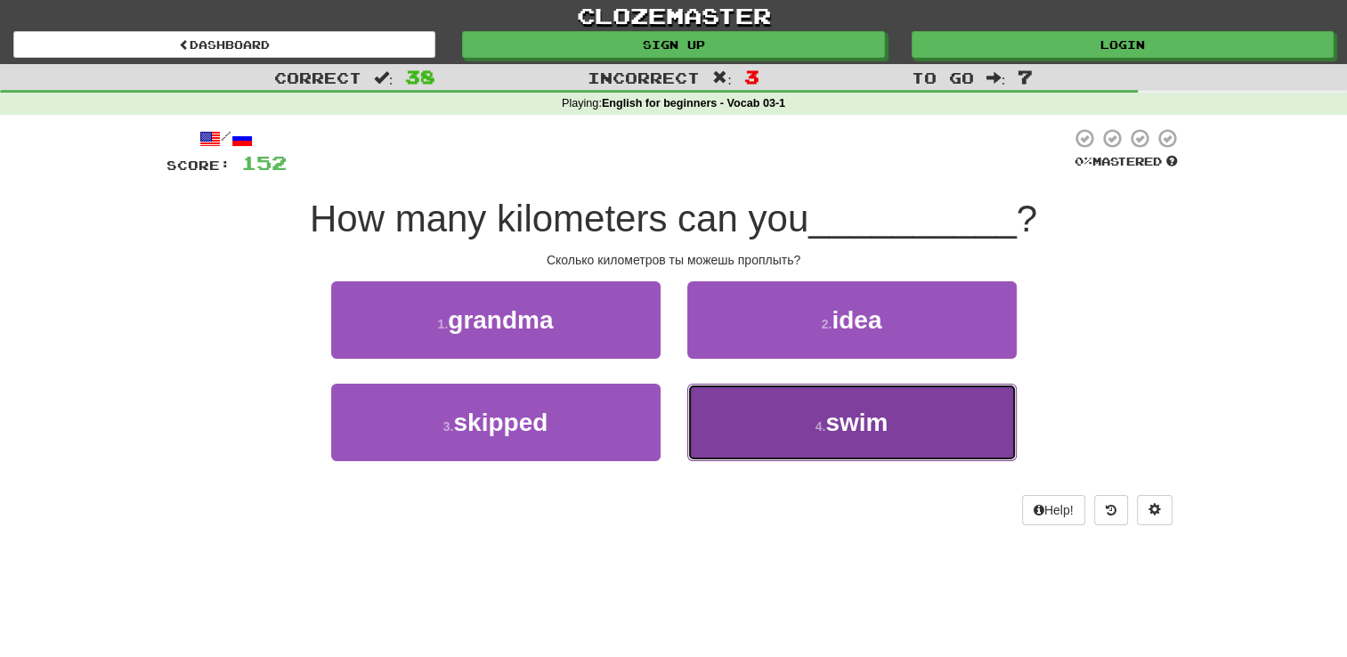
click at [836, 418] on span "swim" at bounding box center [856, 423] width 62 height 28
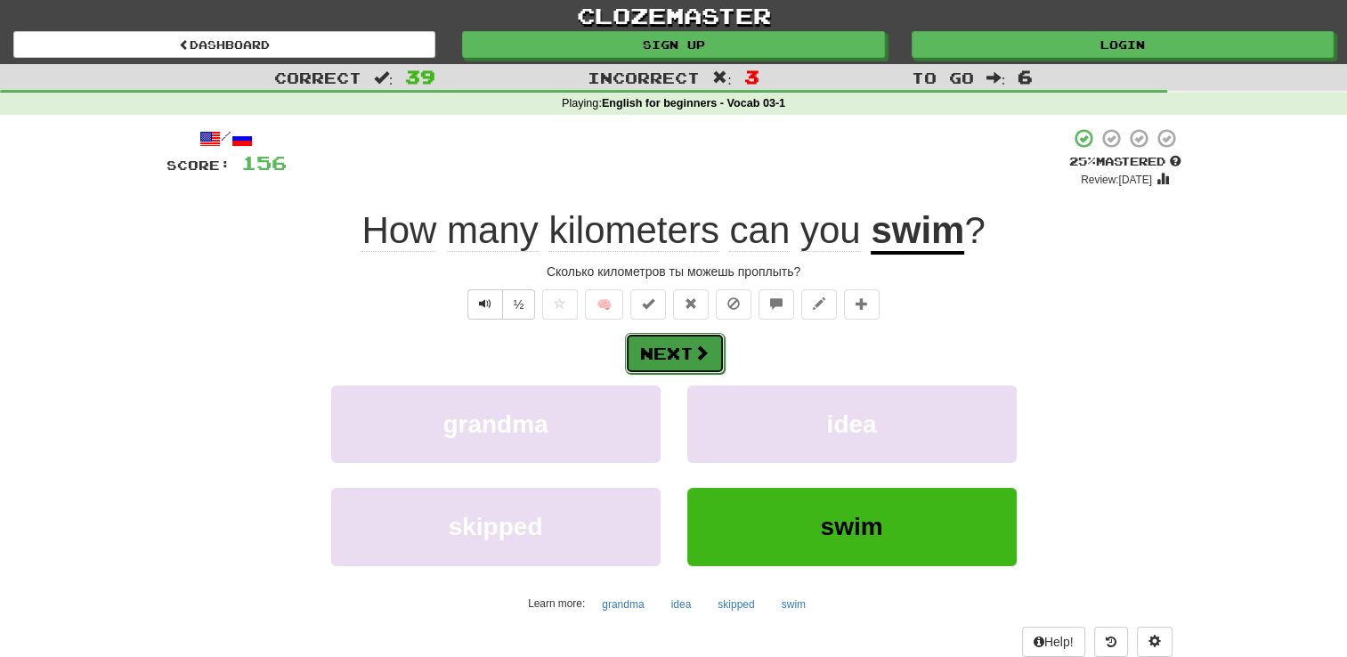
click at [693, 347] on span at bounding box center [701, 353] width 16 height 16
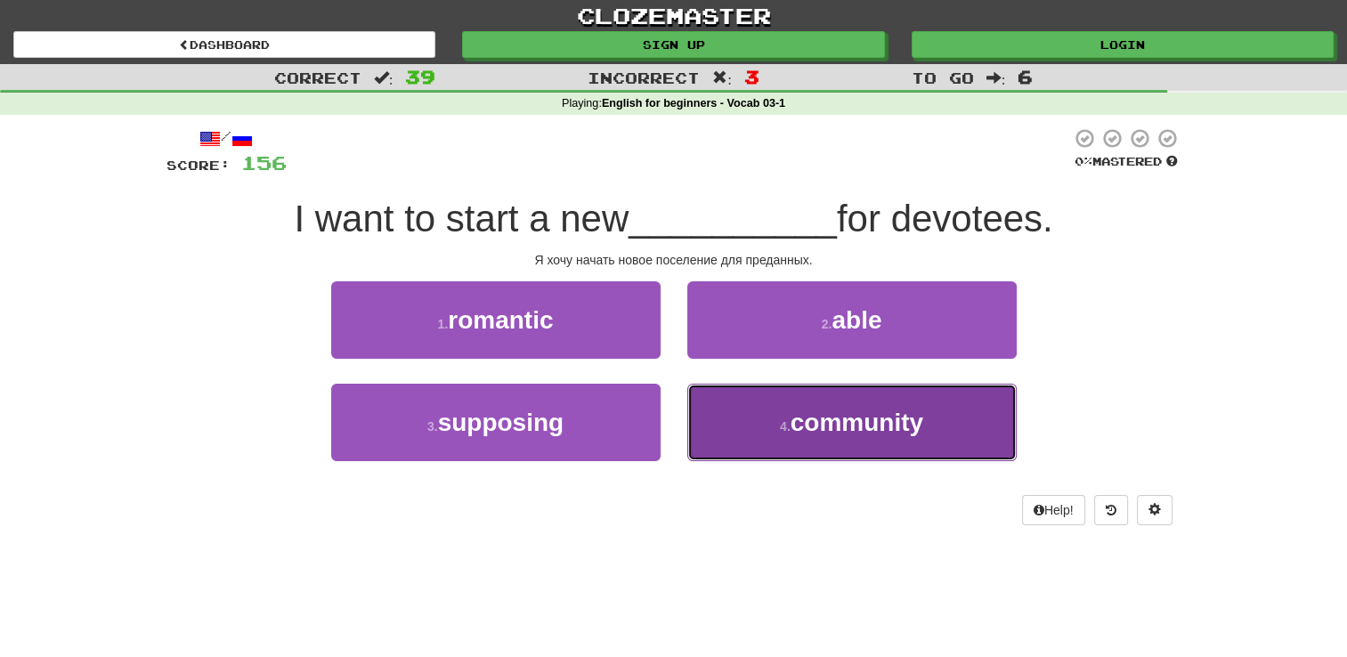
click at [868, 421] on span "community" at bounding box center [857, 423] width 133 height 28
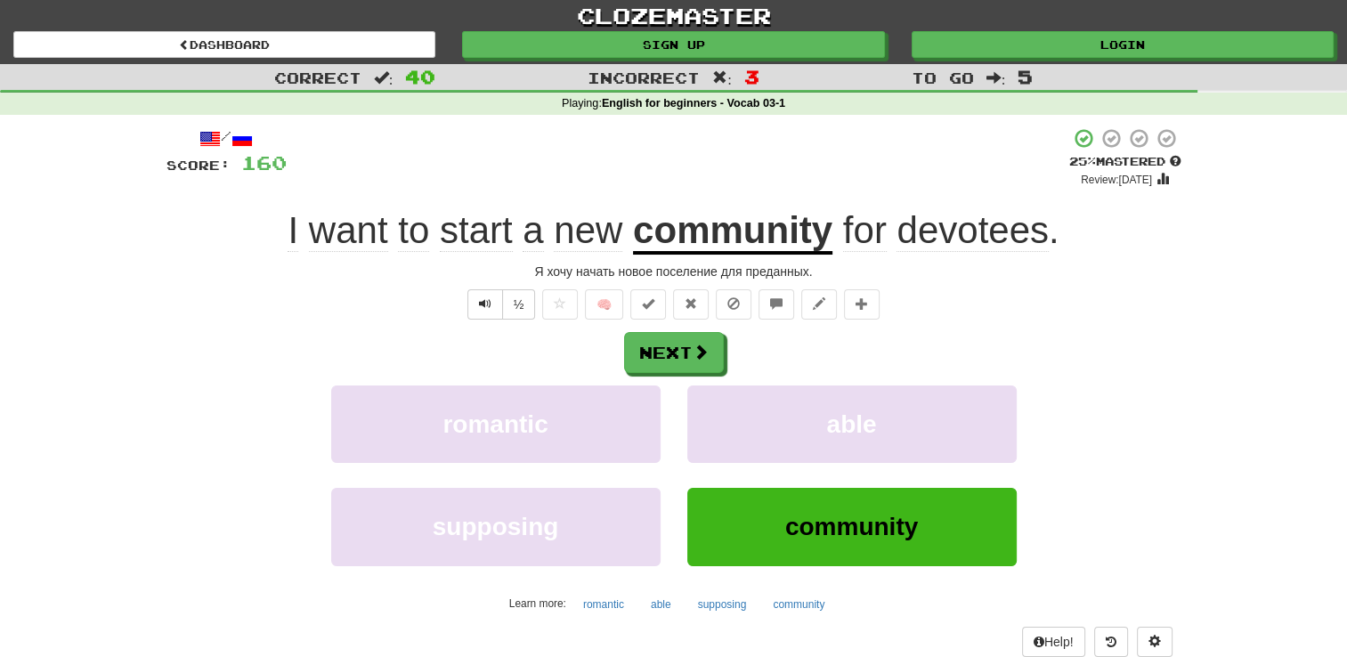
click at [956, 287] on div "/ Score: 160 + 4 25 % Mastered Review: [DATE] I want to start a new community f…" at bounding box center [673, 391] width 1015 height 529
drag, startPoint x: 956, startPoint y: 287, endPoint x: 941, endPoint y: 255, distance: 34.6
click at [941, 255] on div "/ Score: 160 + 4 25 % Mastered Review: [DATE] I want to start a new community f…" at bounding box center [673, 391] width 1015 height 529
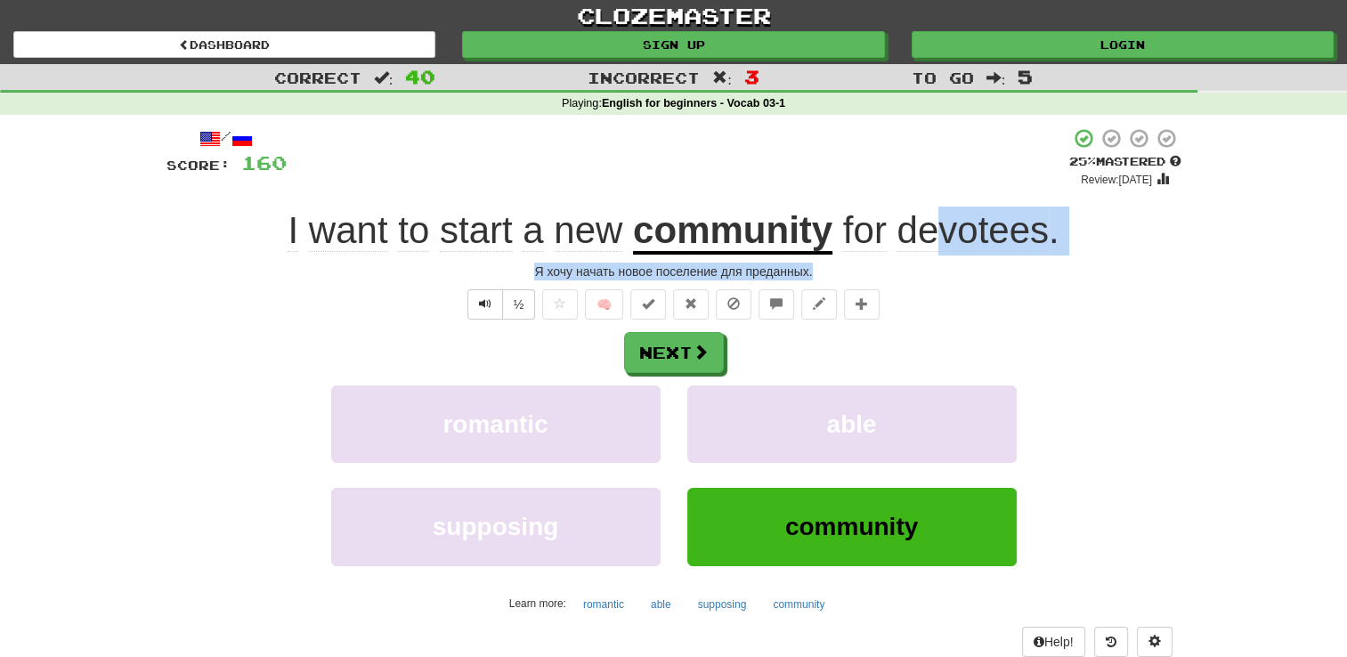
click at [941, 255] on div "/ Score: 160 + 4 25 % Mastered Review: [DATE] I want to start a new community f…" at bounding box center [673, 391] width 1015 height 529
drag, startPoint x: 941, startPoint y: 255, endPoint x: 955, endPoint y: 262, distance: 15.5
click at [955, 263] on div "Я хочу начать новое поселение для преданных." at bounding box center [673, 272] width 1015 height 18
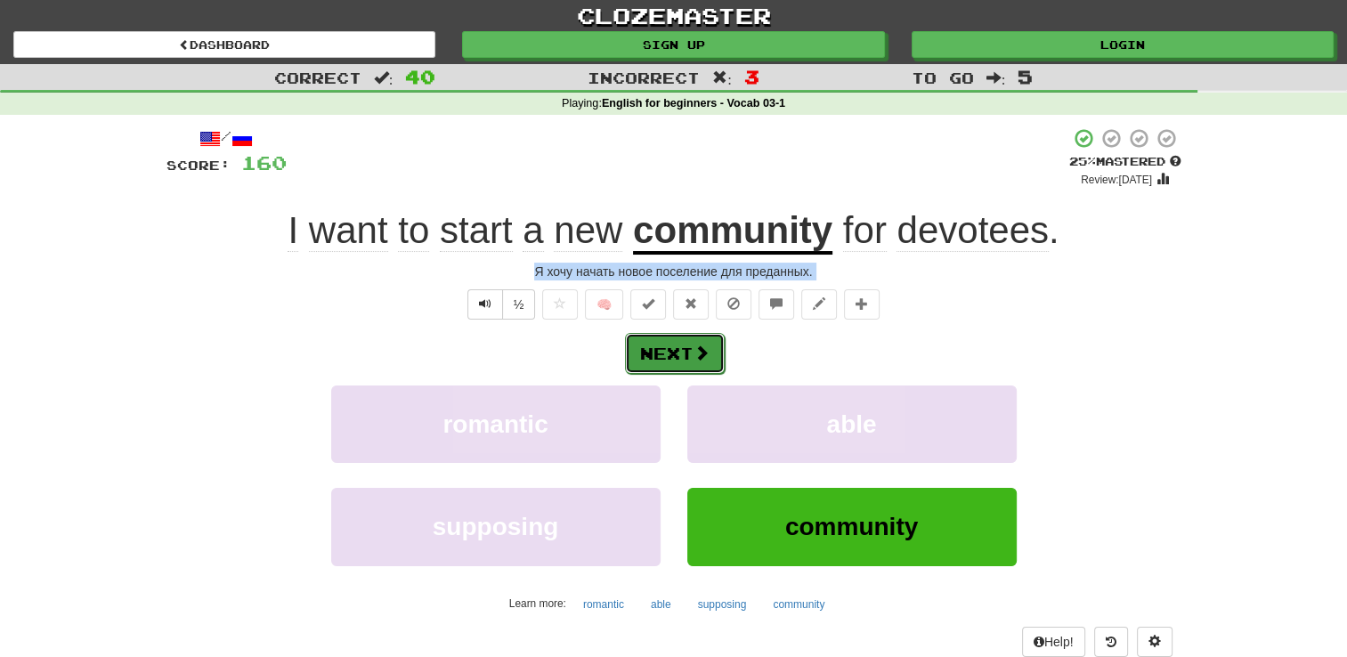
click at [654, 349] on button "Next" at bounding box center [675, 353] width 100 height 41
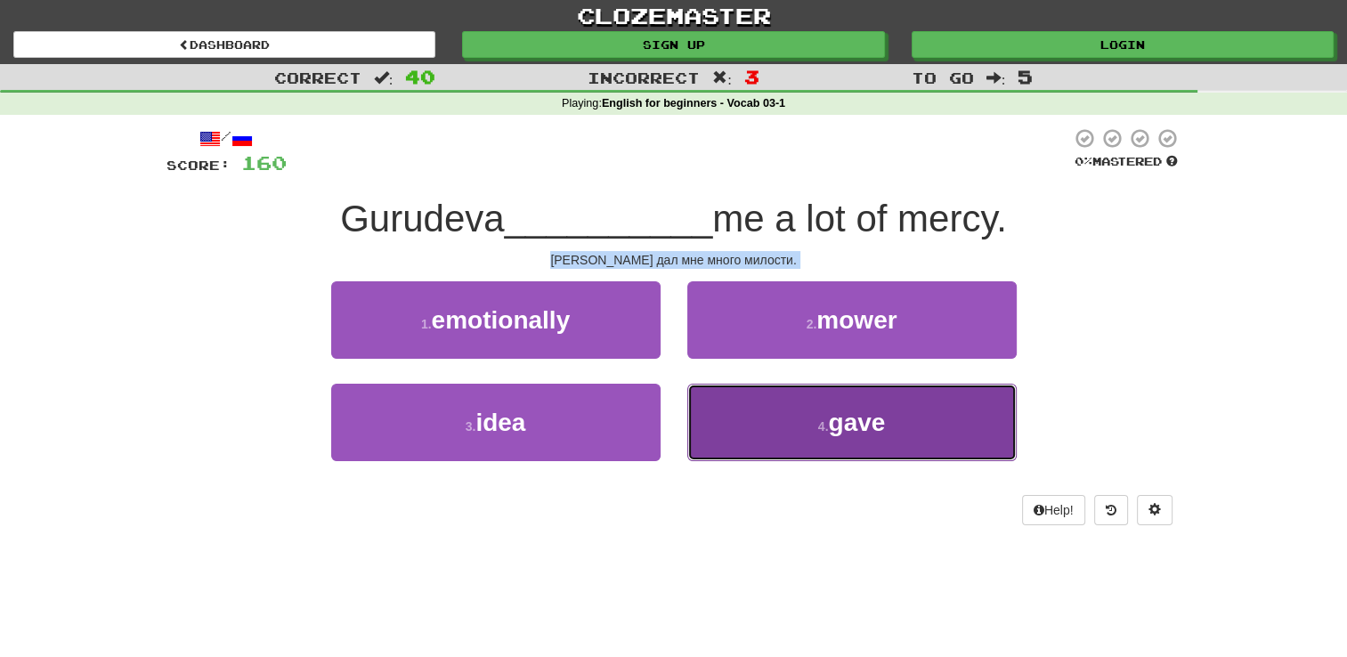
click at [901, 435] on button "4 . gave" at bounding box center [851, 422] width 329 height 77
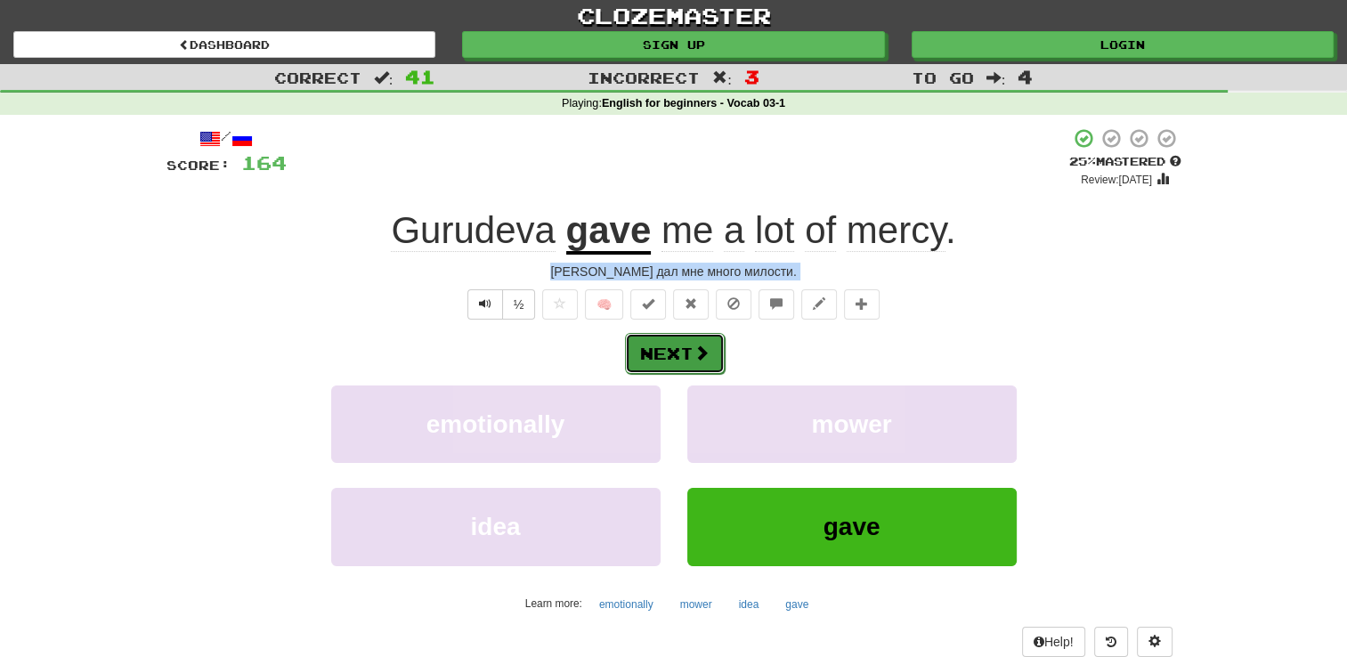
click at [675, 347] on button "Next" at bounding box center [675, 353] width 100 height 41
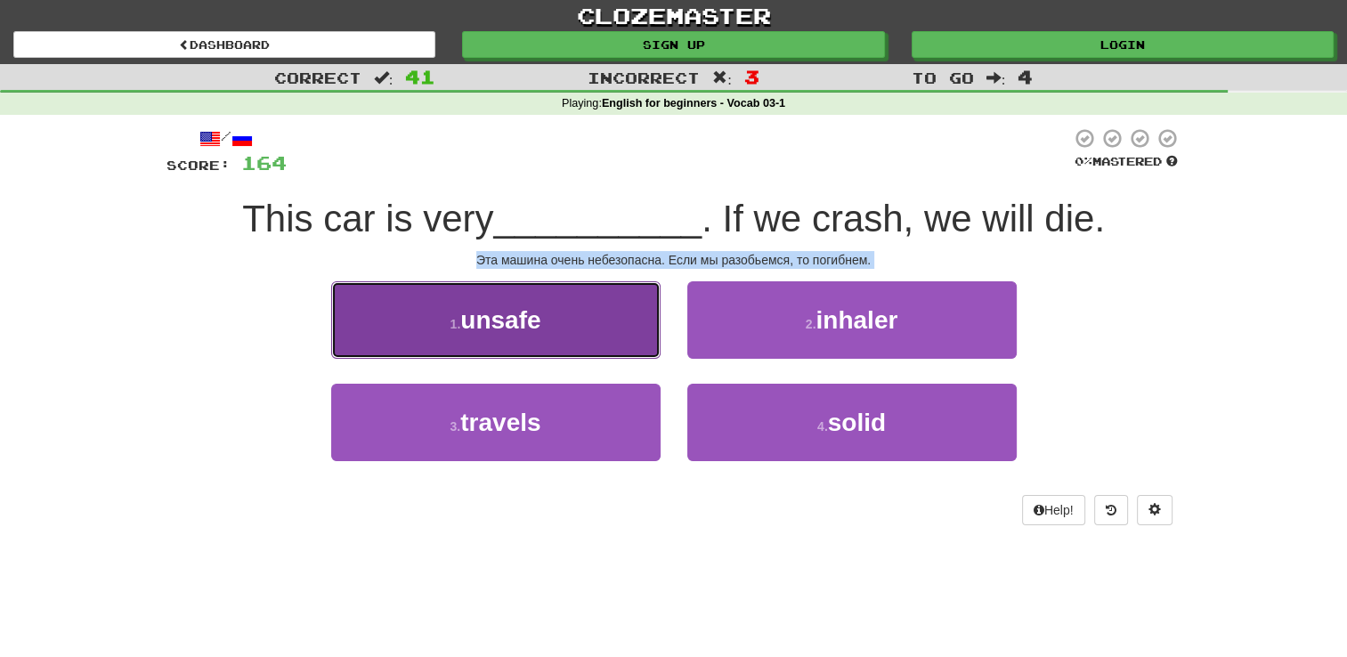
click at [543, 328] on button "1 . unsafe" at bounding box center [495, 319] width 329 height 77
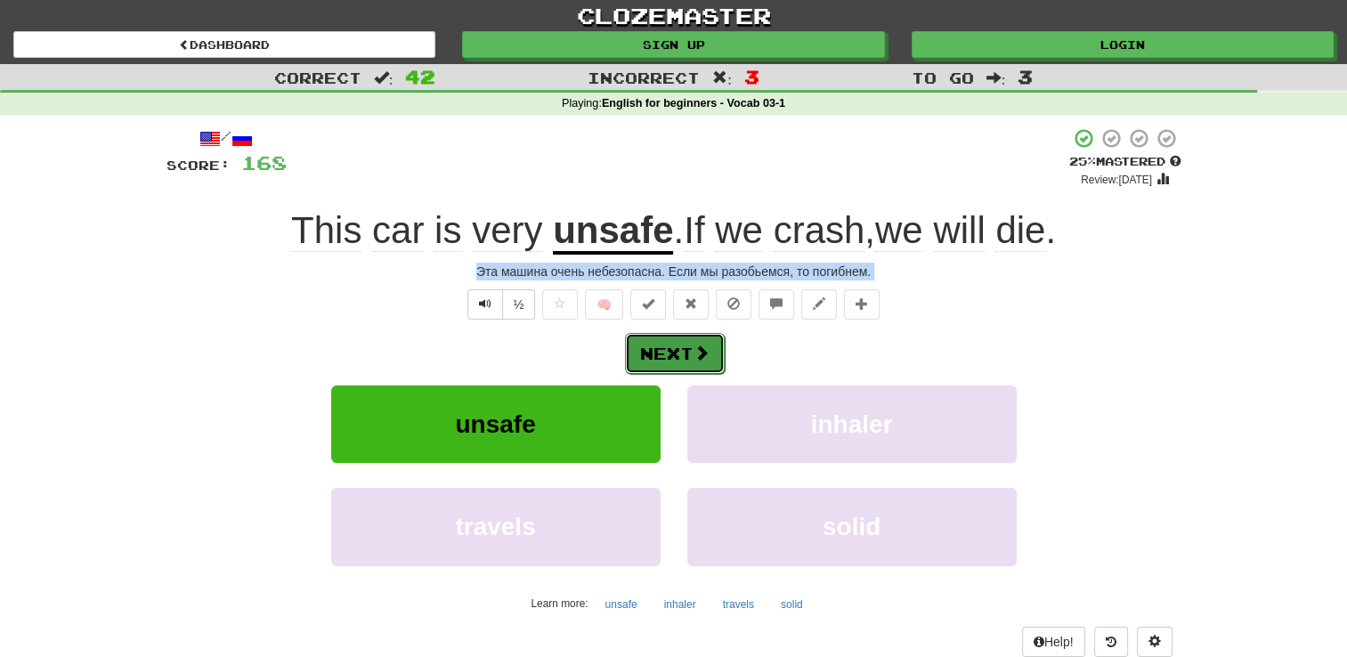
click at [680, 354] on button "Next" at bounding box center [675, 353] width 100 height 41
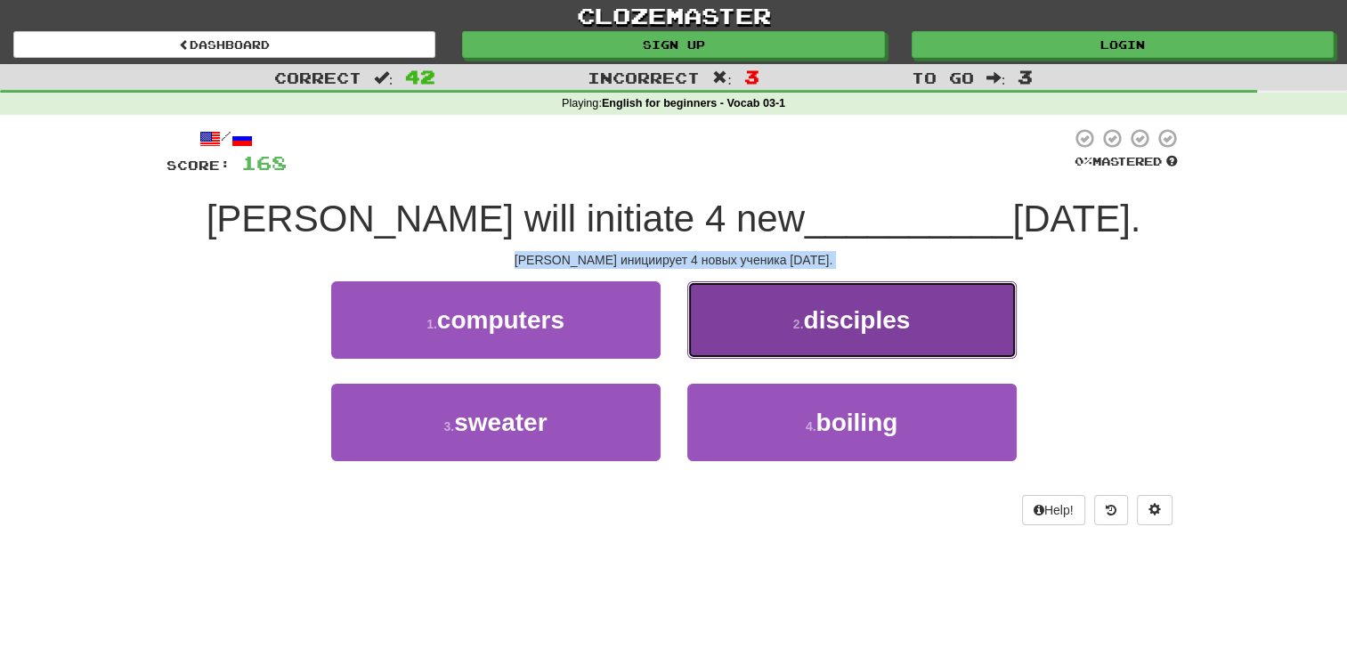
click at [861, 306] on span "disciples" at bounding box center [856, 320] width 107 height 28
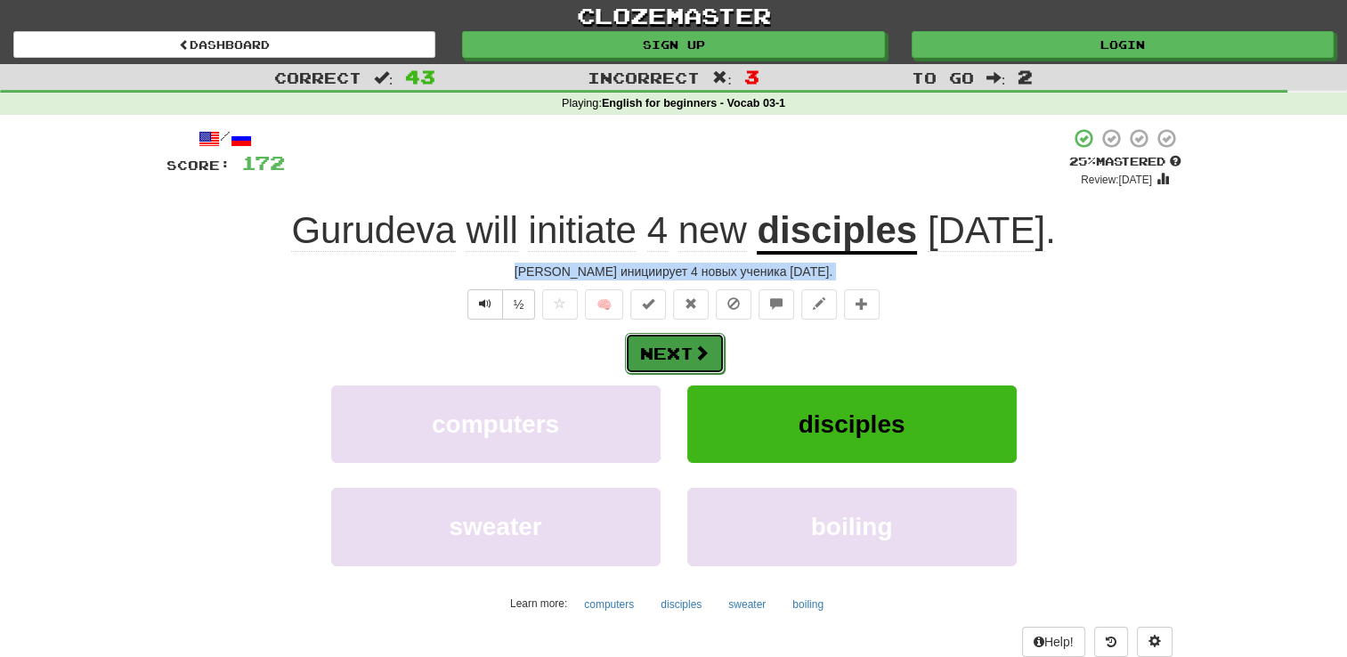
click at [684, 353] on button "Next" at bounding box center [675, 353] width 100 height 41
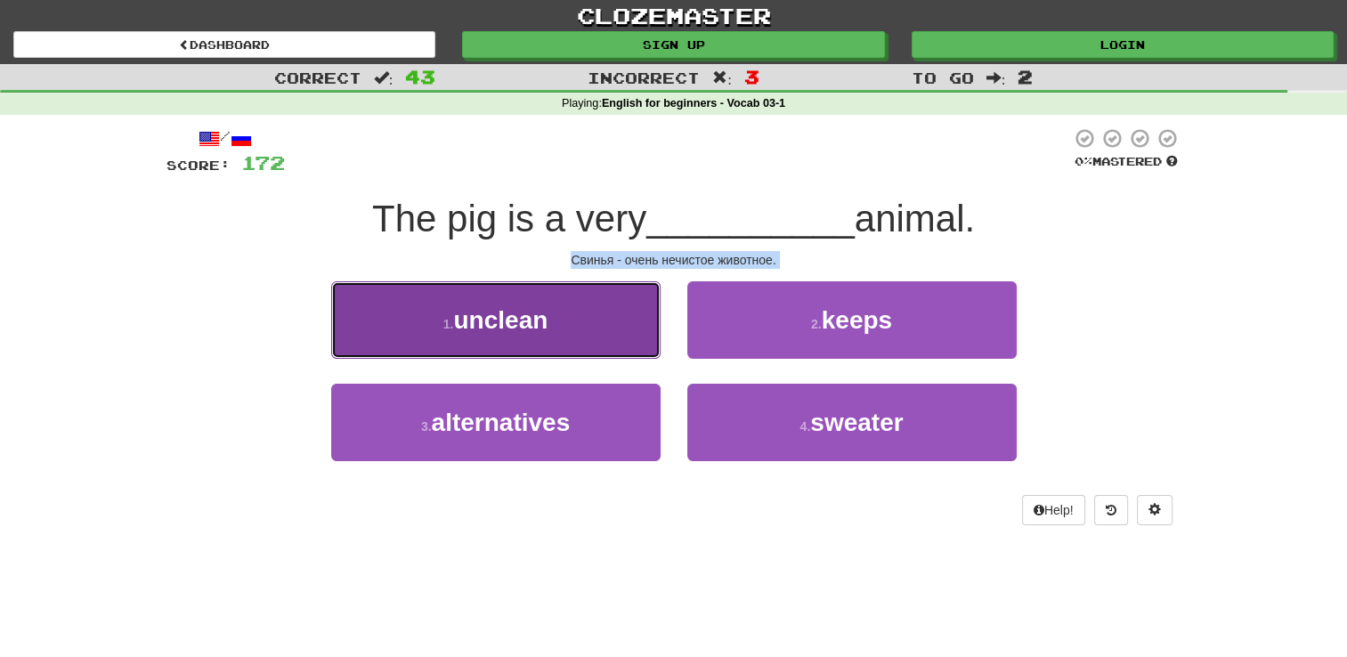
click at [525, 328] on span "unclean" at bounding box center [500, 320] width 94 height 28
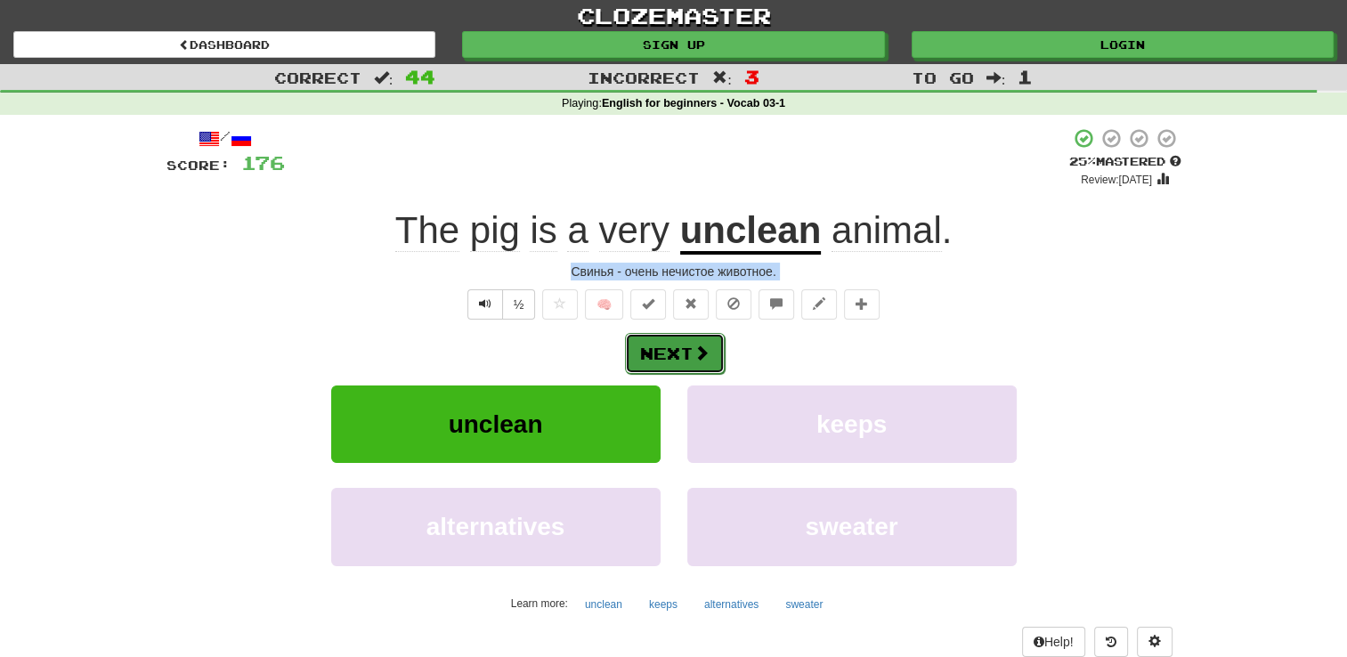
click at [684, 348] on button "Next" at bounding box center [675, 353] width 100 height 41
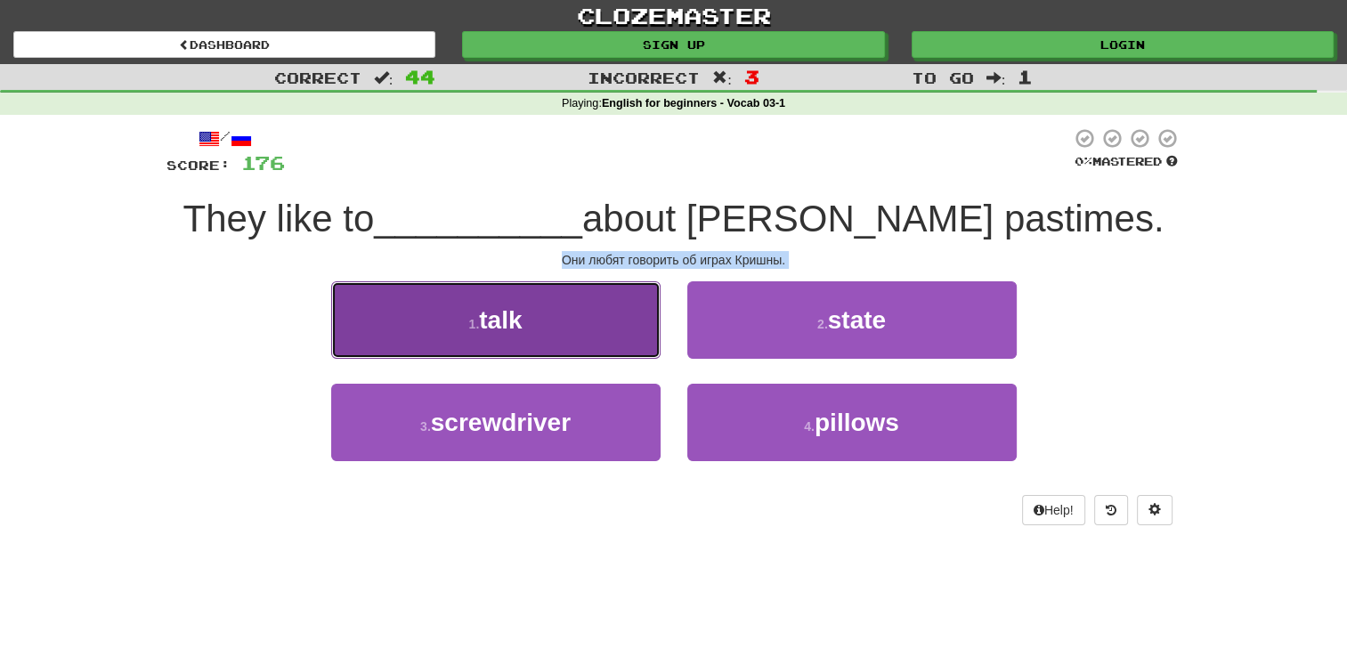
click at [541, 329] on button "1 . talk" at bounding box center [495, 319] width 329 height 77
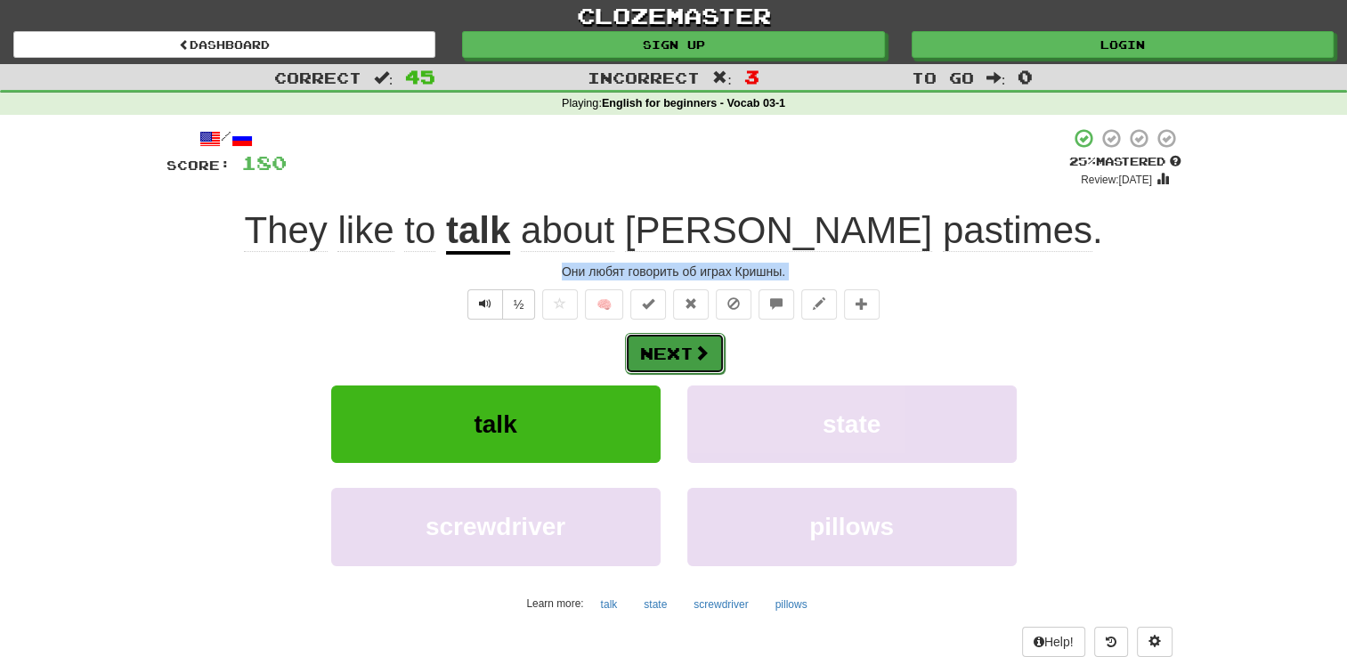
click at [674, 357] on button "Next" at bounding box center [675, 353] width 100 height 41
